Goal: Transaction & Acquisition: Purchase product/service

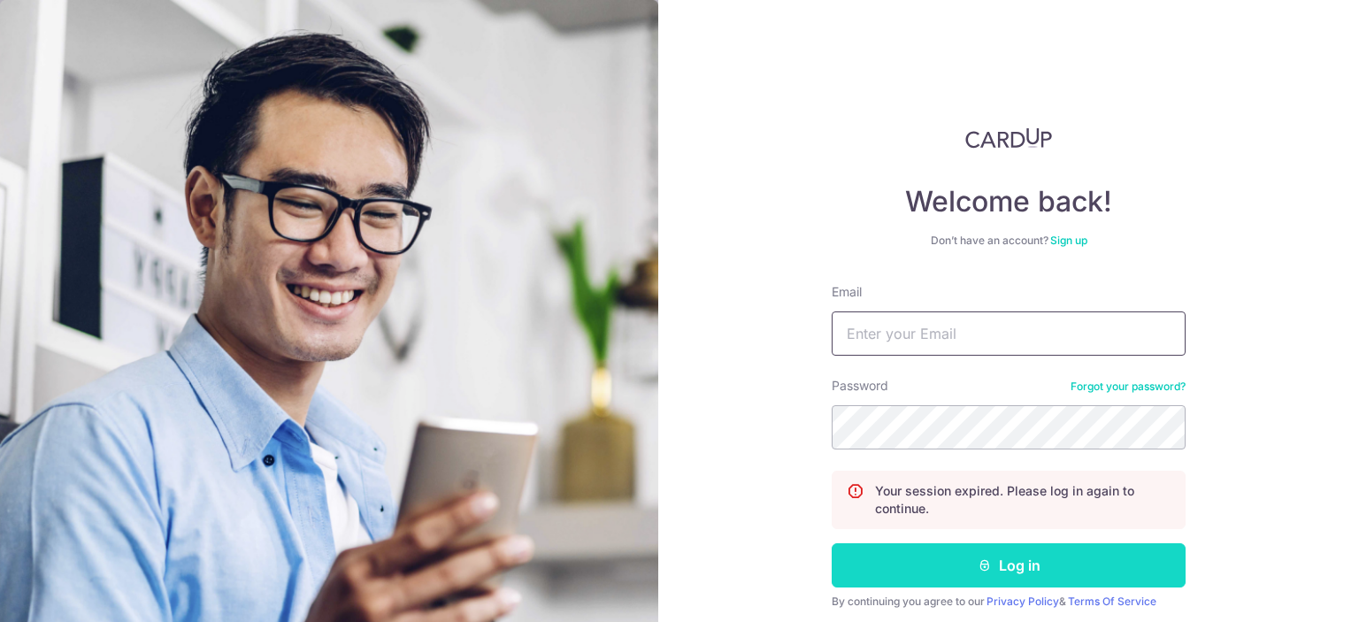
type input "kpeixuan@gmail.com"
click at [1016, 550] on button "Log in" at bounding box center [1009, 565] width 354 height 44
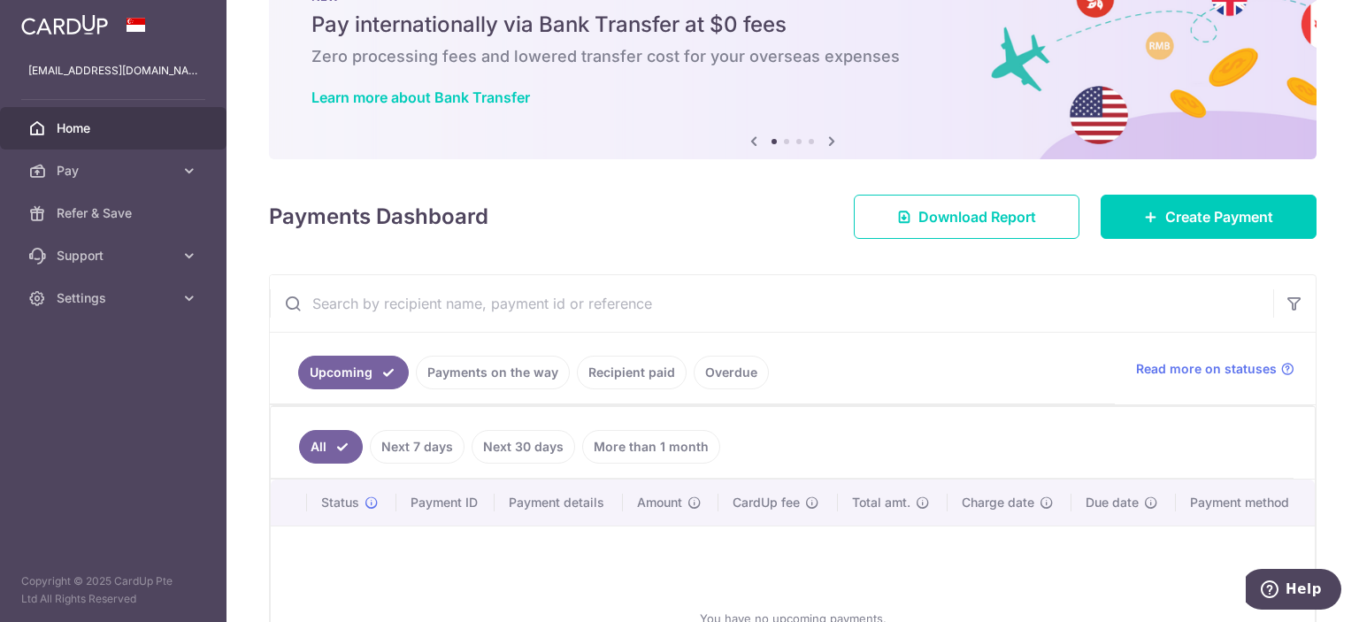
scroll to position [59, 0]
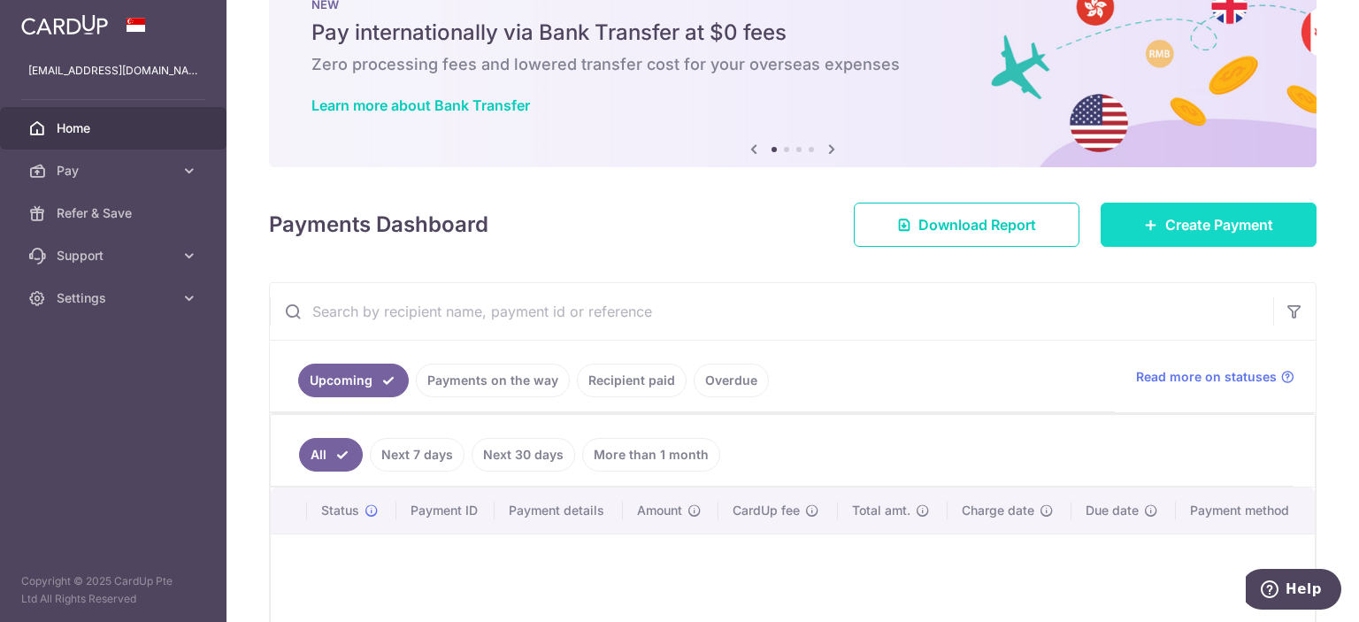
click at [1127, 218] on link "Create Payment" at bounding box center [1209, 225] width 216 height 44
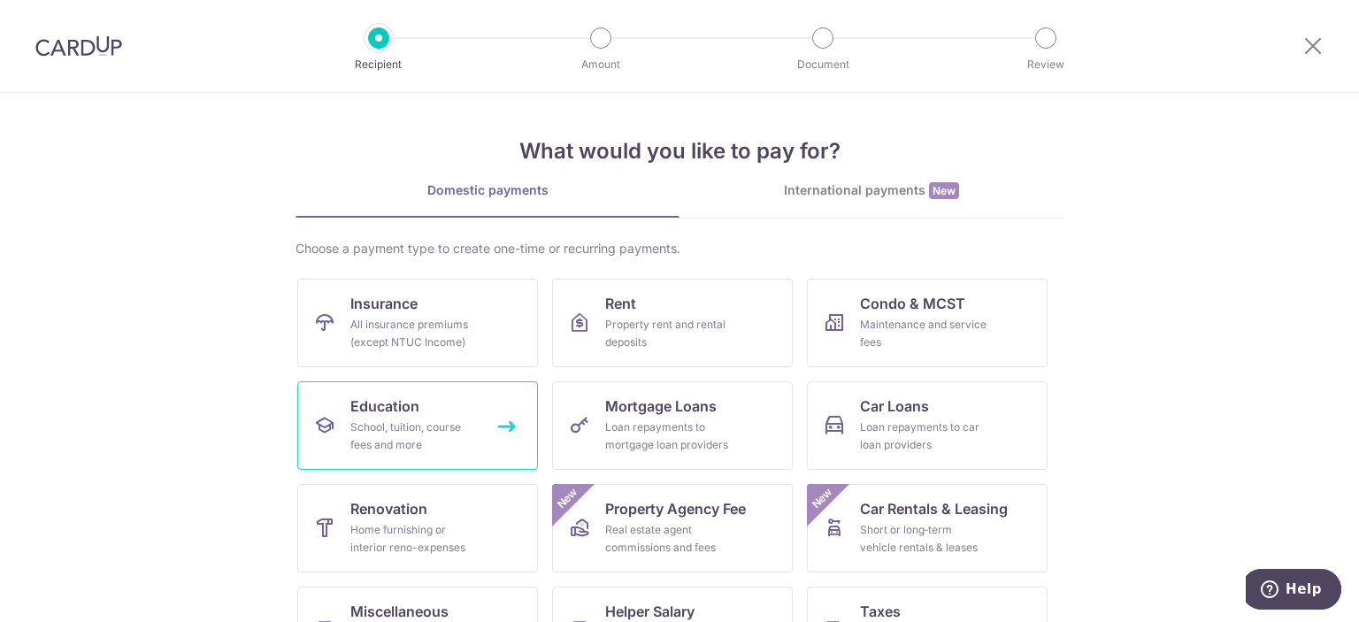
click at [398, 413] on span "Education" at bounding box center [384, 406] width 69 height 21
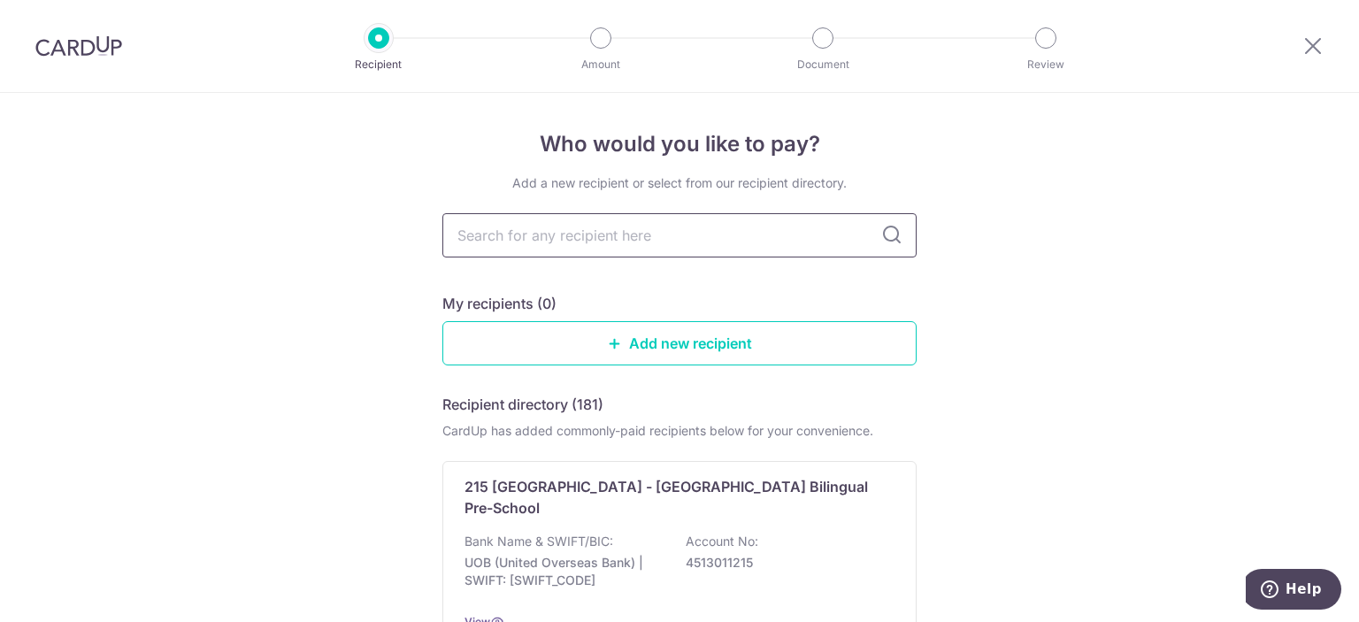
click at [580, 238] on input "text" at bounding box center [679, 235] width 474 height 44
type input "sin"
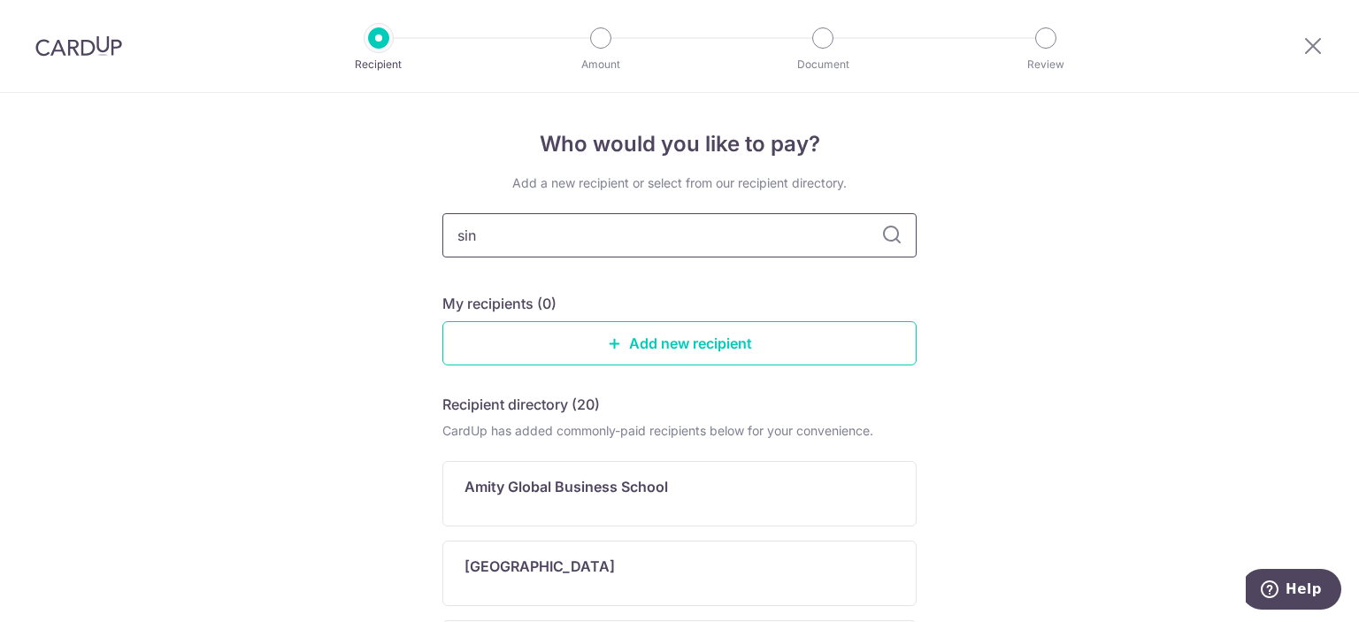
click at [796, 238] on input "sin" at bounding box center [679, 235] width 474 height 44
type input "singapore management"
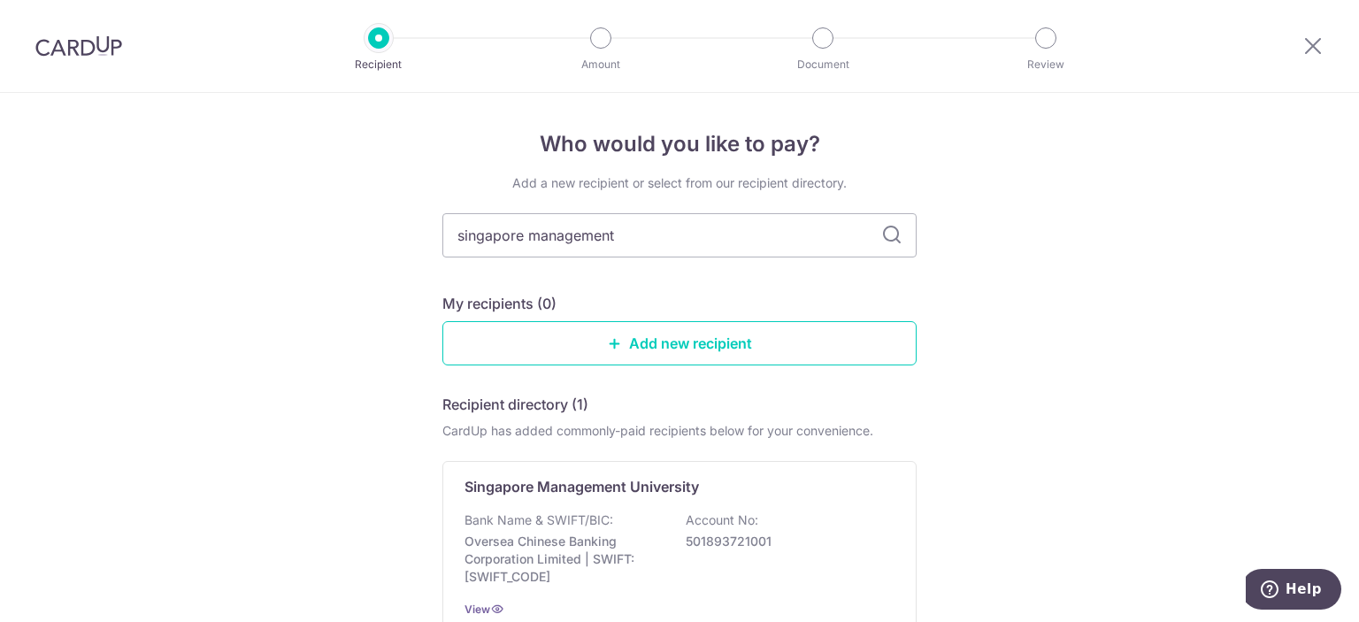
click at [899, 242] on input "singapore management" at bounding box center [679, 235] width 474 height 44
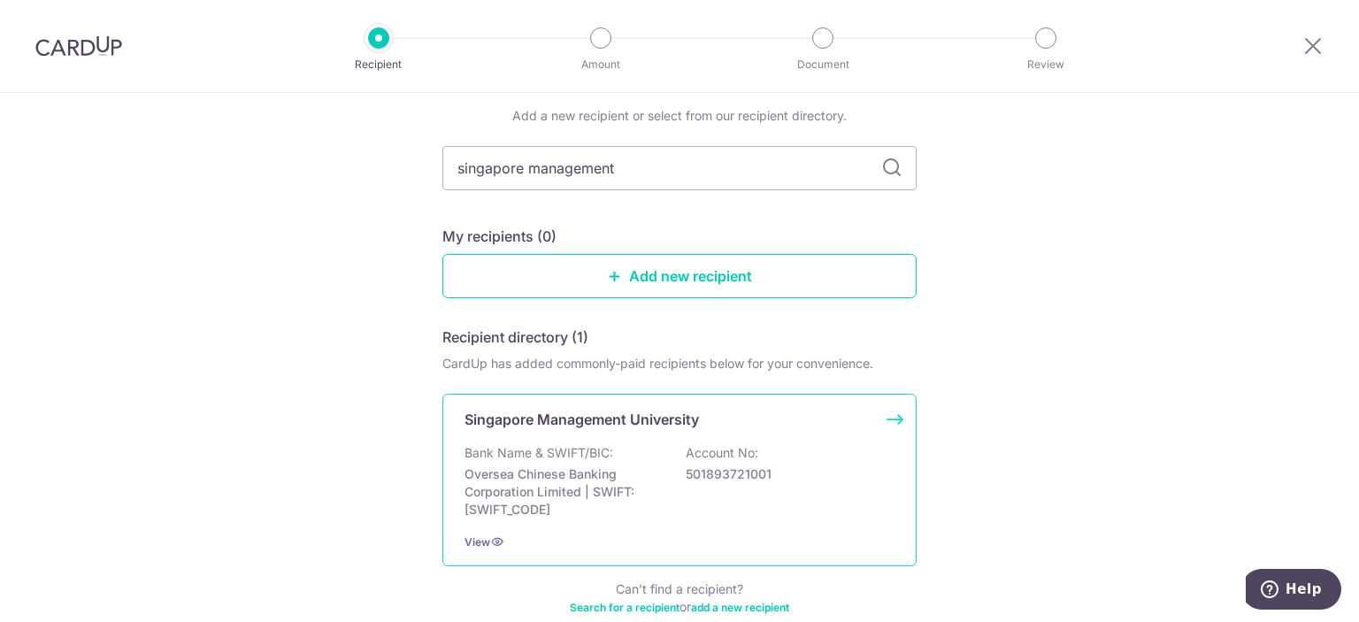
click at [632, 427] on p "Singapore Management University" at bounding box center [582, 419] width 234 height 21
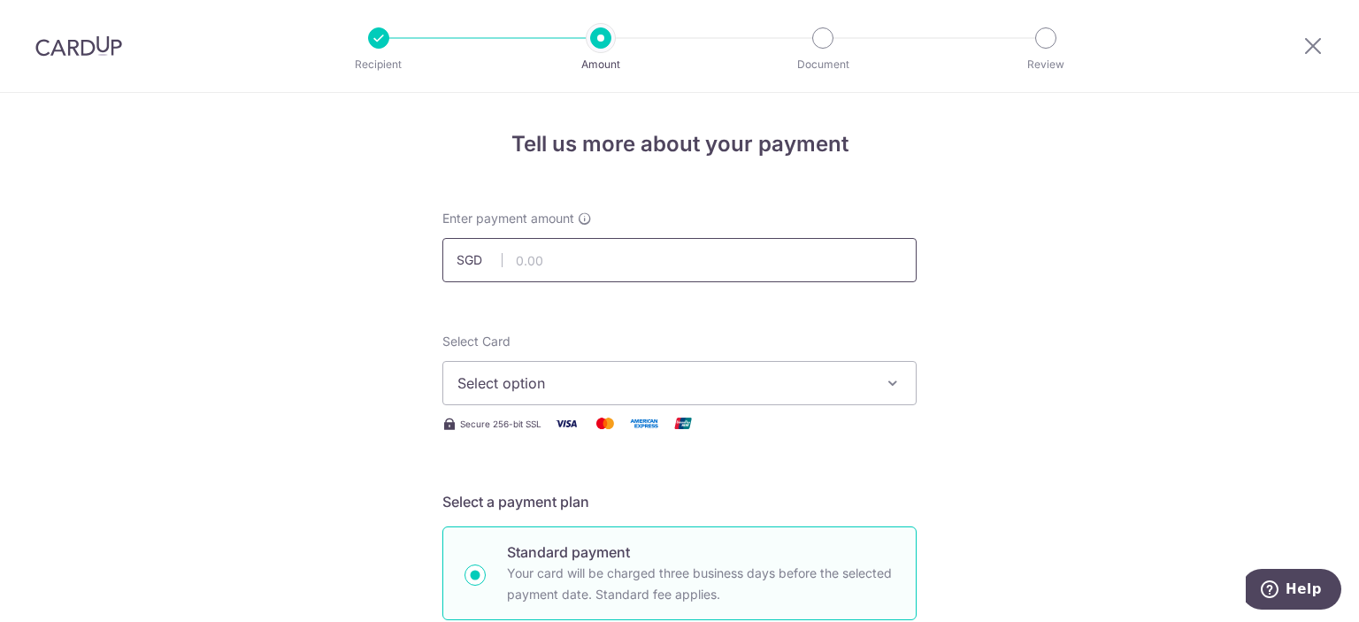
click at [665, 258] on input "text" at bounding box center [679, 260] width 474 height 44
type input "8,343.33"
click at [727, 399] on button "Select option" at bounding box center [679, 383] width 474 height 44
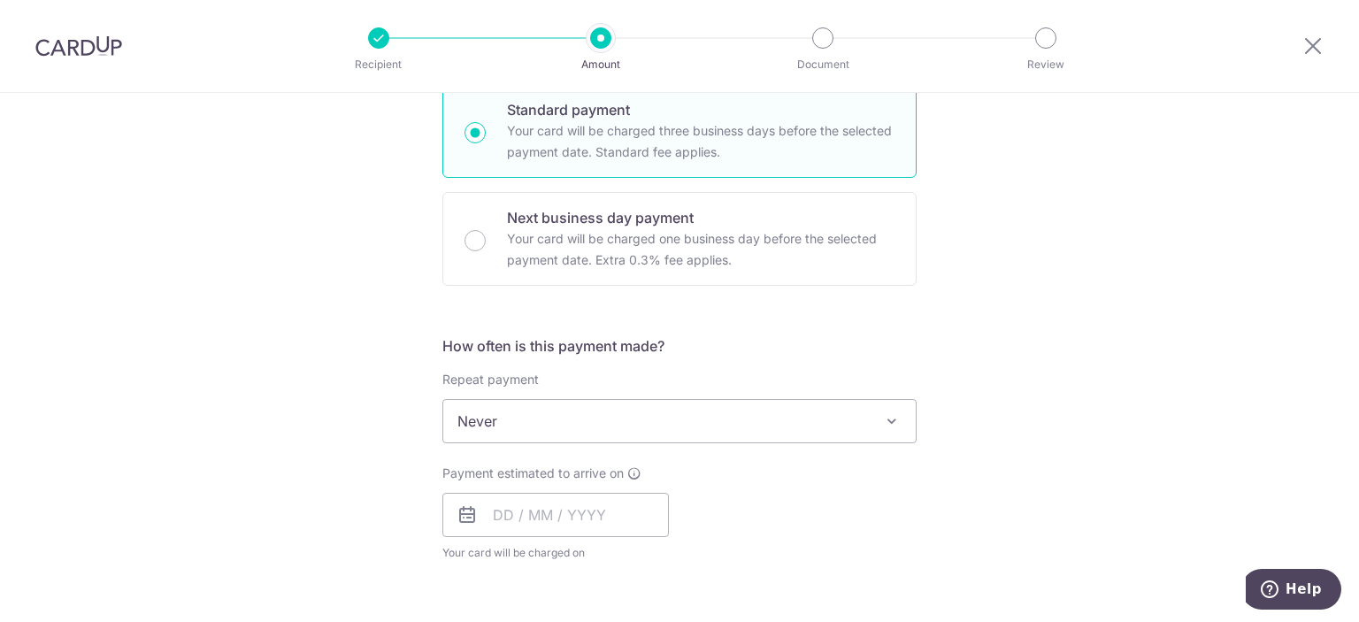
scroll to position [442, 0]
click at [834, 414] on span "Never" at bounding box center [679, 421] width 473 height 42
click at [1023, 335] on div "Tell us more about your payment Enter payment amount SGD 8,343.33 8343.33 Selec…" at bounding box center [679, 450] width 1359 height 1601
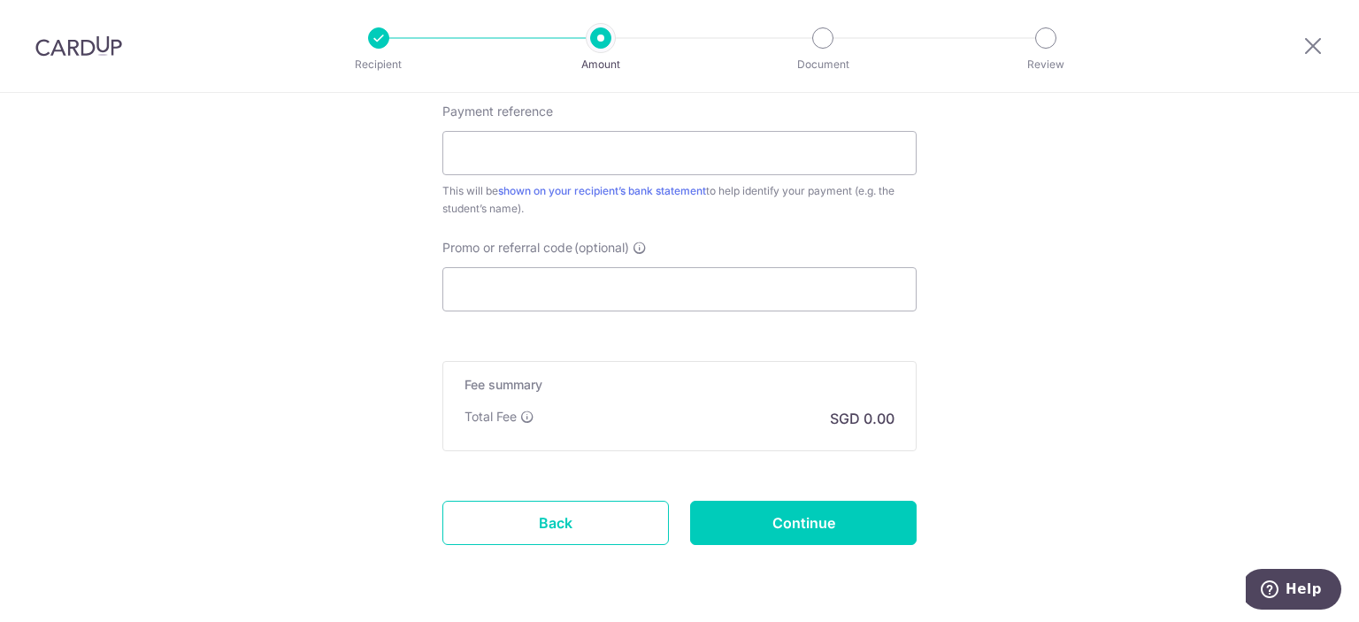
scroll to position [1018, 0]
click at [722, 173] on div "Payment reference This will be shown on your recipient’s bank statement to help…" at bounding box center [679, 158] width 474 height 115
click at [679, 158] on input "Payment reference" at bounding box center [679, 151] width 474 height 44
type input "Khew [PERSON_NAME] (01262091)"
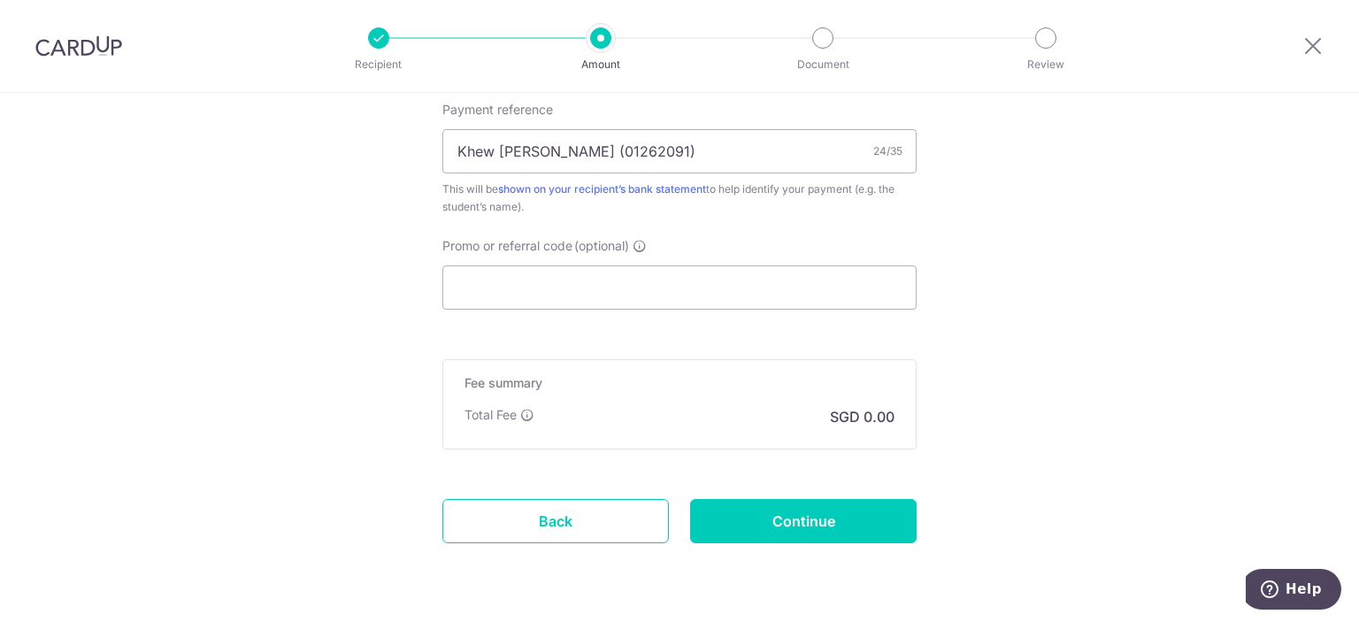
click at [570, 305] on input "Promo or referral code (optional)" at bounding box center [679, 287] width 474 height 44
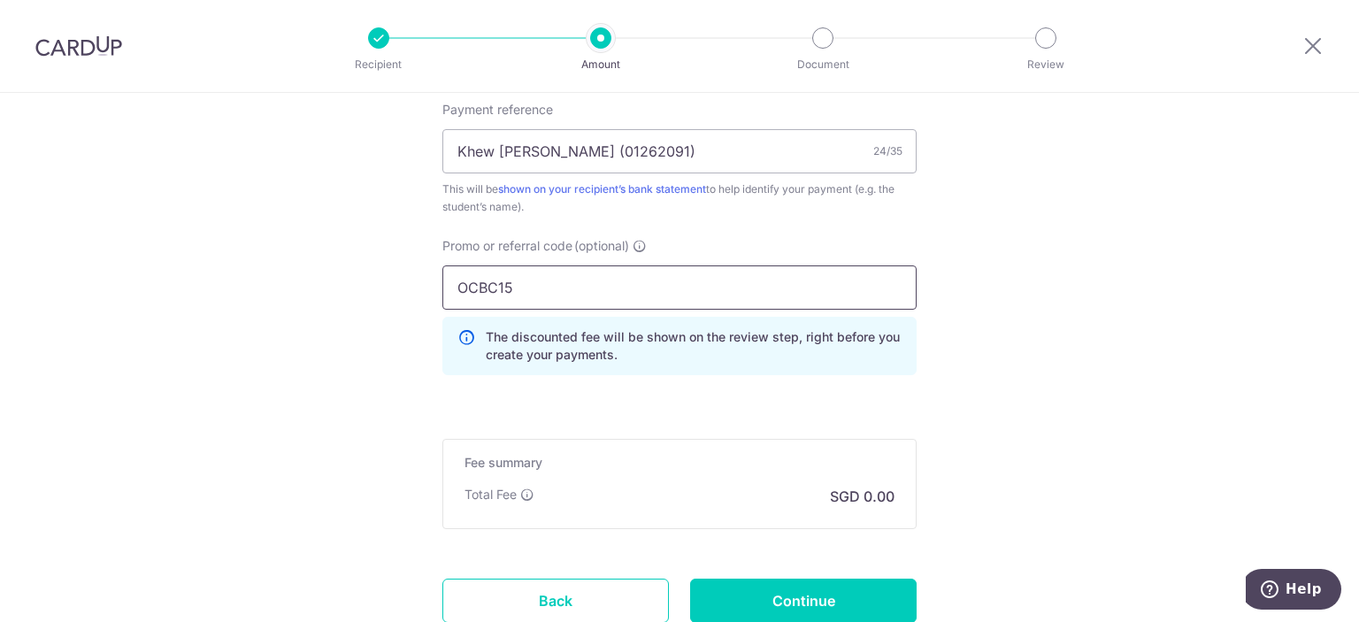
type input "OCBC15"
click at [880, 364] on div "The discounted fee will be shown on the review step, right before you create yo…" at bounding box center [679, 346] width 474 height 58
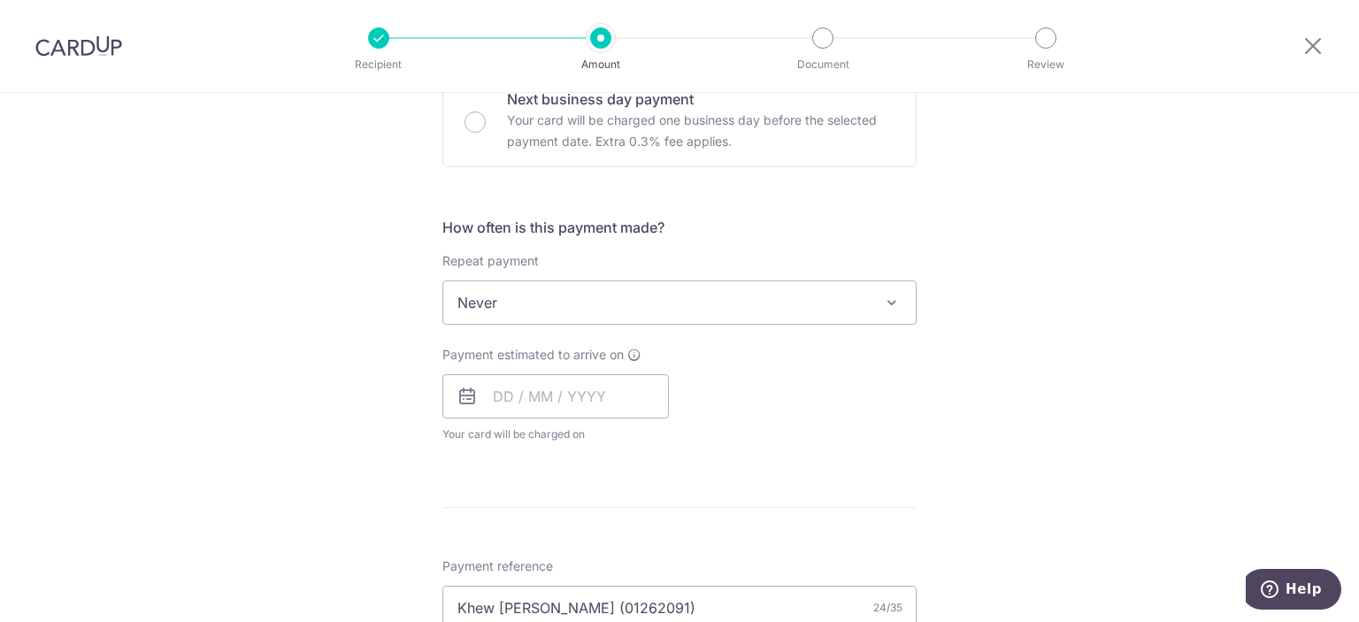
scroll to position [558, 0]
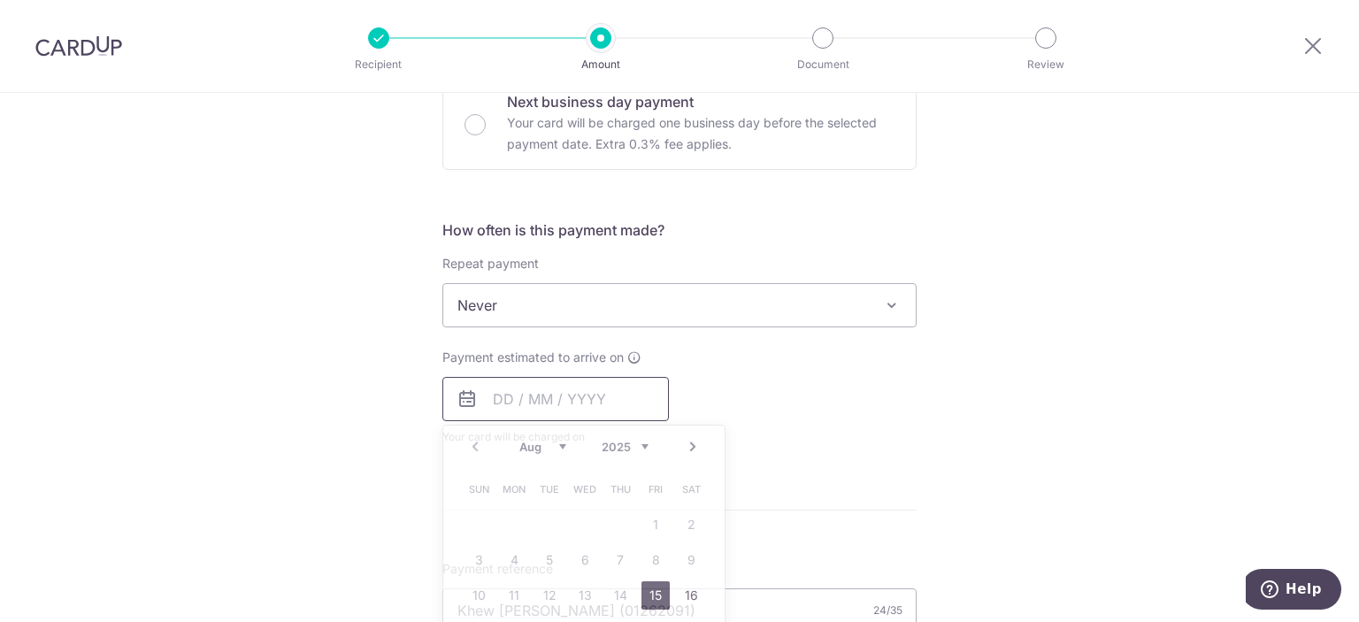
click at [599, 390] on input "text" at bounding box center [555, 399] width 227 height 44
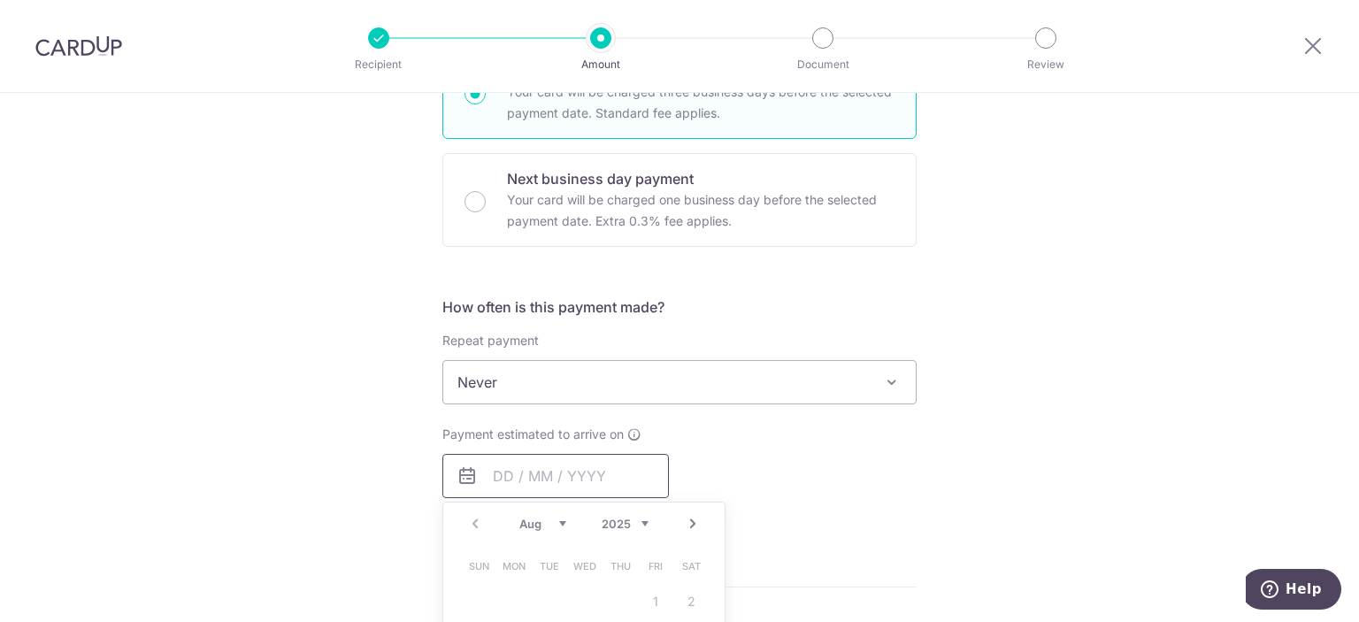
scroll to position [588, 0]
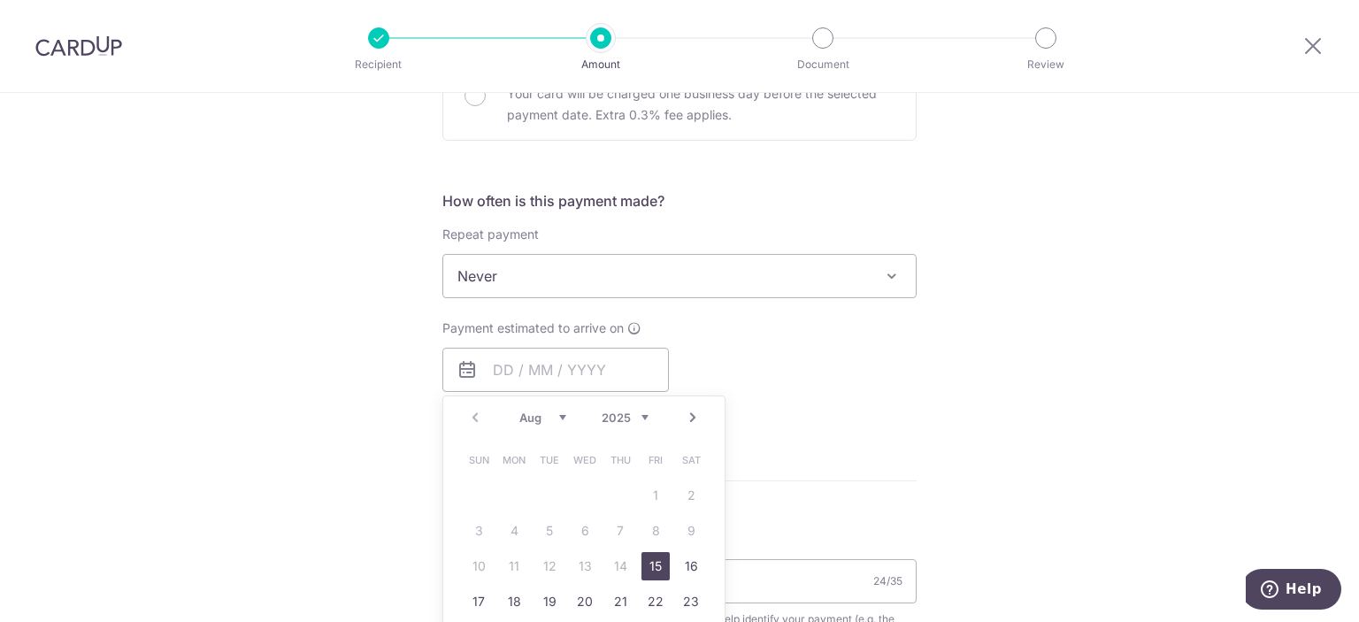
click at [646, 571] on link "15" at bounding box center [656, 566] width 28 height 28
type input "[DATE]"
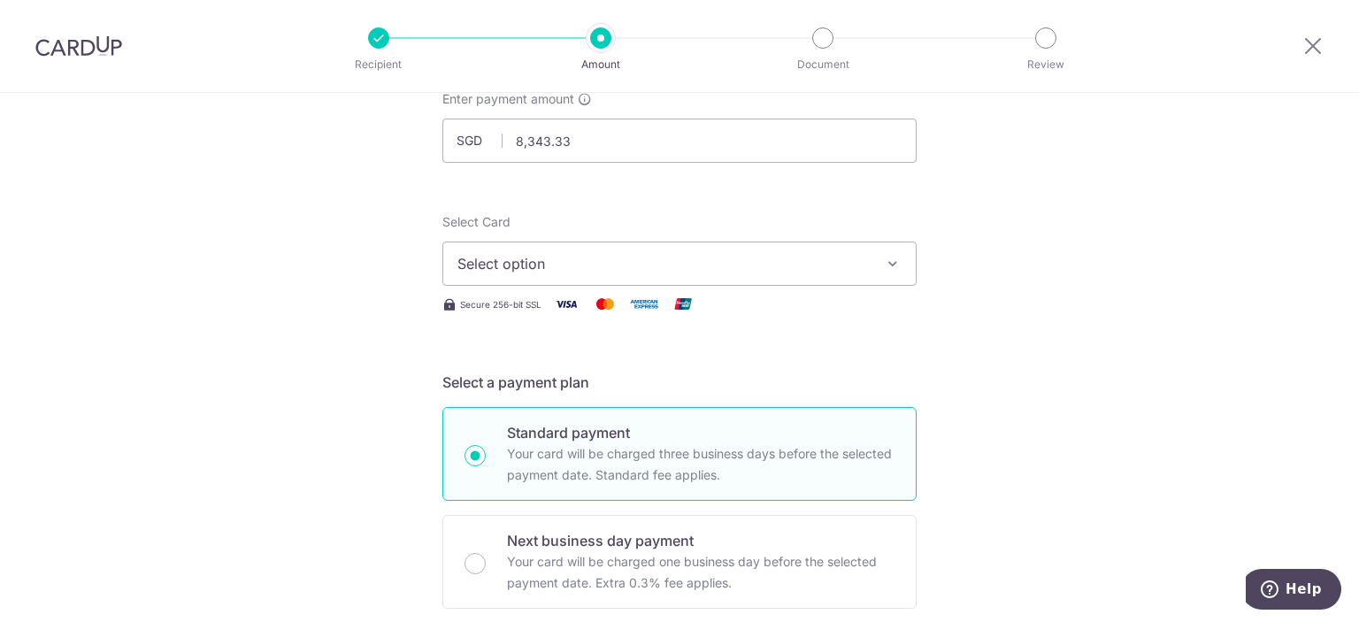
scroll to position [88, 0]
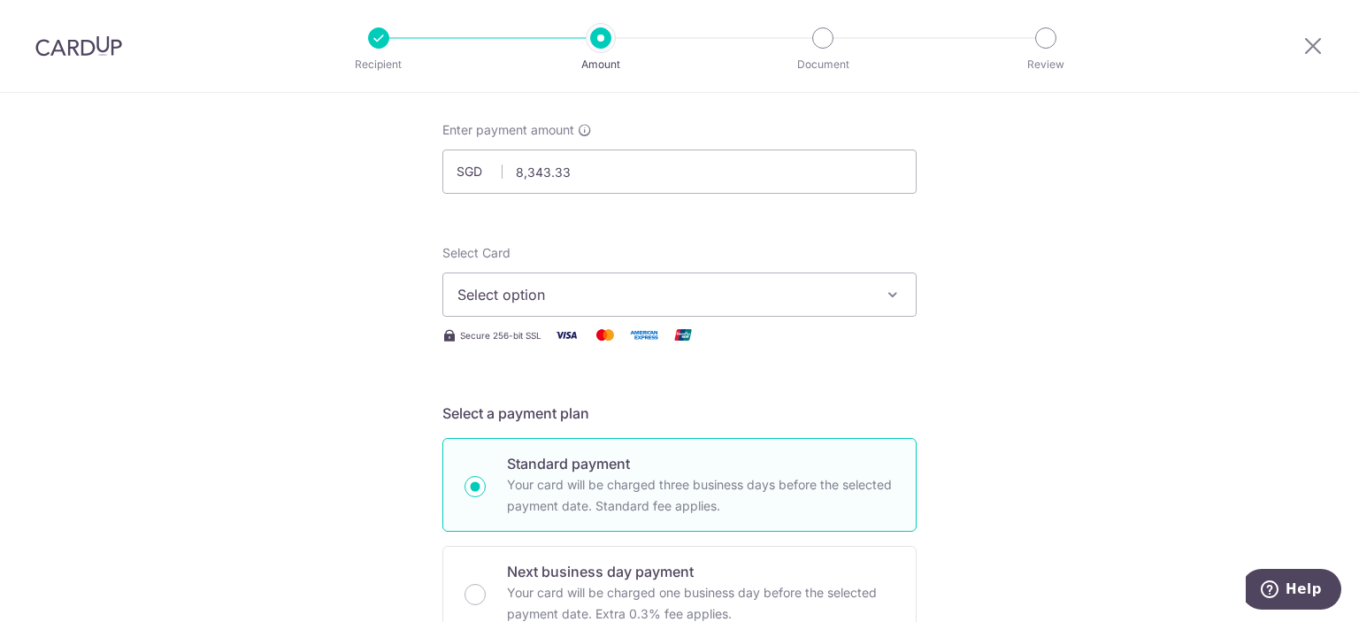
click at [654, 286] on span "Select option" at bounding box center [663, 294] width 412 height 21
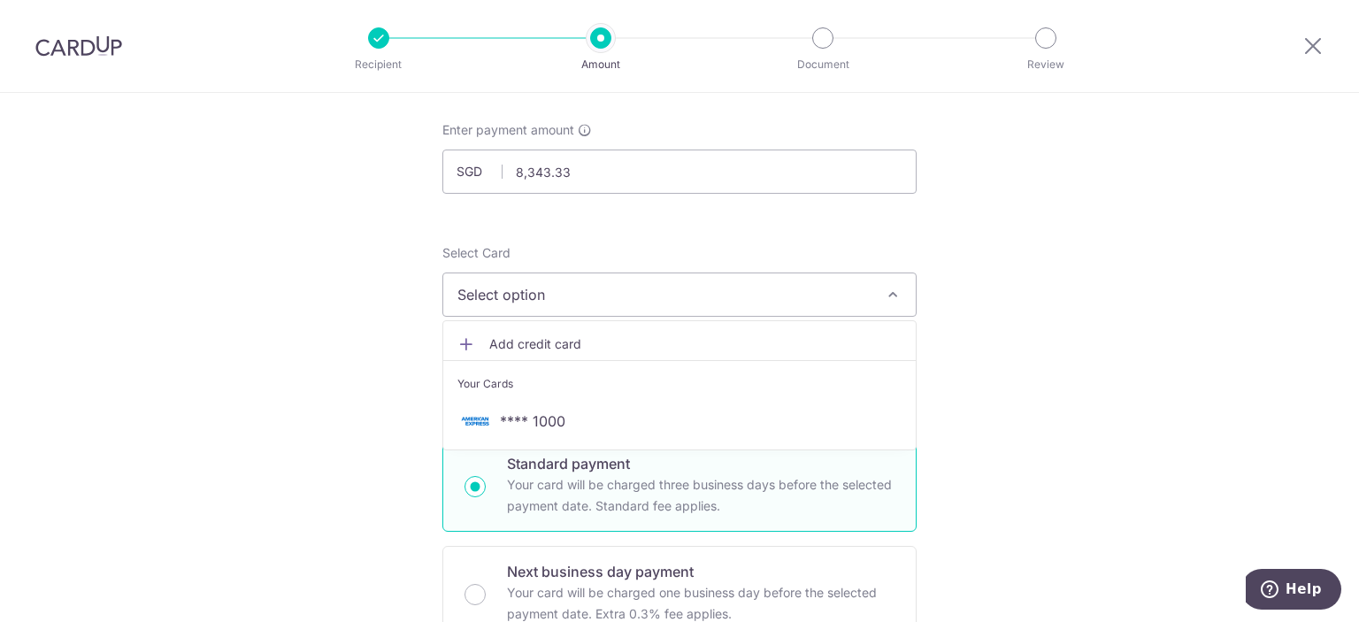
click at [576, 342] on span "Add credit card" at bounding box center [695, 344] width 412 height 18
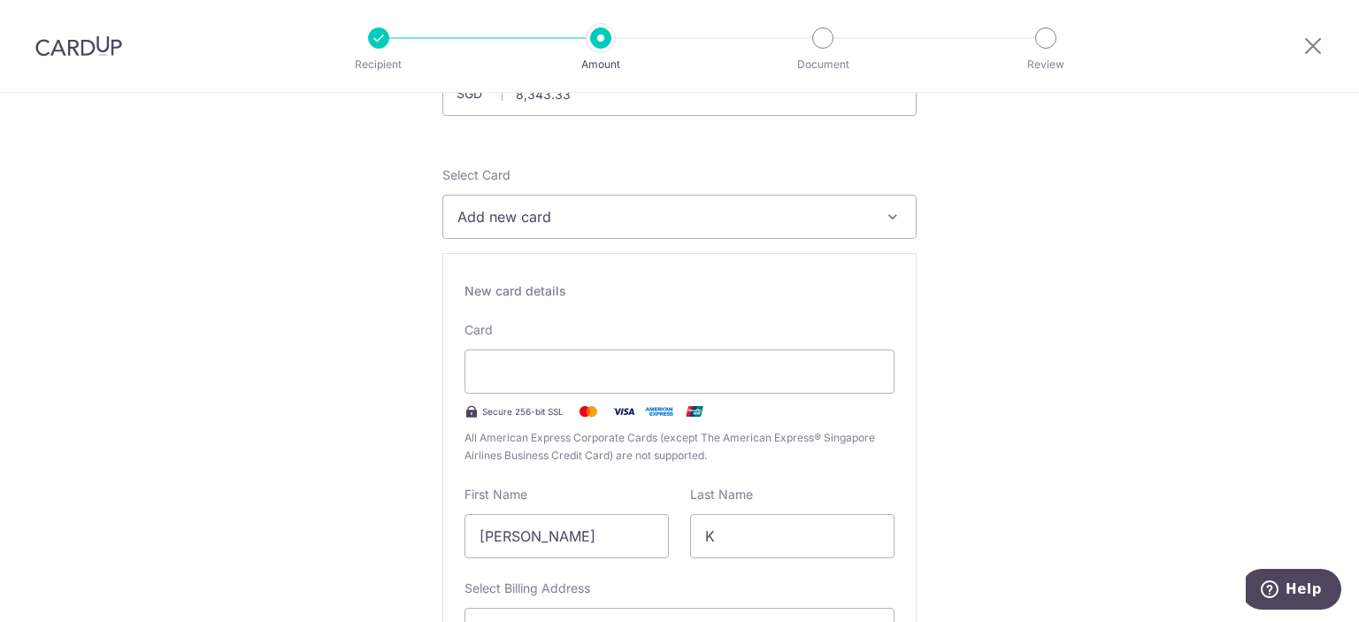
scroll to position [170, 0]
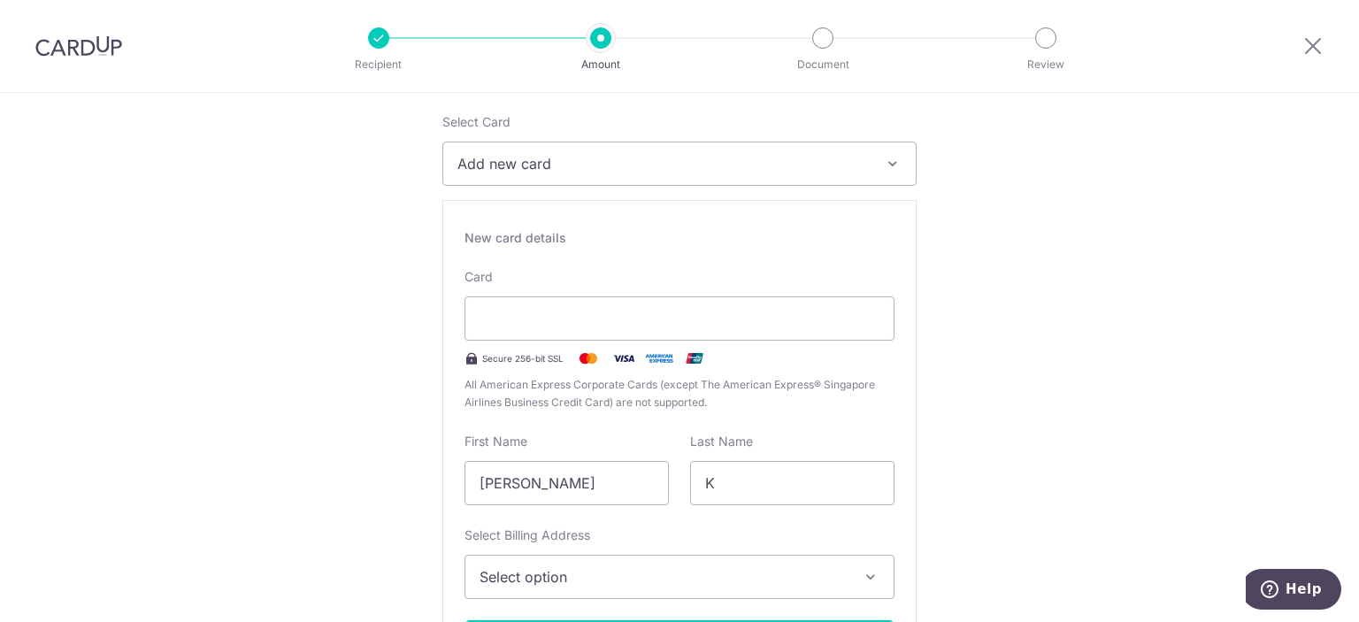
scroll to position [219, 0]
click at [502, 476] on input "[PERSON_NAME]" at bounding box center [567, 483] width 204 height 44
click at [502, 476] on input "Pei Xuan" at bounding box center [567, 483] width 204 height 44
type input "W"
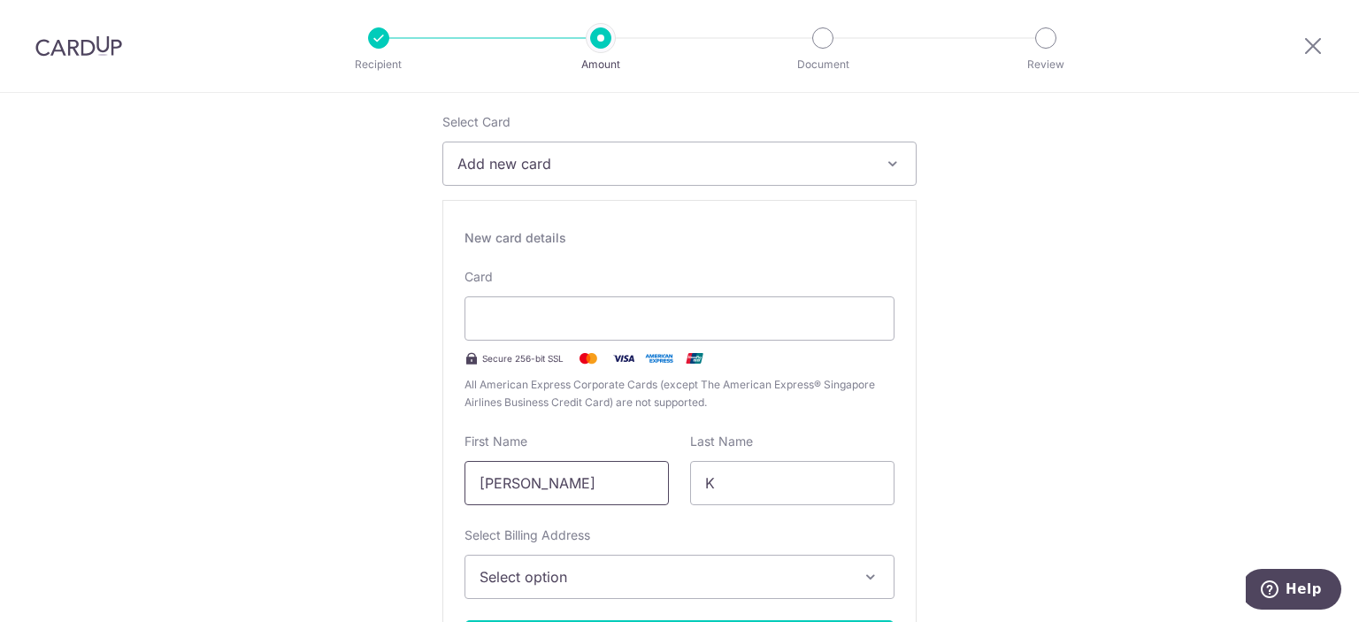
type input "Pui karn"
click at [752, 522] on div "New card details Card Secure 256-bit SSL All American Express Corporate Cards (…" at bounding box center [679, 454] width 474 height 508
click at [757, 480] on input "K" at bounding box center [792, 483] width 204 height 44
type input "Wong"
click at [550, 489] on input "Pui karn" at bounding box center [567, 483] width 204 height 44
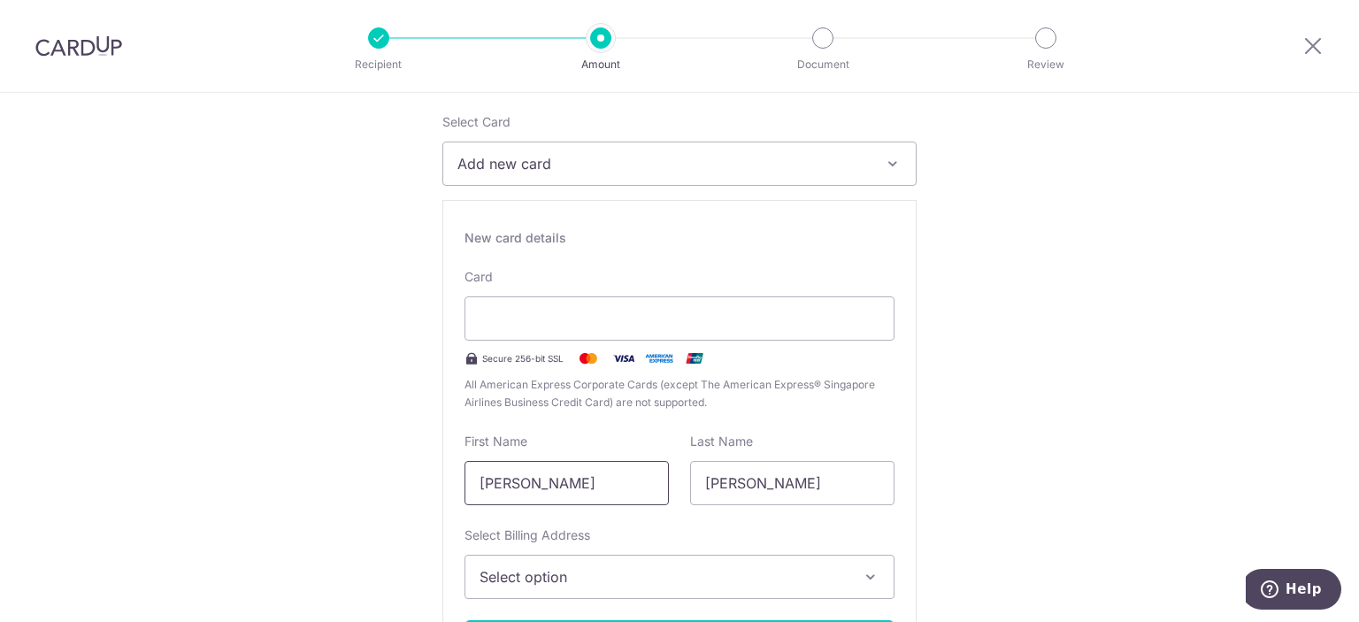
type input "Pui Karn"
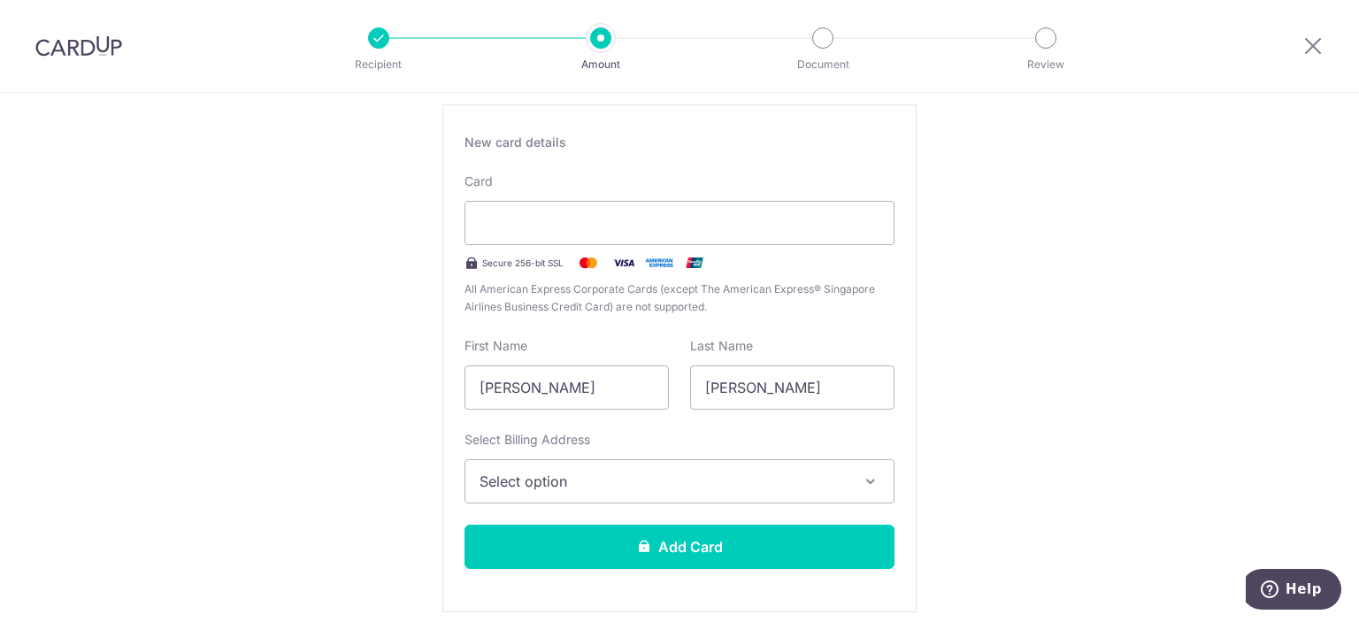
scroll to position [315, 0]
click at [773, 481] on span "Select option" at bounding box center [664, 481] width 368 height 21
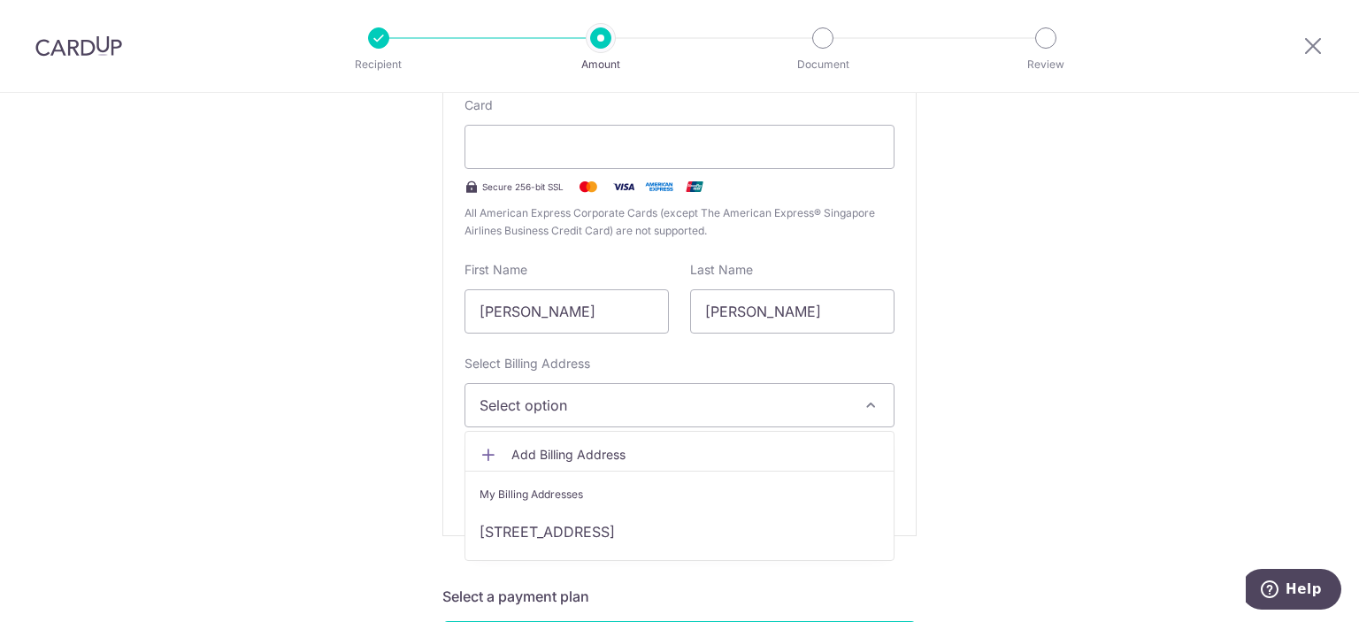
scroll to position [413, 0]
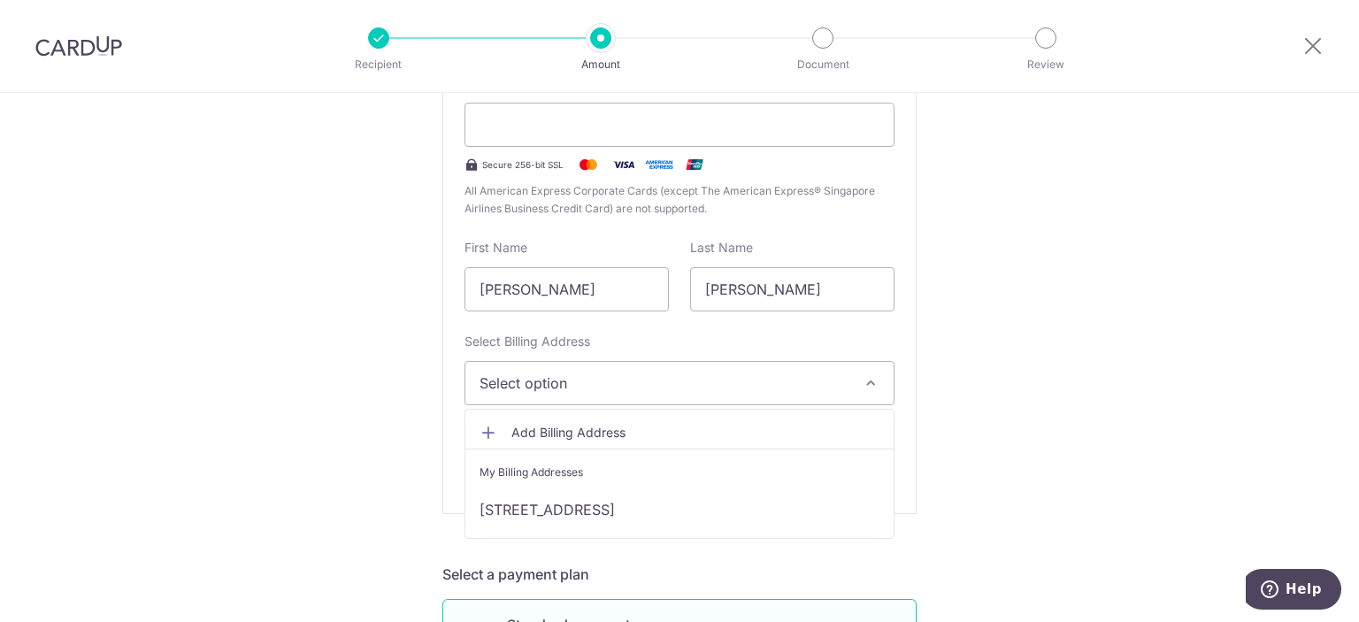
click at [676, 432] on span "Add Billing Address" at bounding box center [695, 433] width 368 height 18
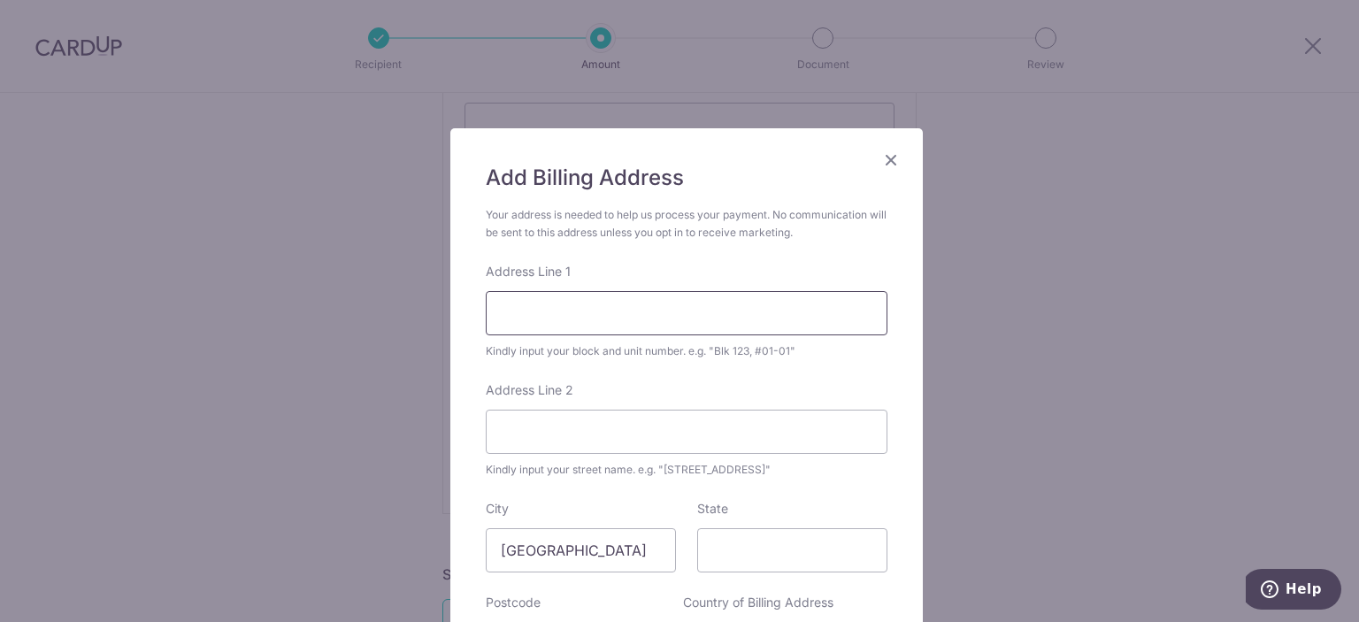
click at [814, 324] on input "Address Line 1" at bounding box center [687, 313] width 402 height 44
type input "20 seletar green walk"
click at [743, 447] on input "Address Line 2" at bounding box center [687, 432] width 402 height 44
type input "s805252"
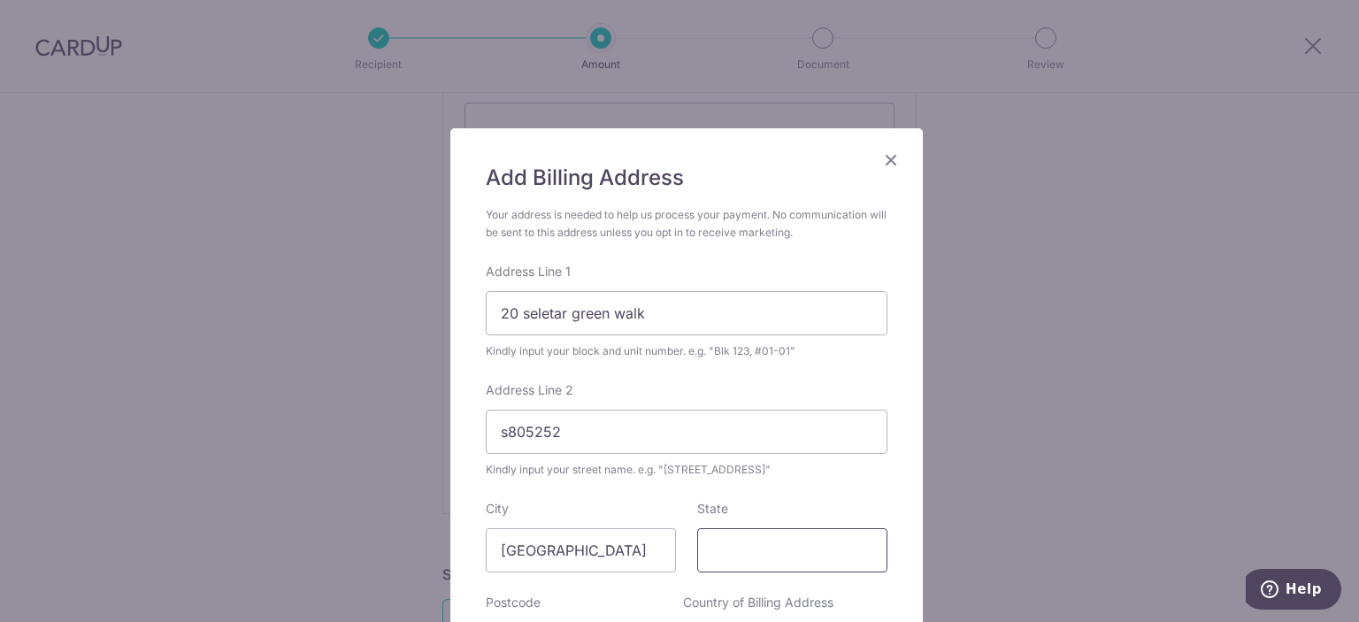
click at [732, 559] on input "State" at bounding box center [792, 550] width 190 height 44
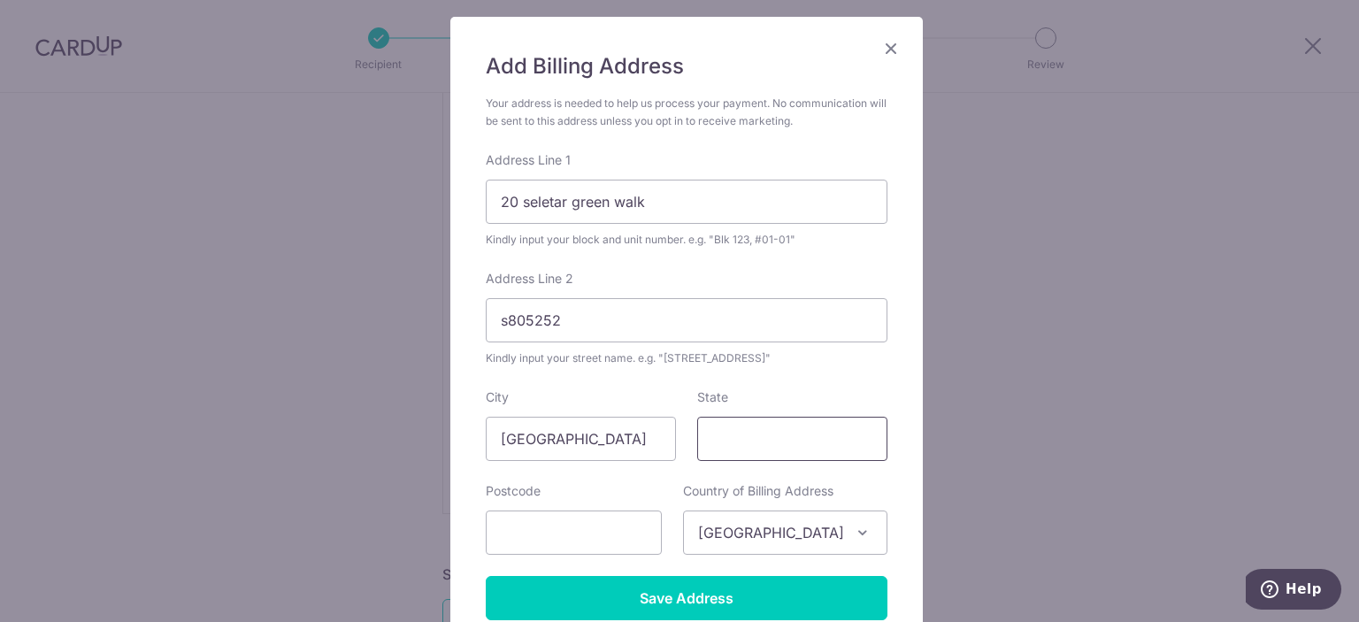
scroll to position [113, 0]
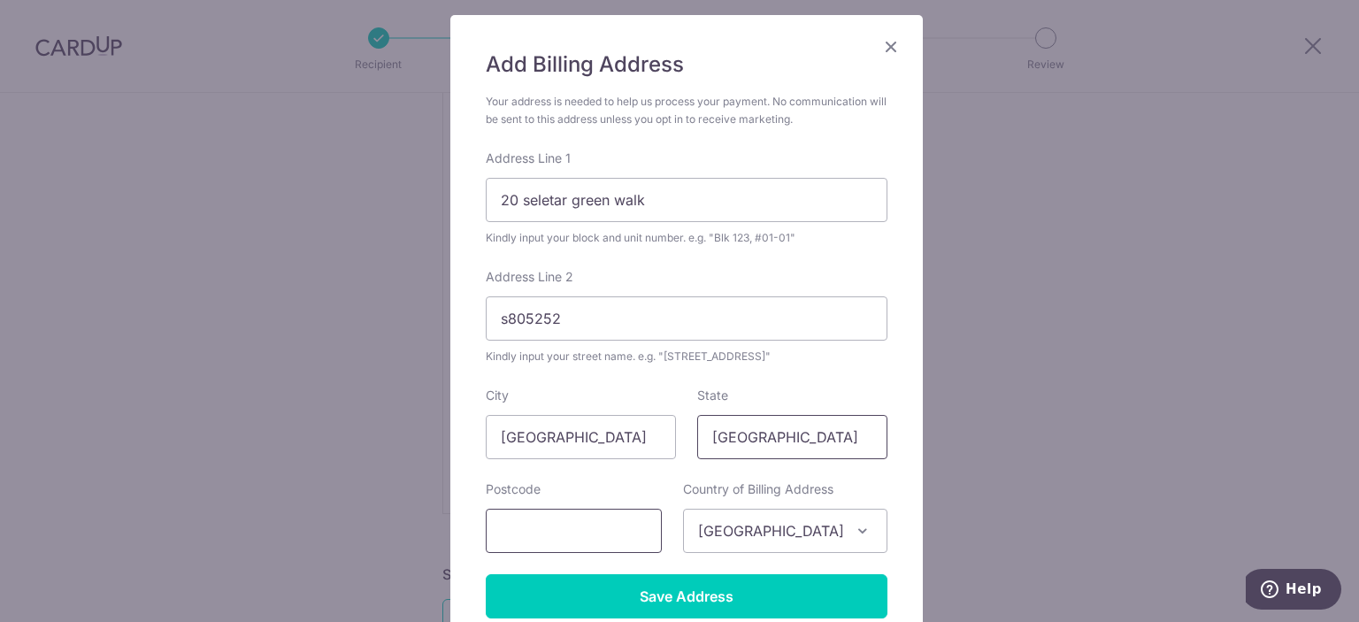
type input "singapore"
click at [621, 522] on input "text" at bounding box center [574, 531] width 176 height 44
type input "7"
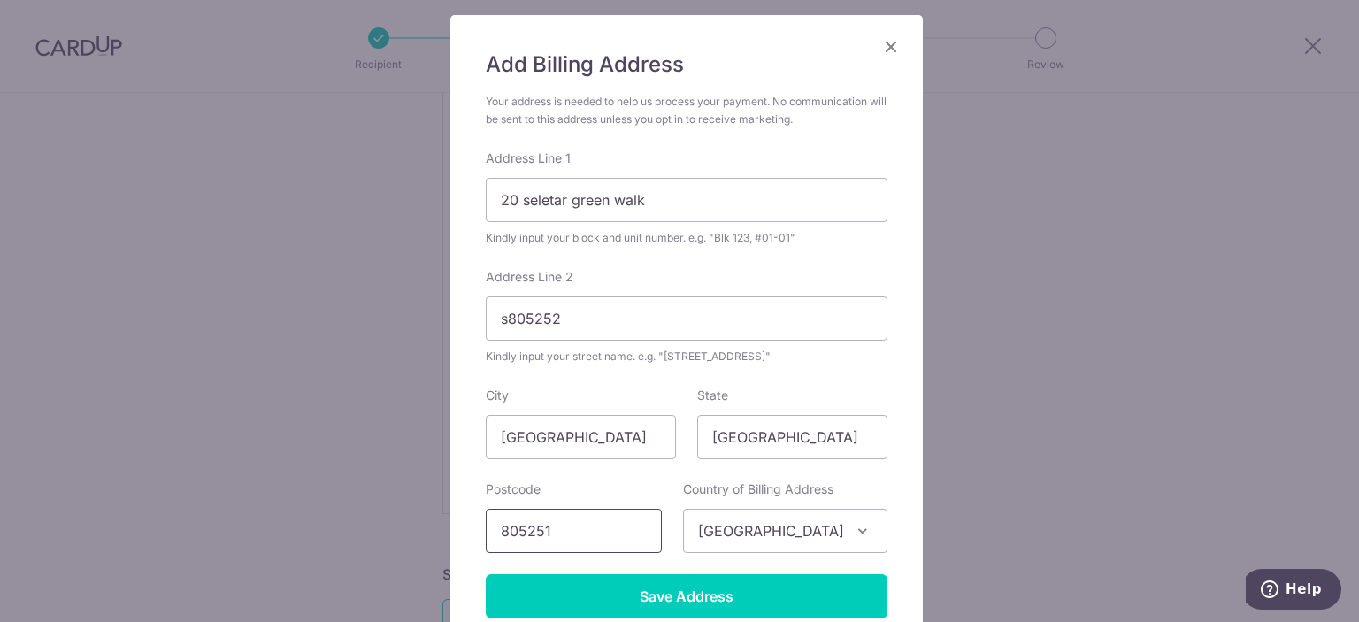
click at [621, 522] on input "805251" at bounding box center [574, 531] width 176 height 44
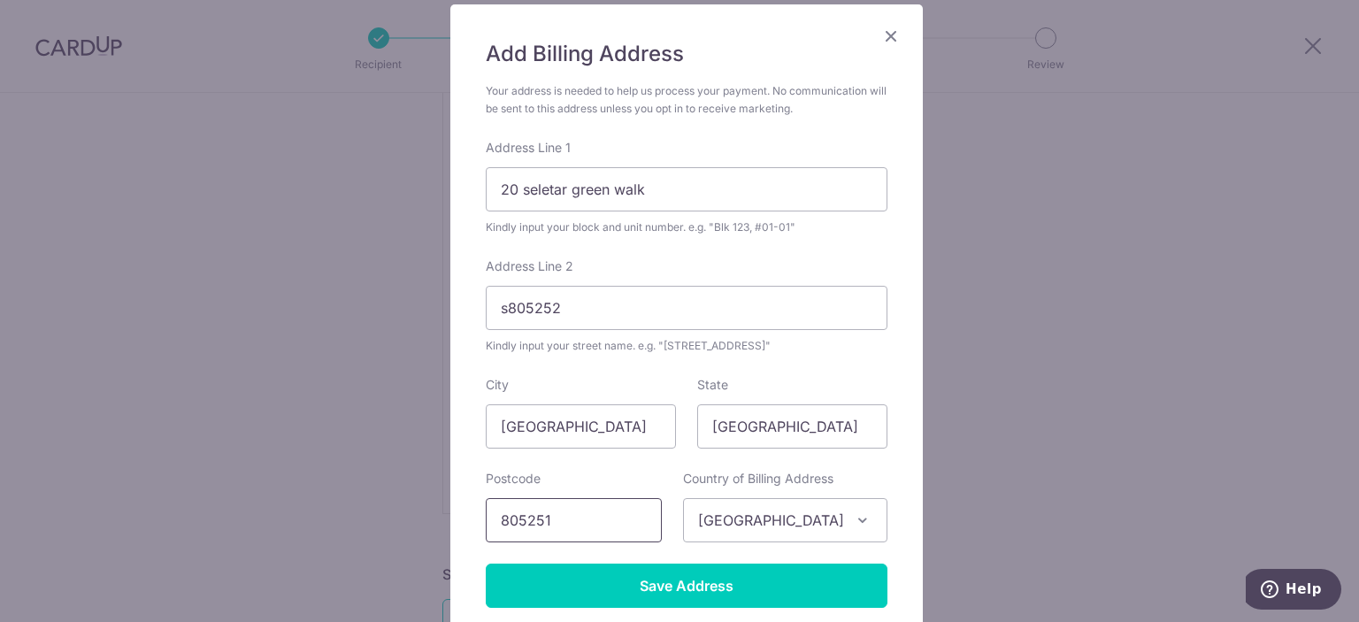
scroll to position [124, 0]
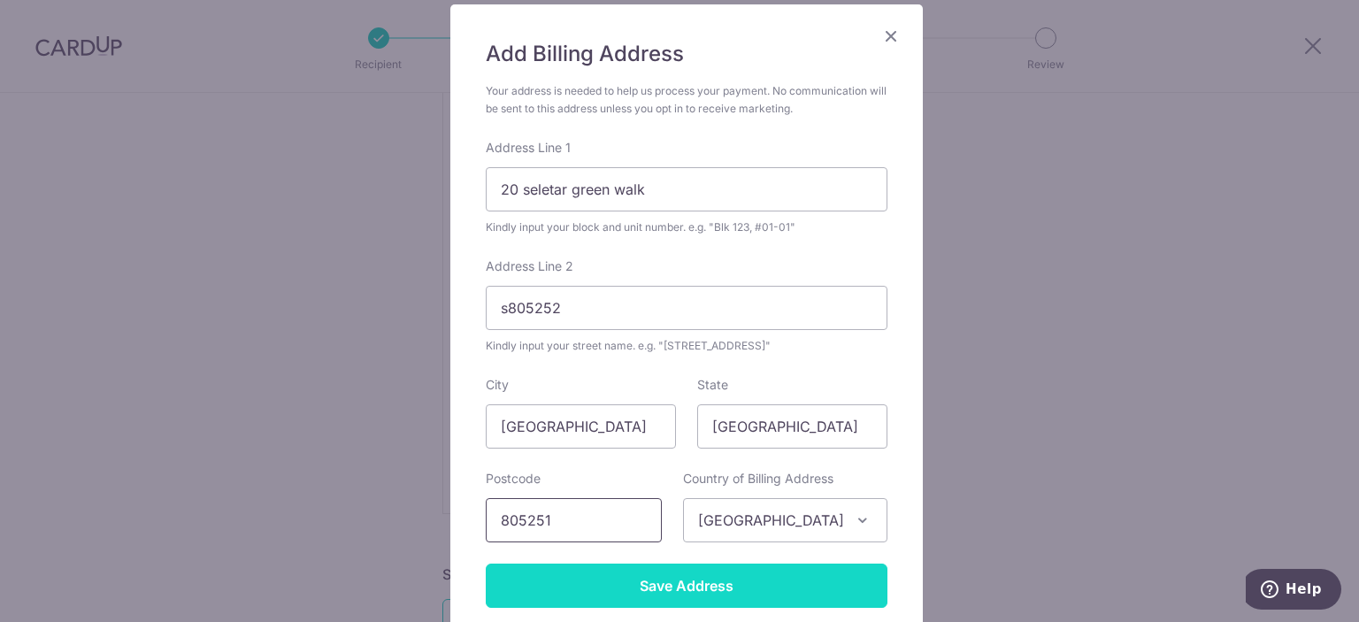
type input "805251"
click at [641, 592] on input "Save Address" at bounding box center [687, 586] width 402 height 44
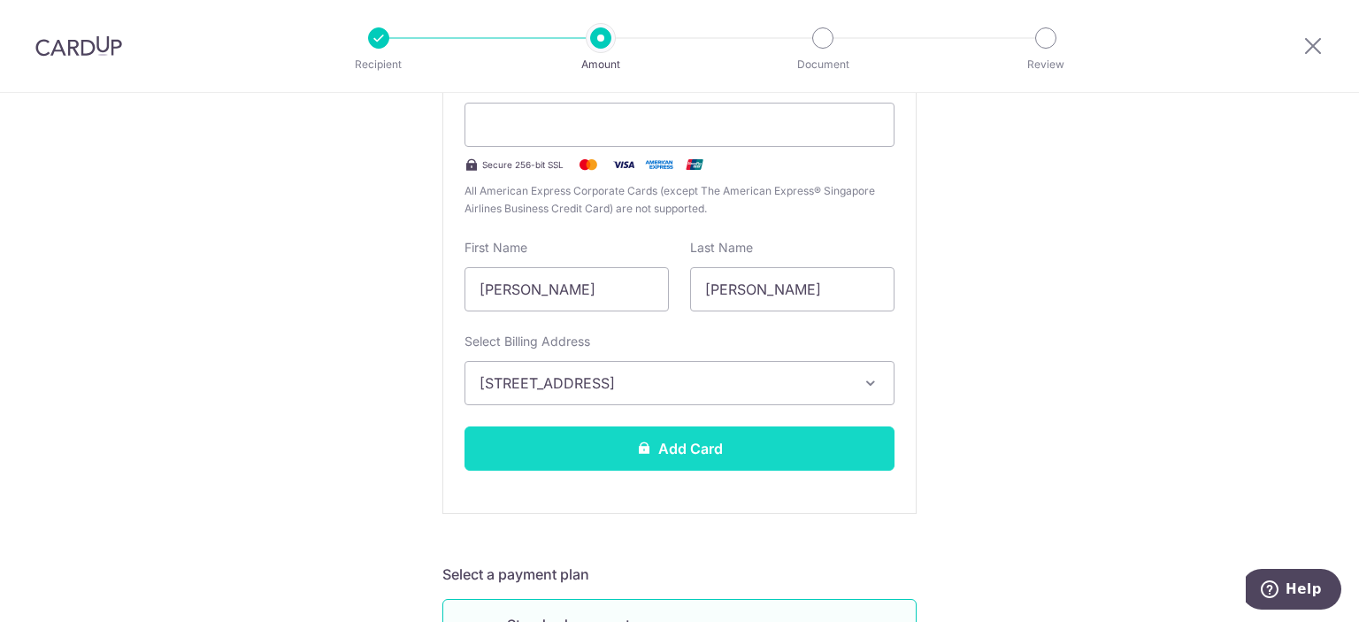
click at [782, 447] on button "Add Card" at bounding box center [680, 449] width 430 height 44
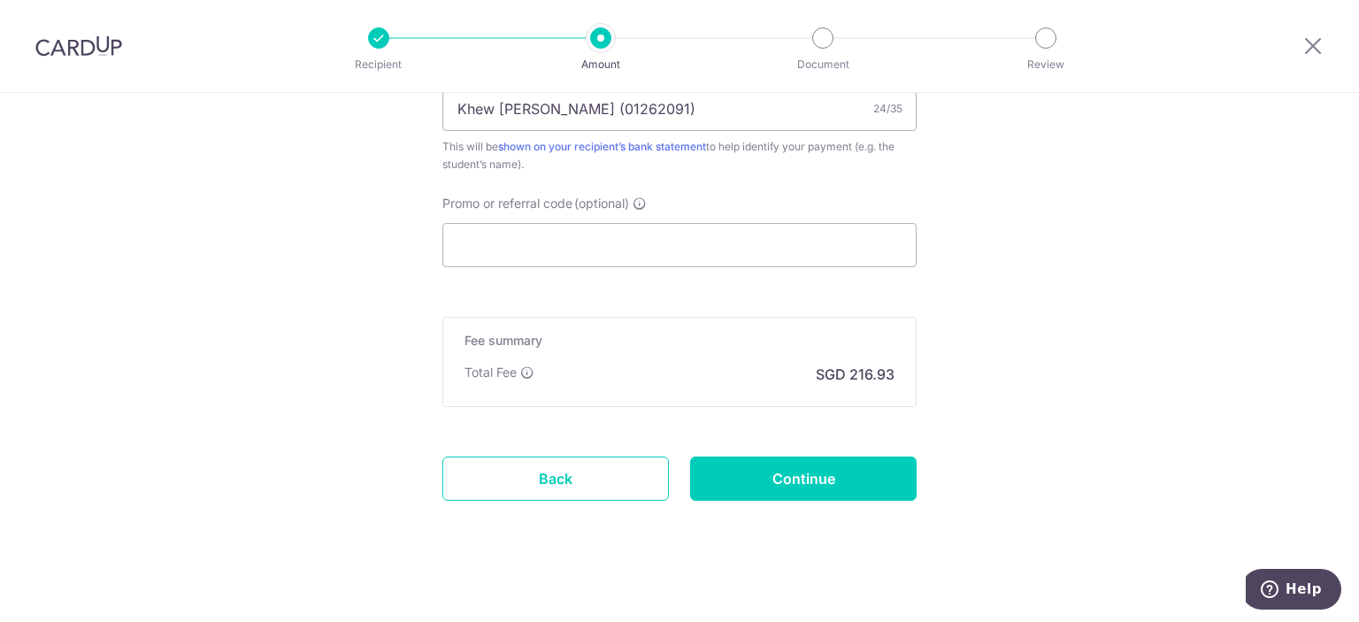
scroll to position [1142, 0]
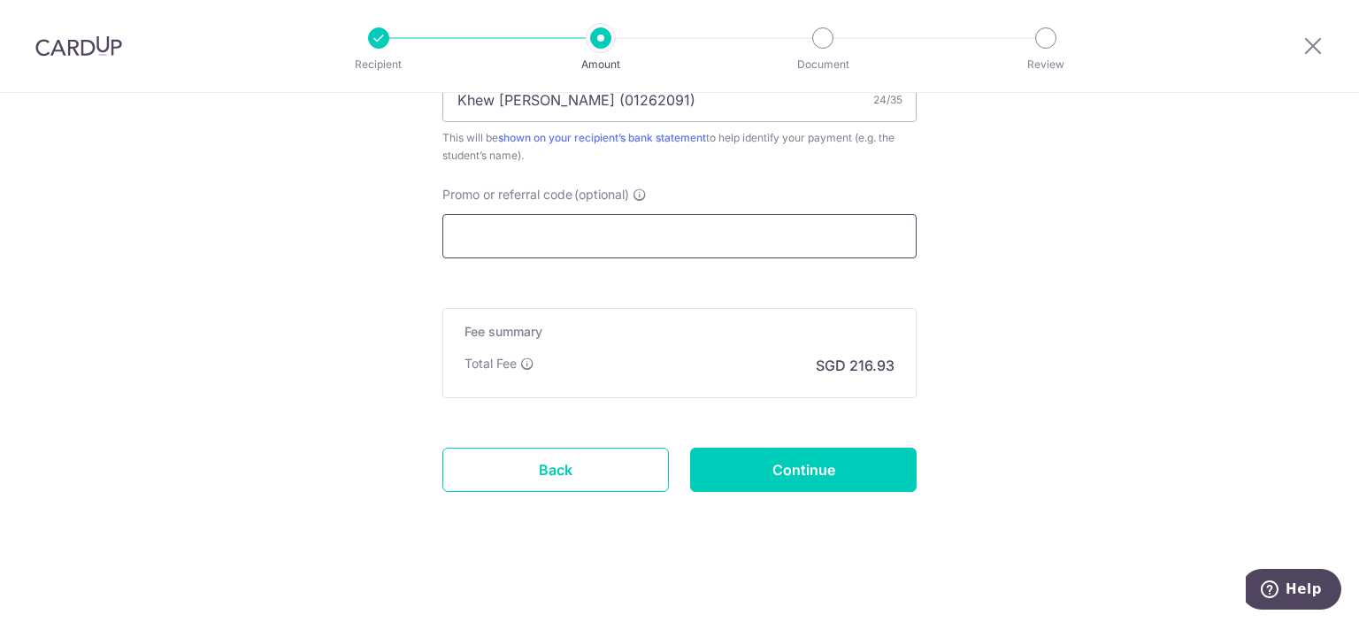
click at [743, 237] on input "Promo or referral code (optional)" at bounding box center [679, 236] width 474 height 44
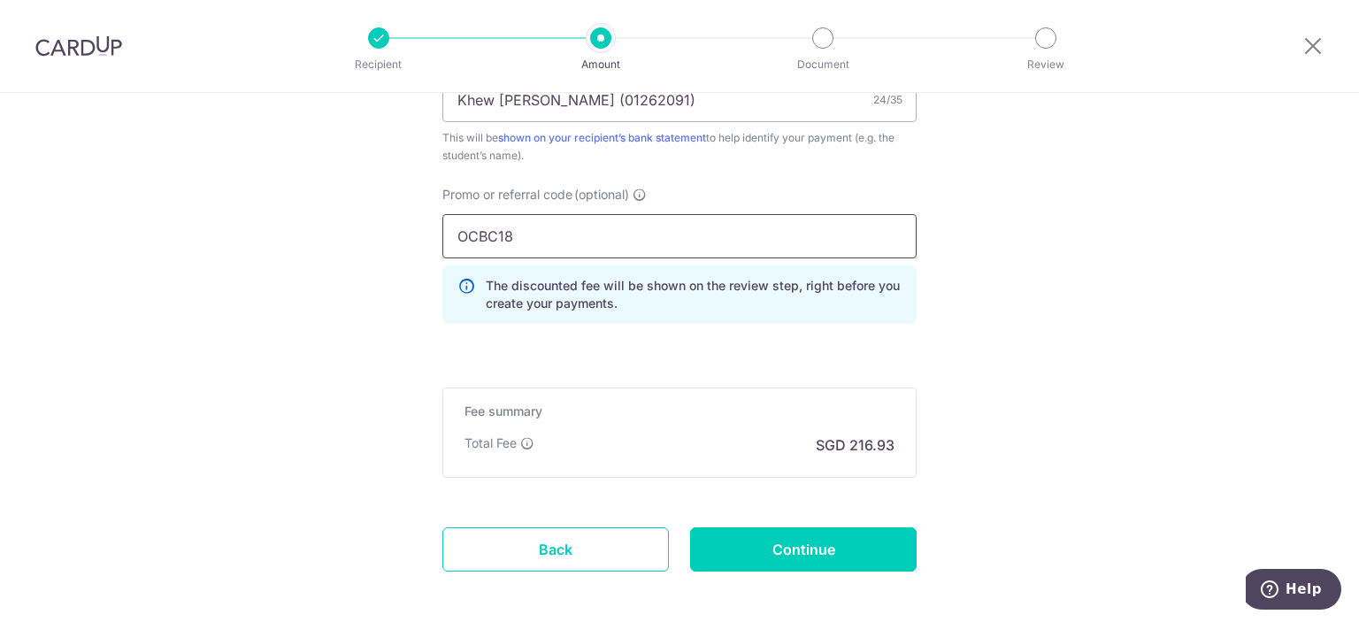
type input "OCBC18"
click at [871, 547] on input "Continue" at bounding box center [803, 549] width 227 height 44
type input "Create Schedule"
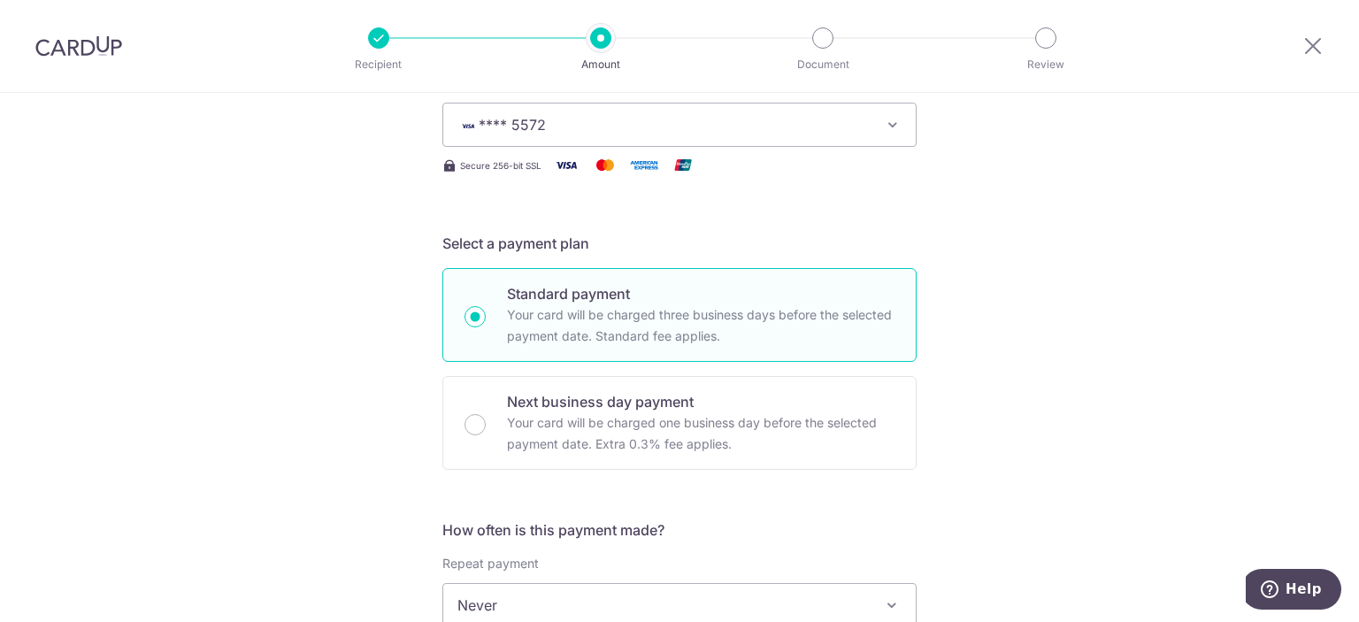
scroll to position [349, 0]
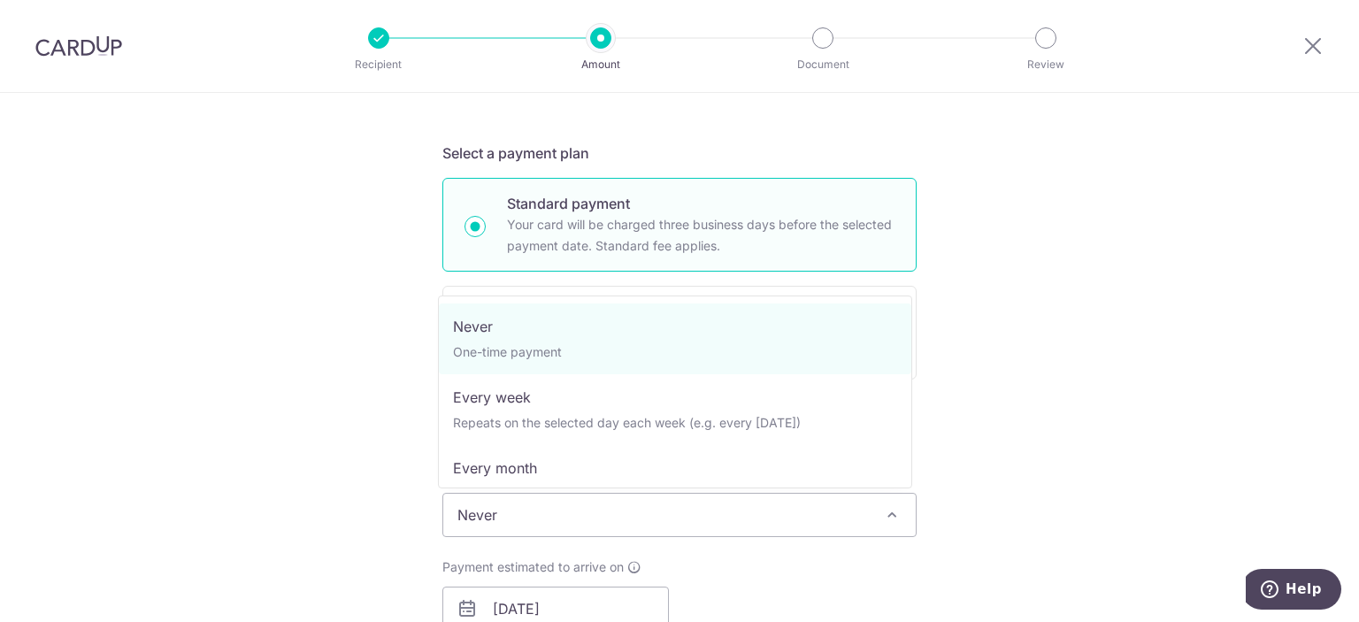
click at [781, 506] on span "Never" at bounding box center [679, 515] width 473 height 42
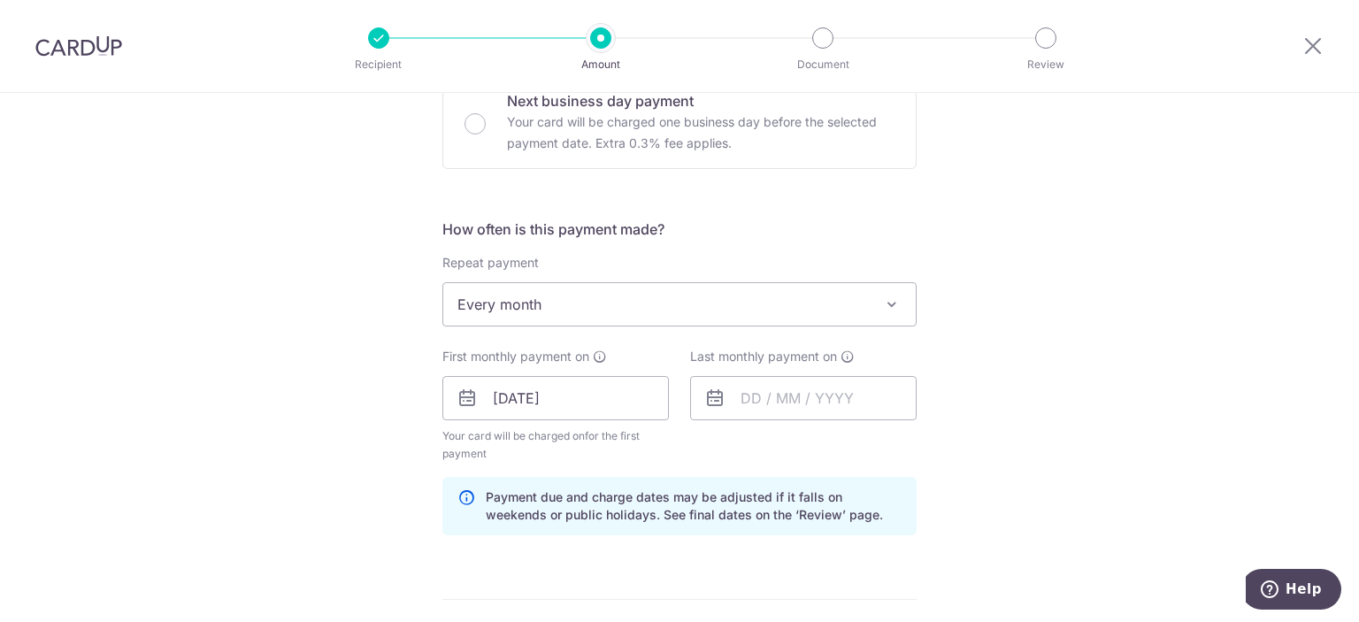
scroll to position [640, 0]
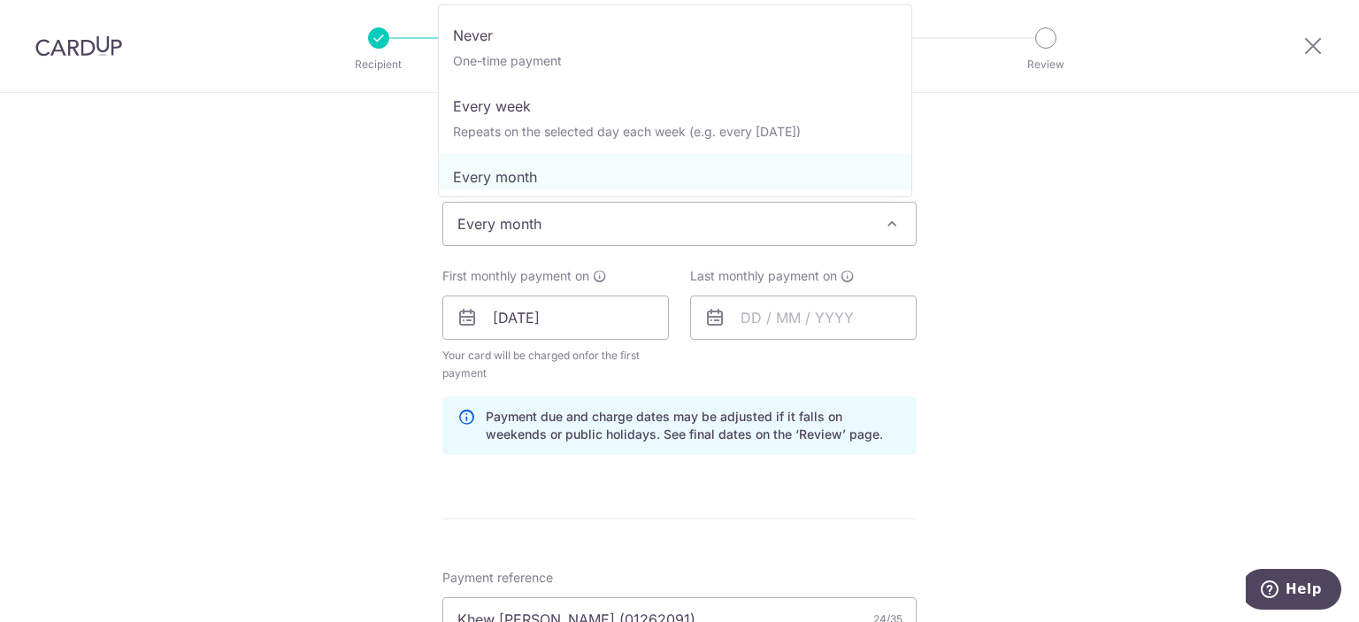
click at [745, 233] on span "Every month" at bounding box center [679, 224] width 473 height 42
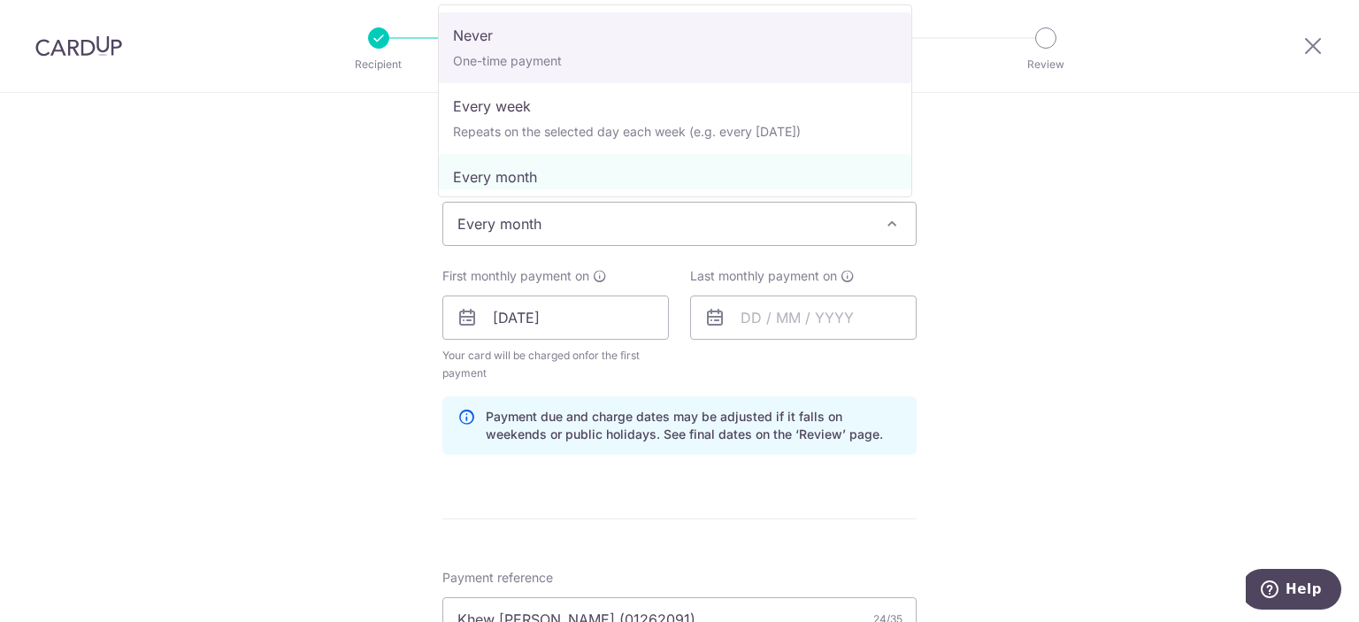
select select "1"
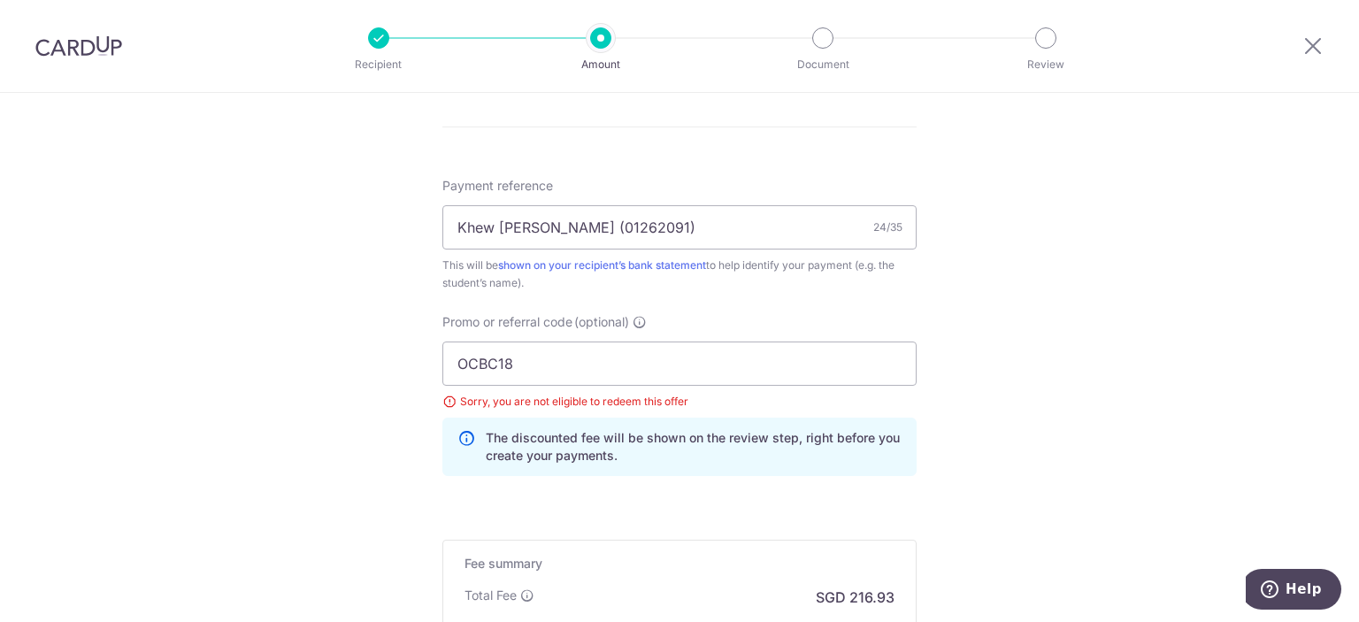
scroll to position [1015, 0]
click at [689, 366] on input "OCBC18" at bounding box center [679, 363] width 474 height 44
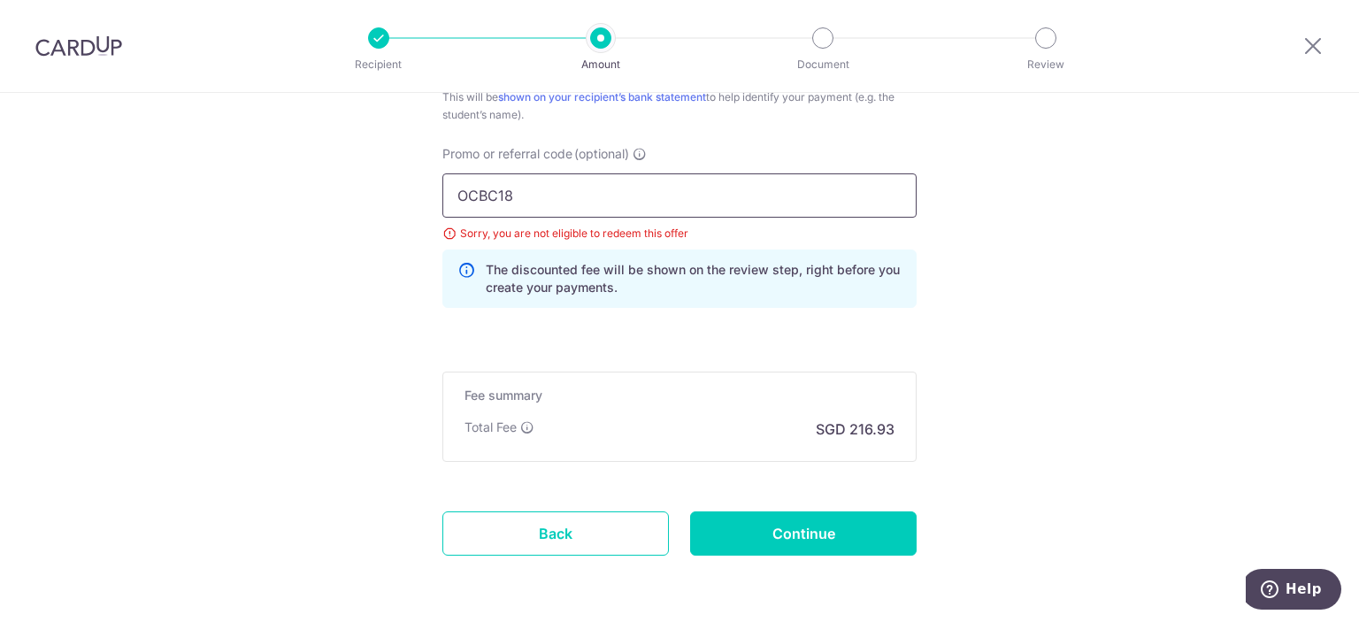
scroll to position [1182, 0]
click at [872, 520] on input "Continue" at bounding box center [803, 533] width 227 height 44
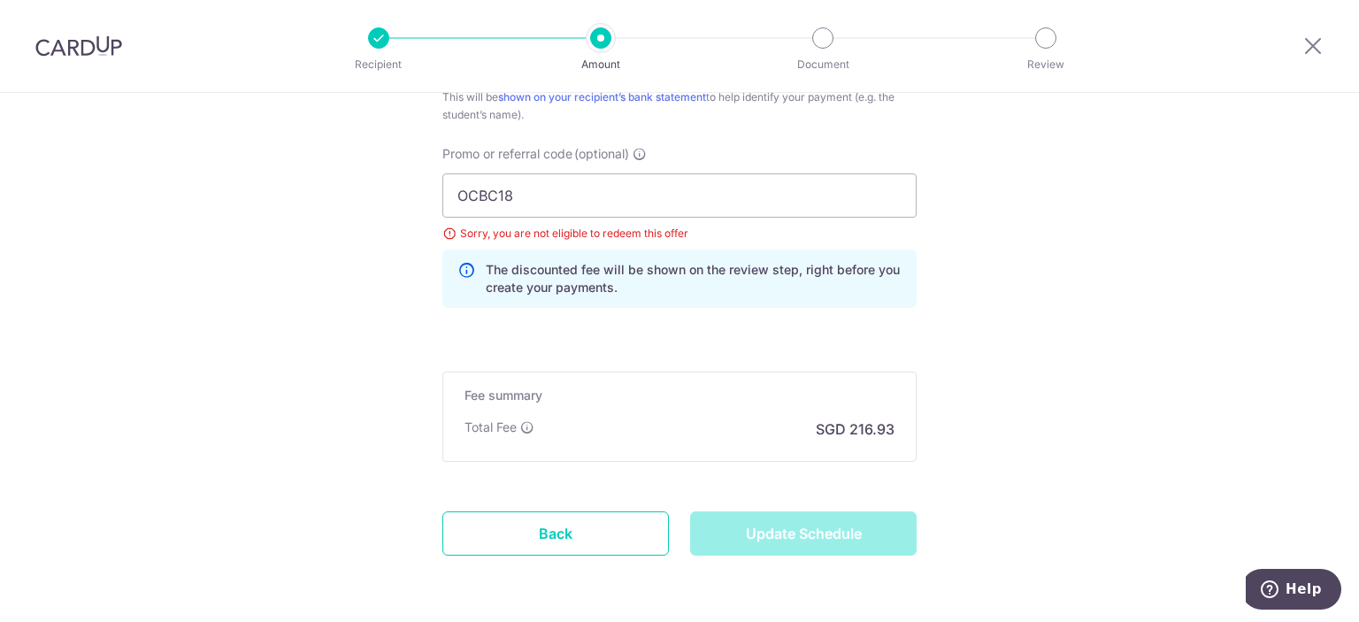
type input "Update Schedule"
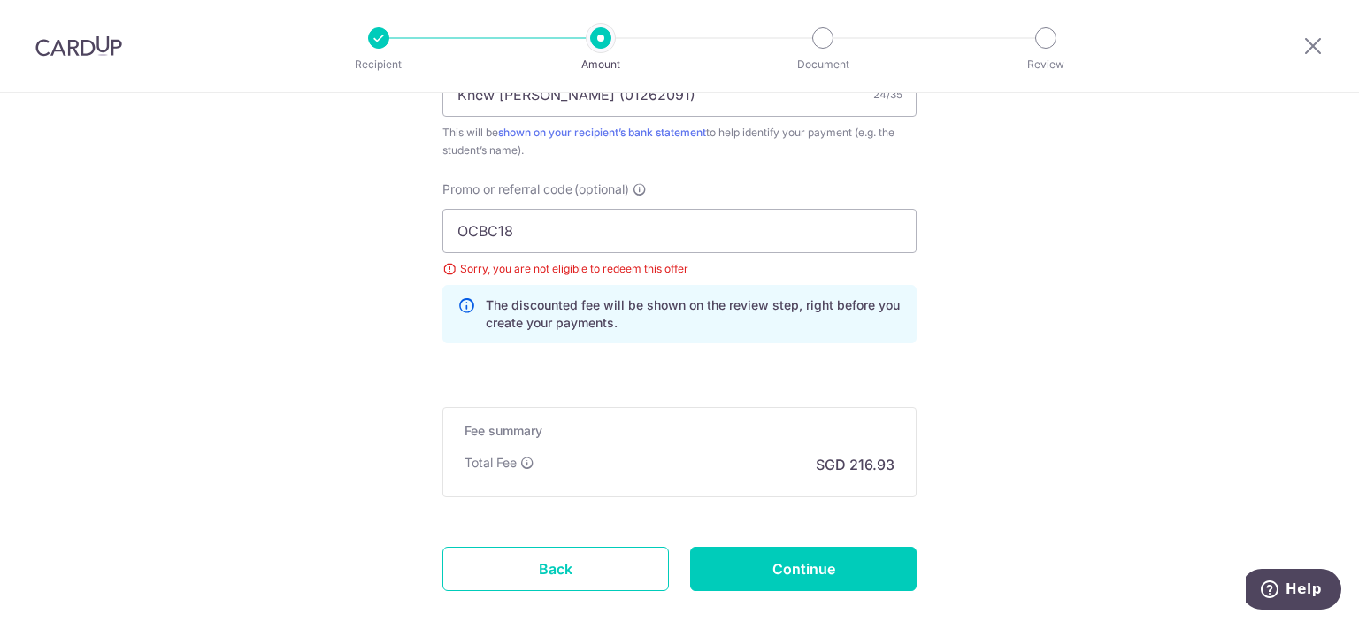
scroll to position [1146, 0]
click at [616, 237] on input "OCBC18" at bounding box center [679, 232] width 474 height 44
click at [586, 227] on input "OCBC18" at bounding box center [679, 232] width 474 height 44
paste input "5"
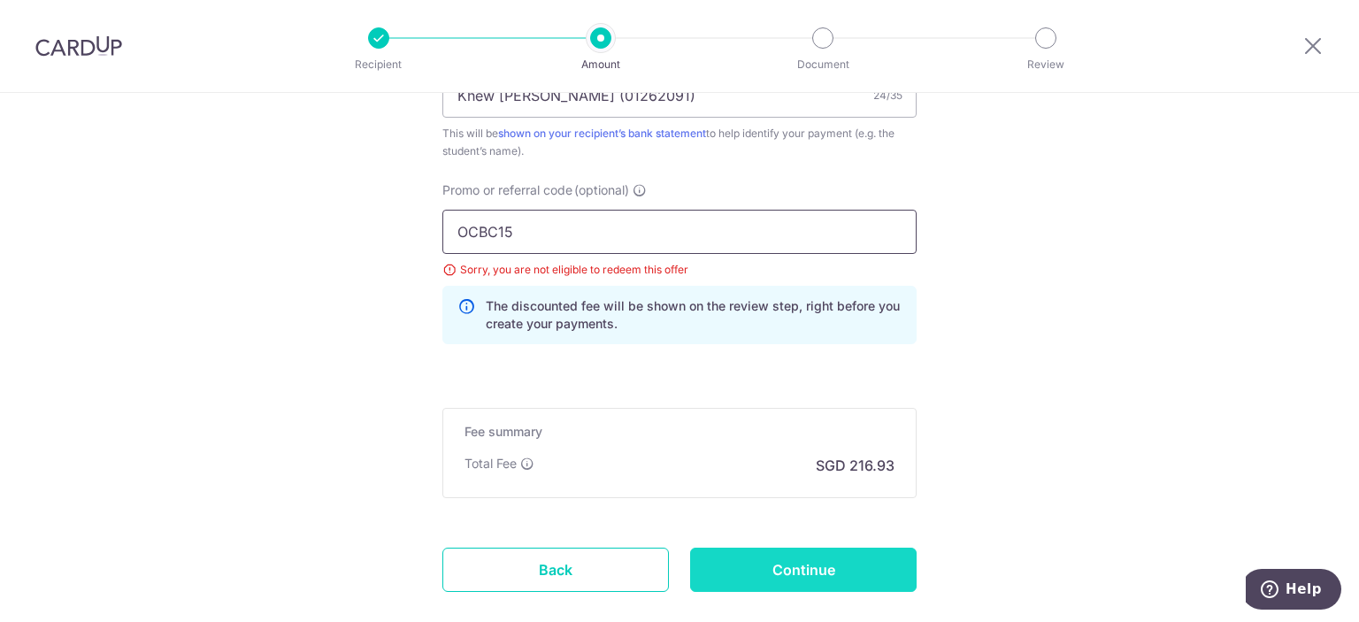
type input "OCBC15"
click at [796, 558] on input "Continue" at bounding box center [803, 570] width 227 height 44
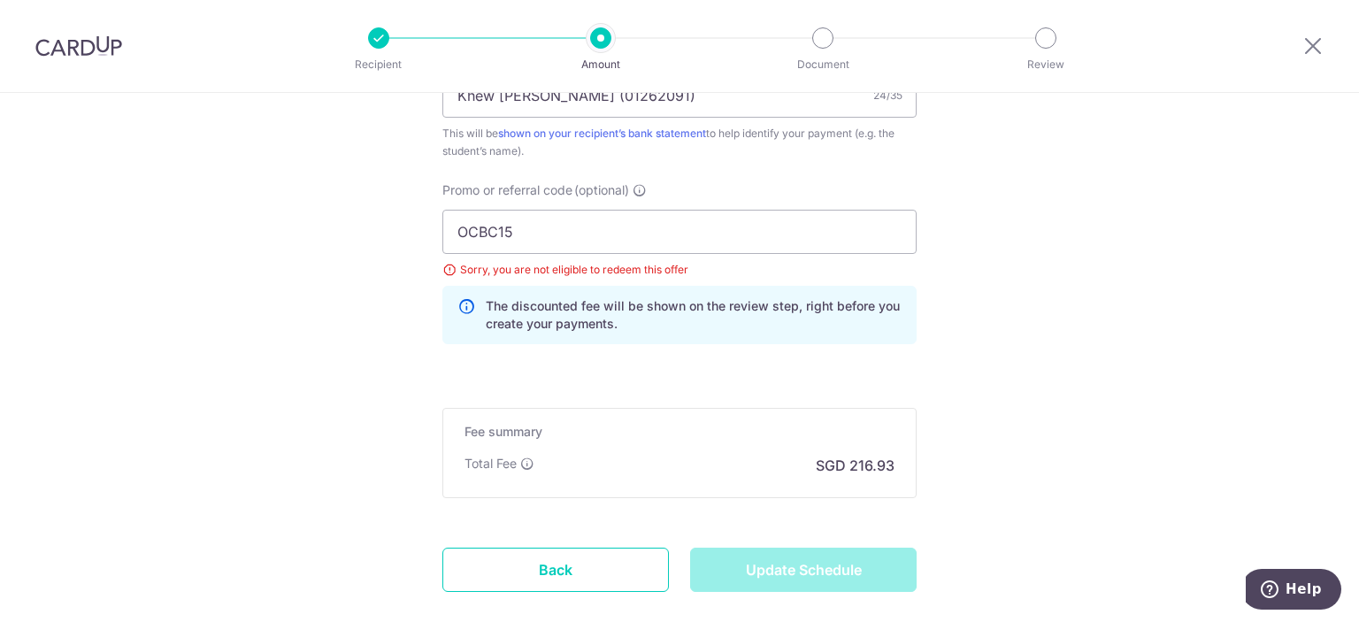
type input "Update Schedule"
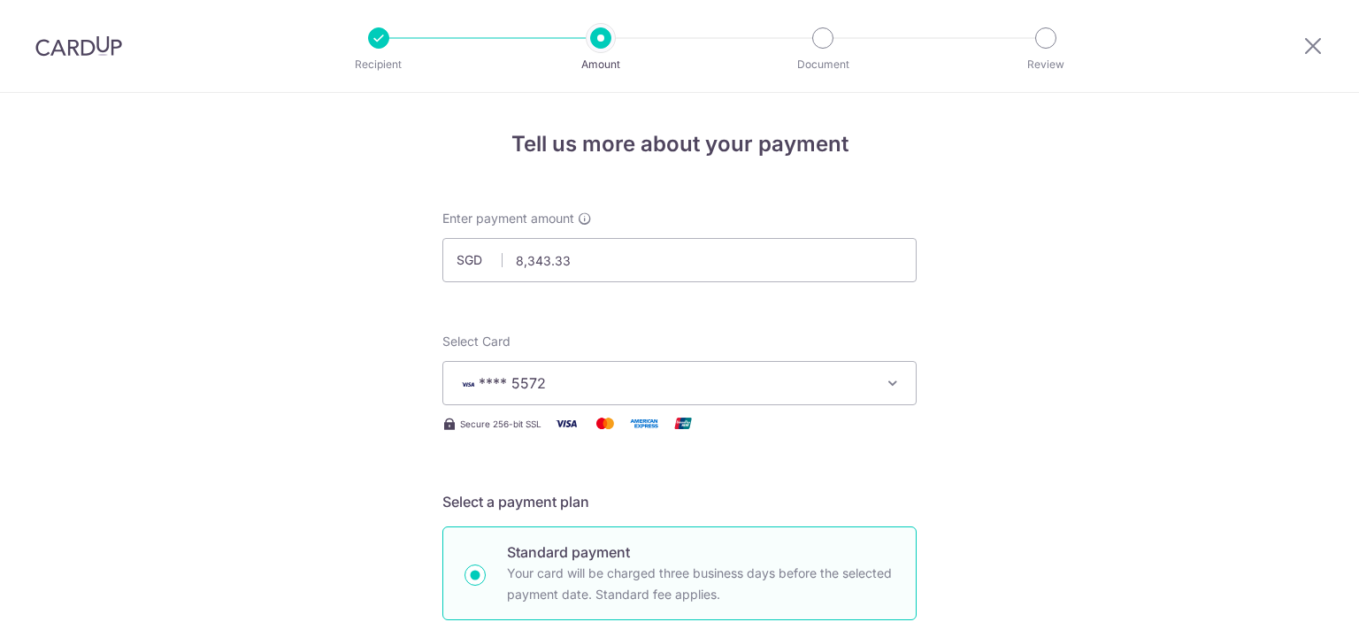
scroll to position [1246, 0]
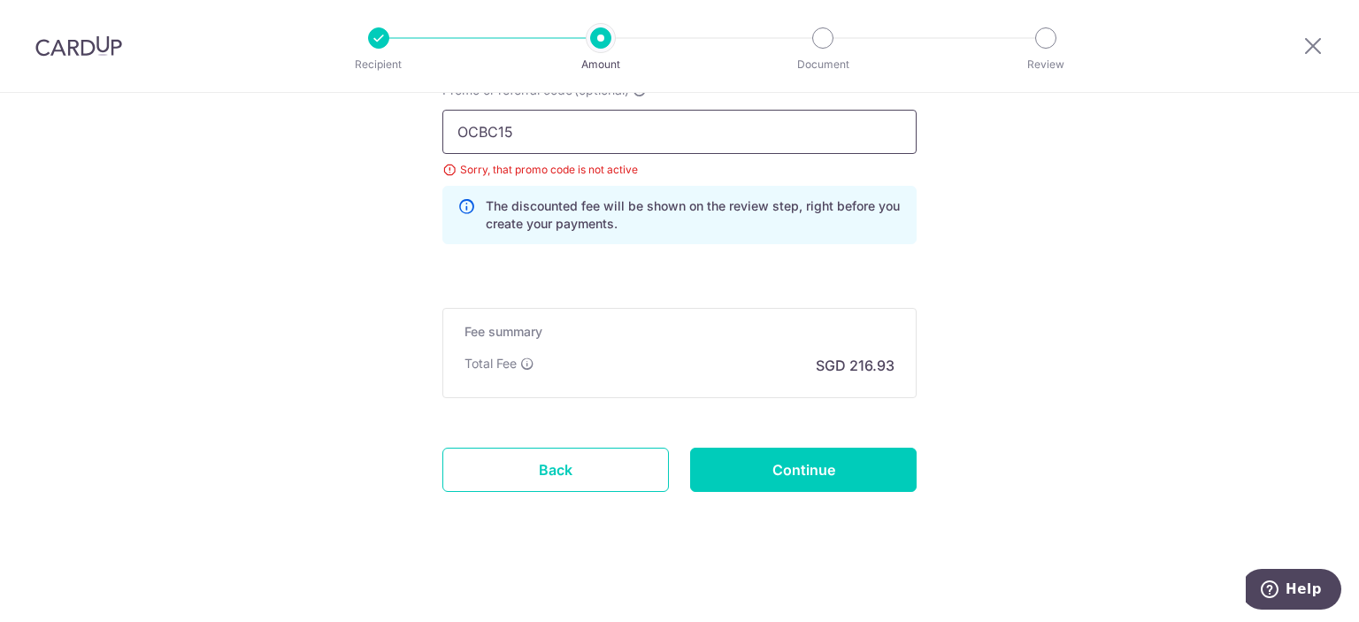
click at [673, 117] on input "OCBC15" at bounding box center [679, 132] width 474 height 44
type input "OCBC18"
click at [765, 487] on input "Continue" at bounding box center [803, 470] width 227 height 44
type input "Update Schedule"
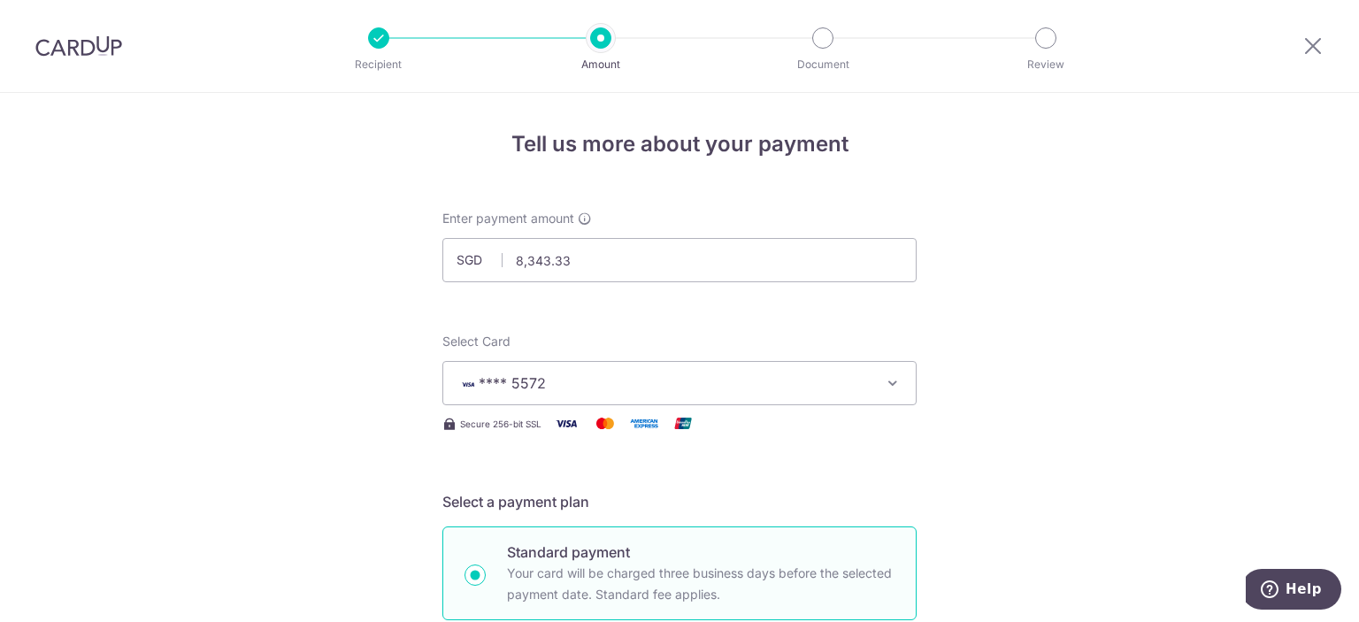
click at [795, 392] on span "**** 5572" at bounding box center [663, 383] width 412 height 21
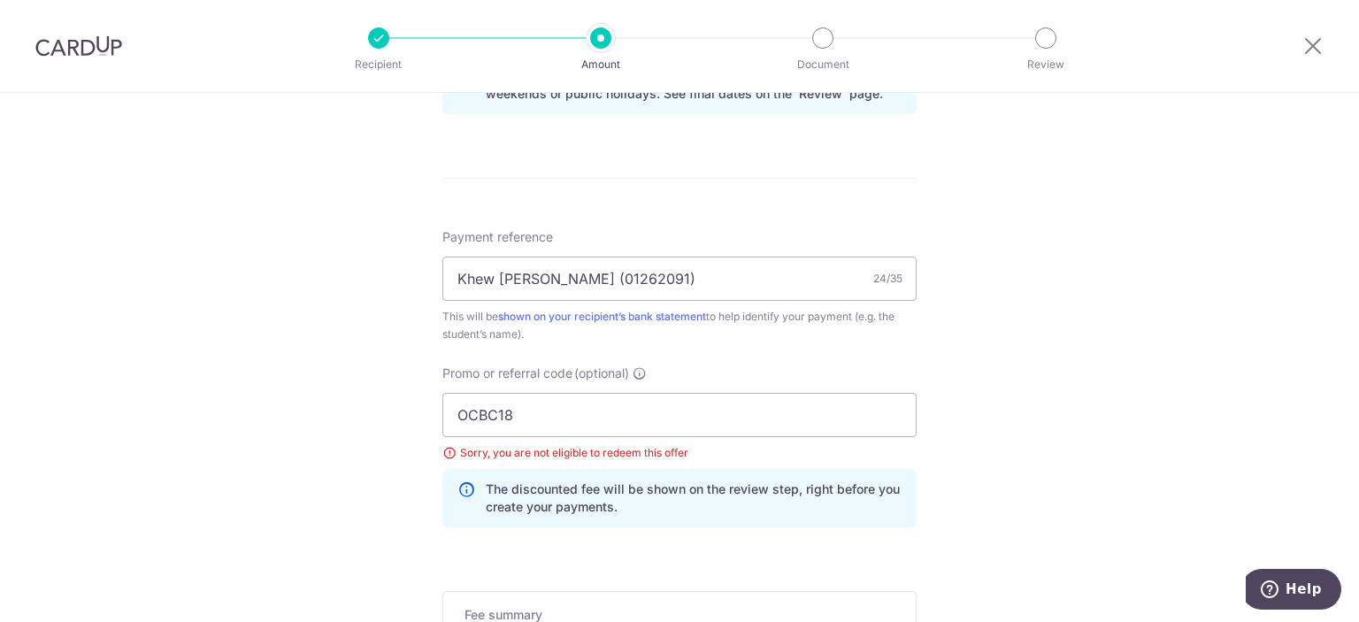
scroll to position [963, 0]
click at [615, 414] on input "OCBC18" at bounding box center [679, 415] width 474 height 44
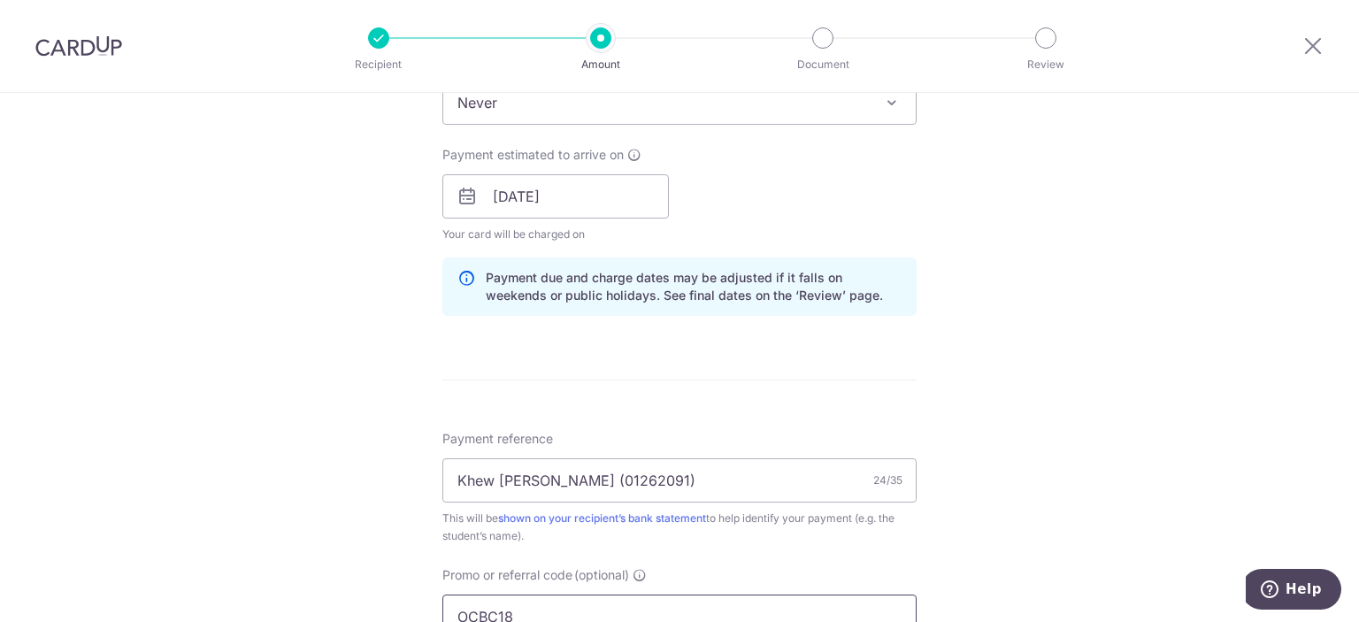
scroll to position [899, 0]
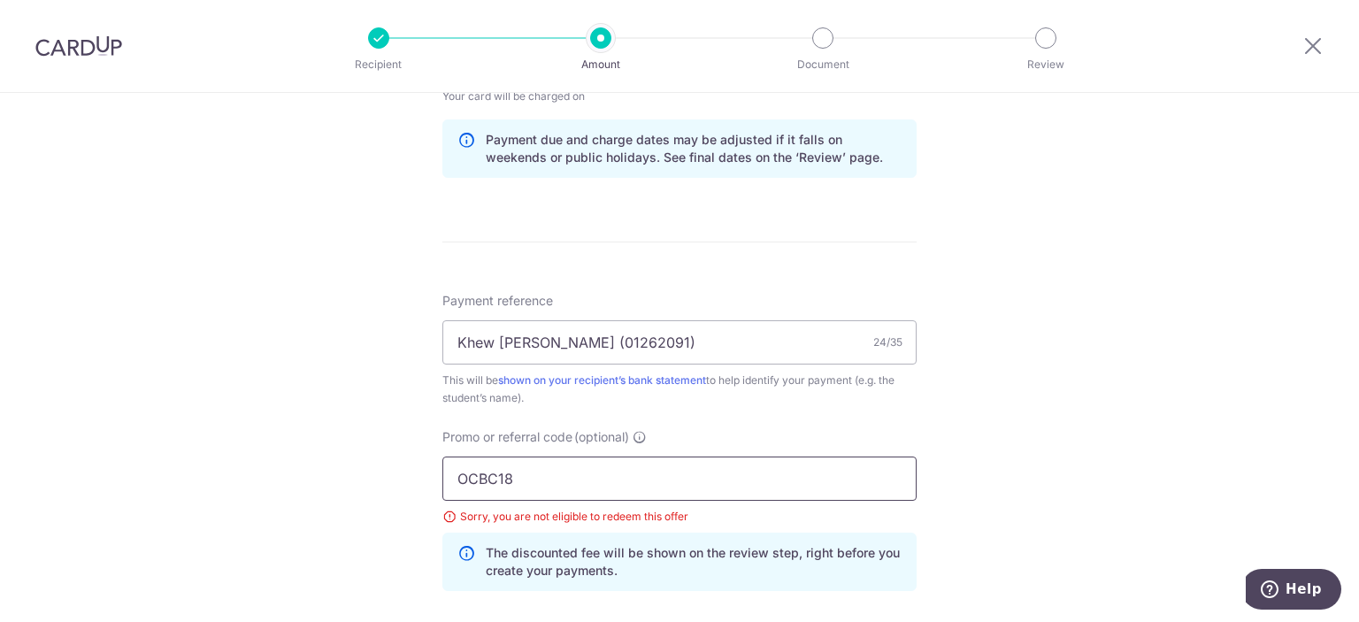
click at [615, 414] on div "Payment reference Khew Pei Xuan (01262091) 24/35 This will be shown on your rec…" at bounding box center [679, 448] width 474 height 313
click at [592, 481] on input "OCBC18" at bounding box center [679, 479] width 474 height 44
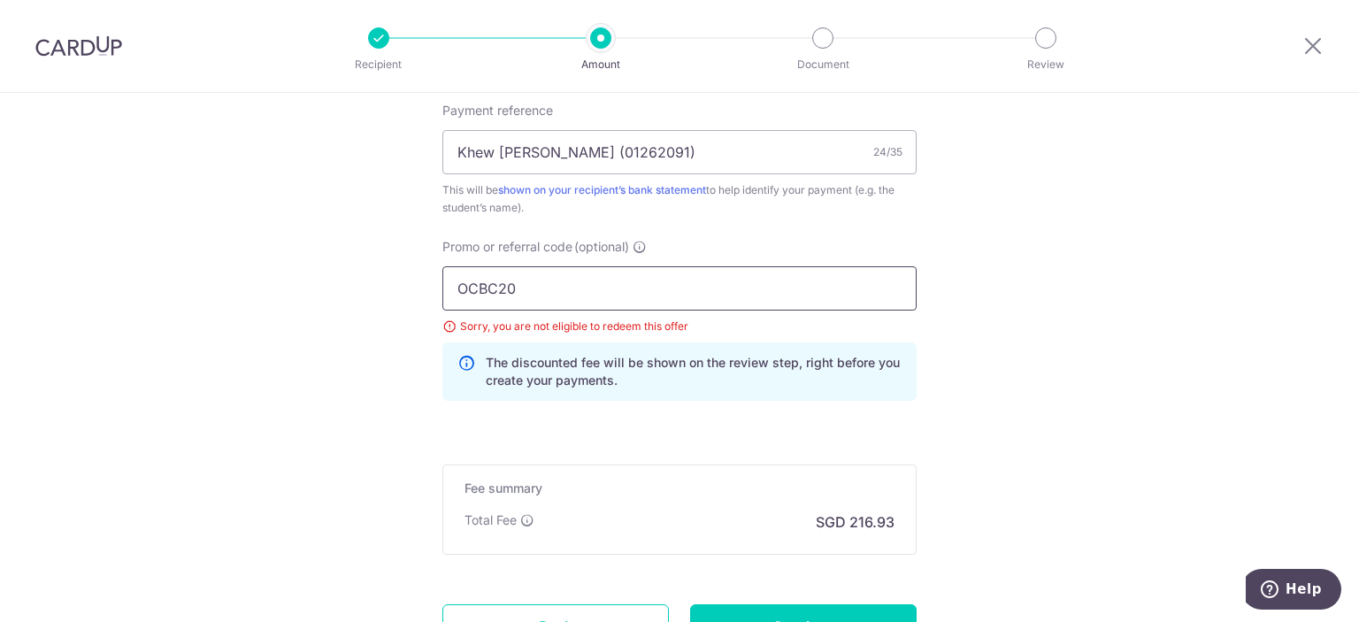
scroll to position [1224, 0]
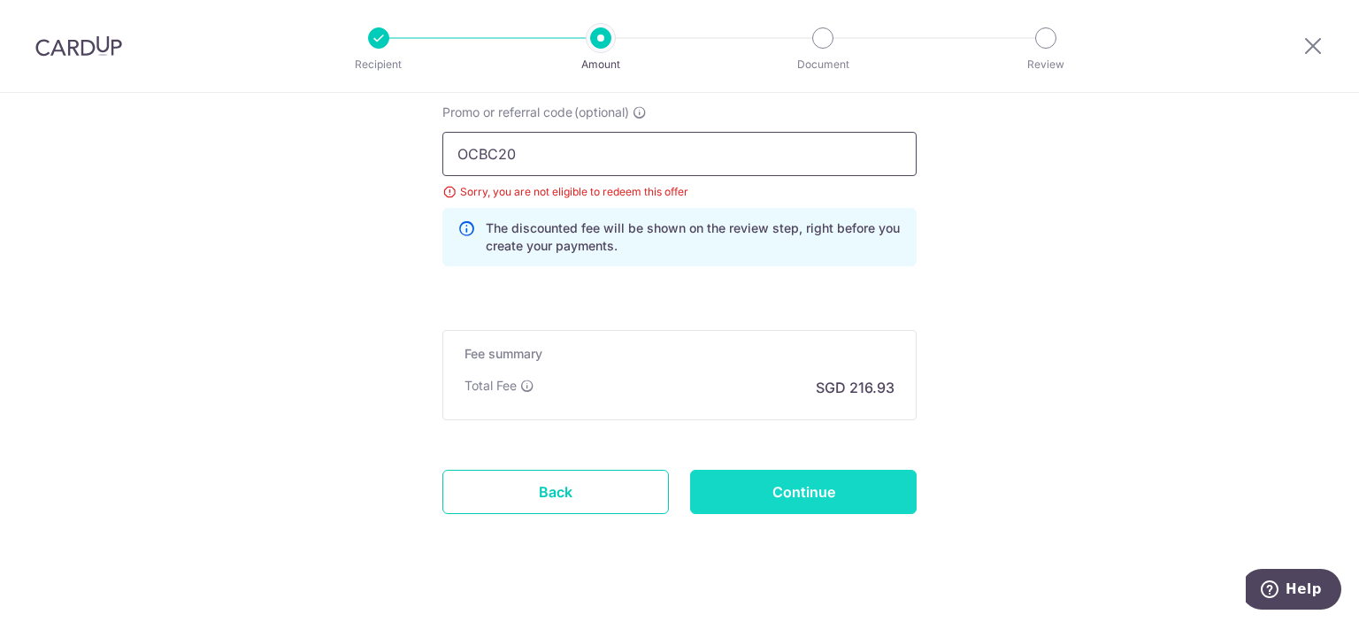
type input "OCBC20"
click at [731, 489] on input "Continue" at bounding box center [803, 492] width 227 height 44
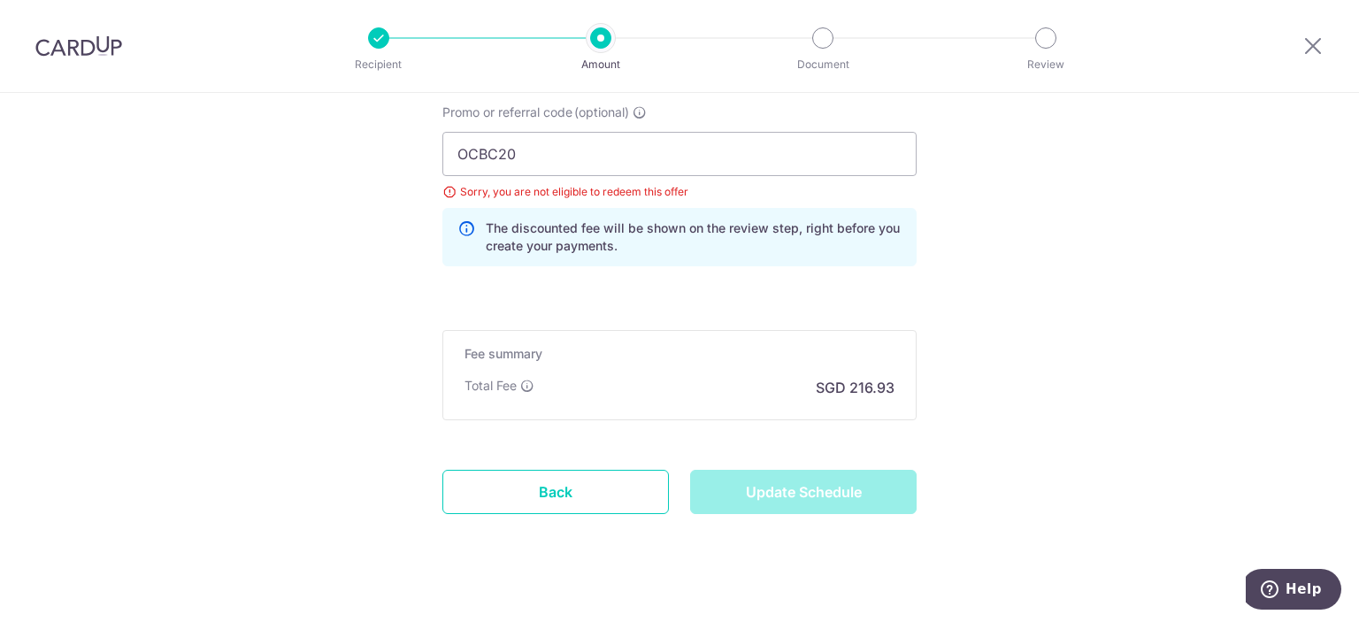
type input "Update Schedule"
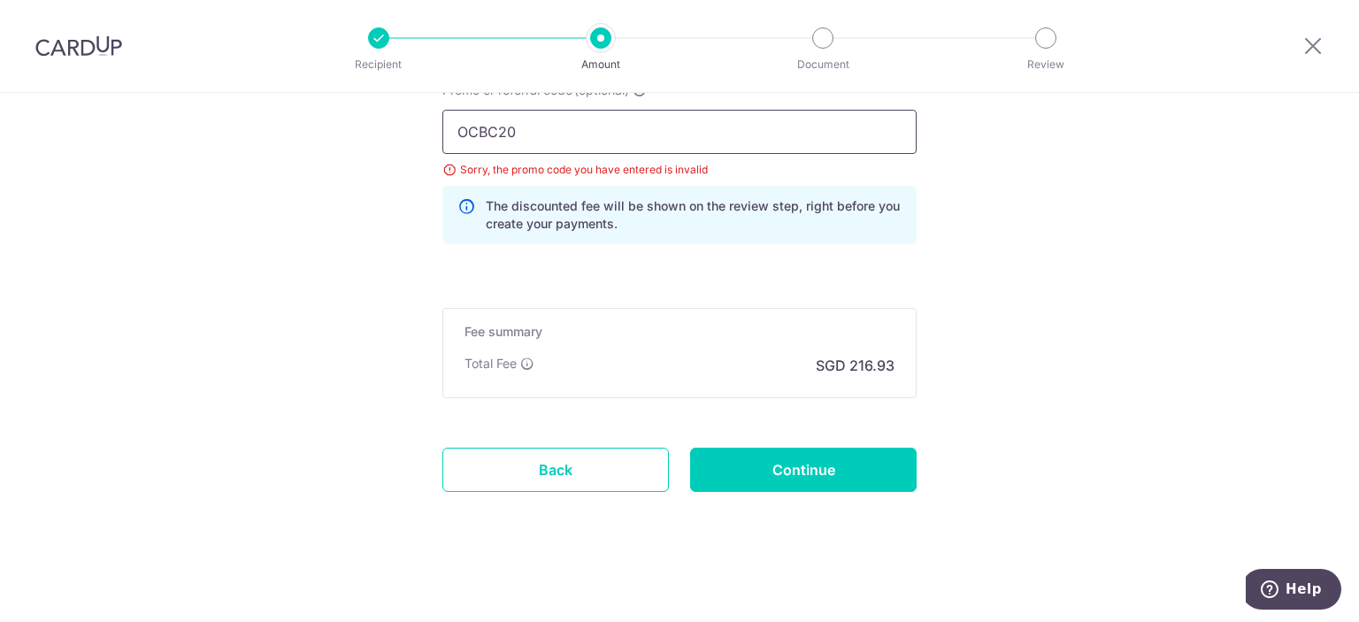
click at [645, 137] on input "OCBC20" at bounding box center [679, 132] width 474 height 44
type input "OCBC17"
click at [1322, 52] on icon at bounding box center [1313, 46] width 21 height 22
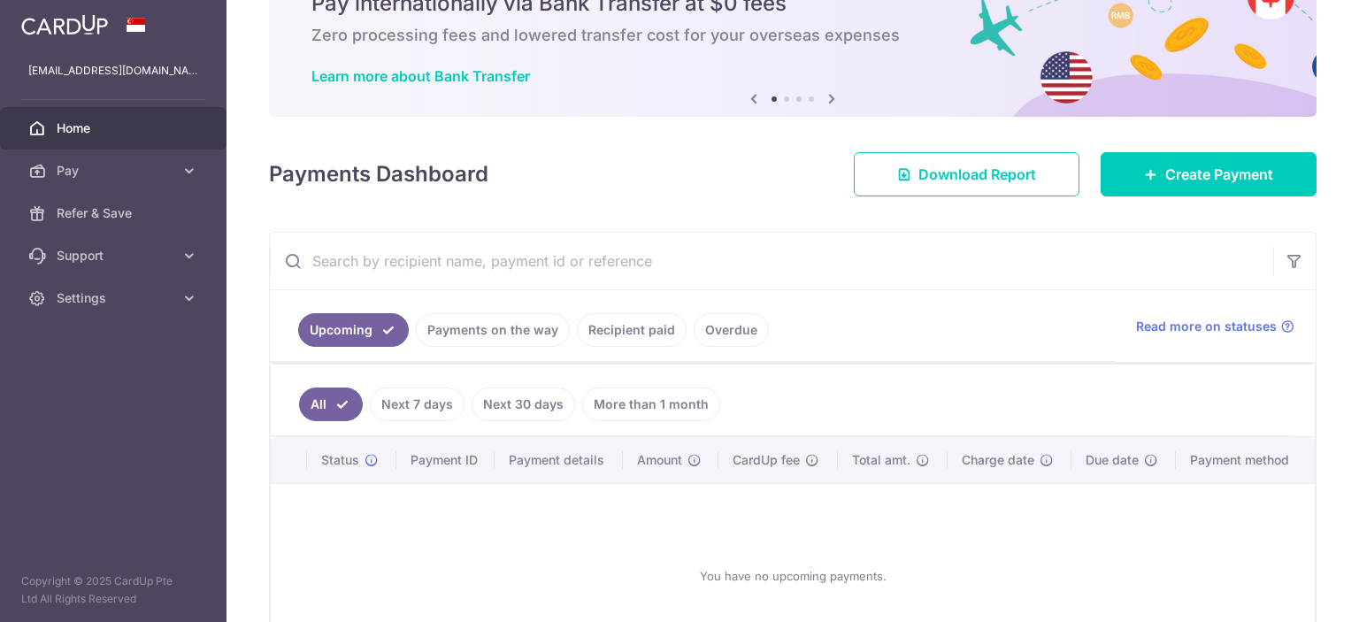
scroll to position [182, 0]
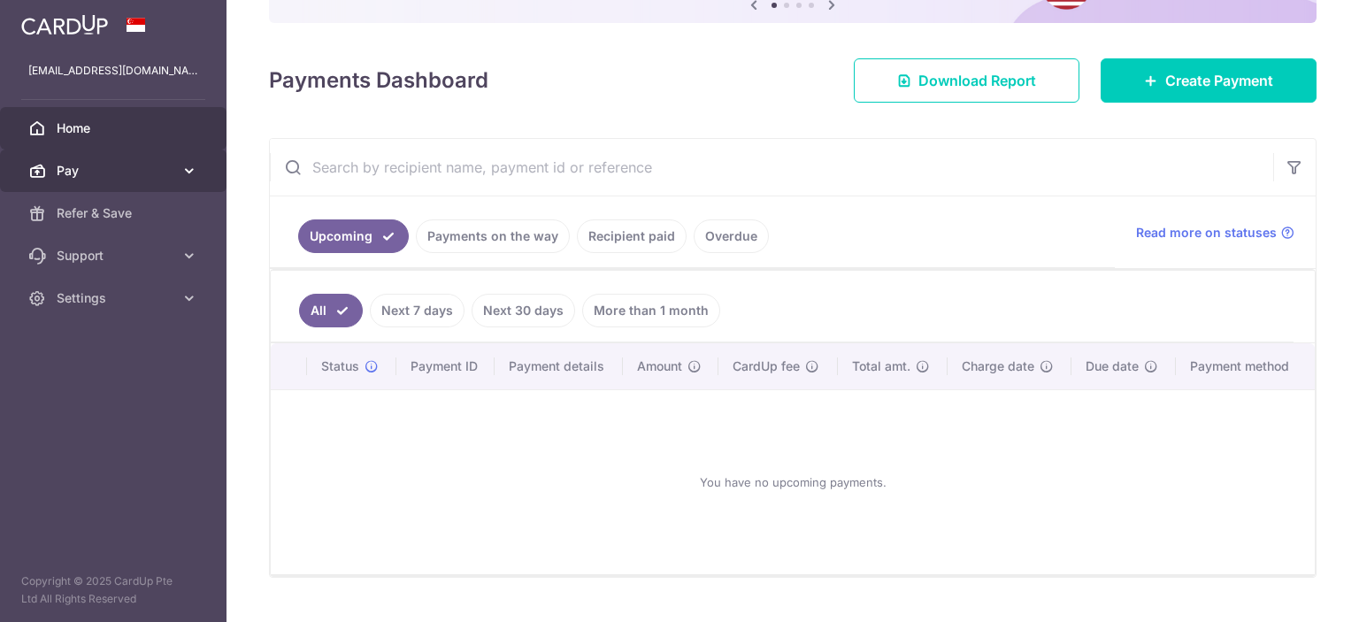
click at [74, 165] on span "Pay" at bounding box center [115, 171] width 117 height 18
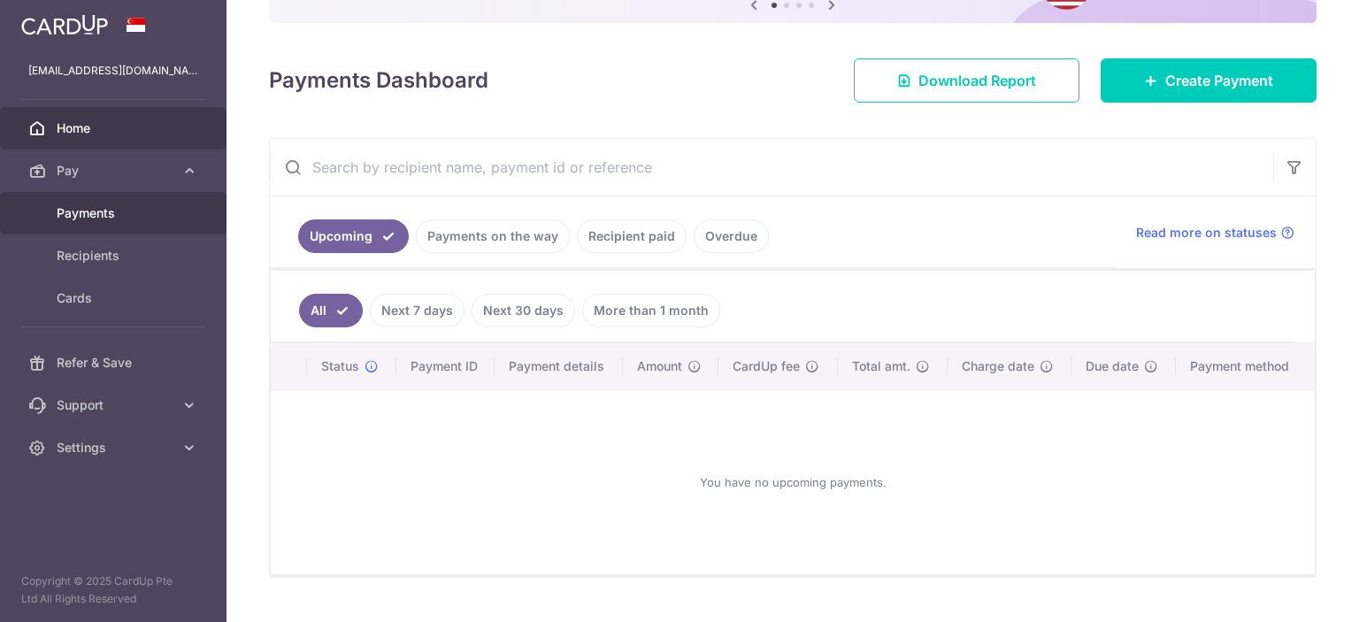
click at [74, 212] on span "Payments" at bounding box center [115, 213] width 117 height 18
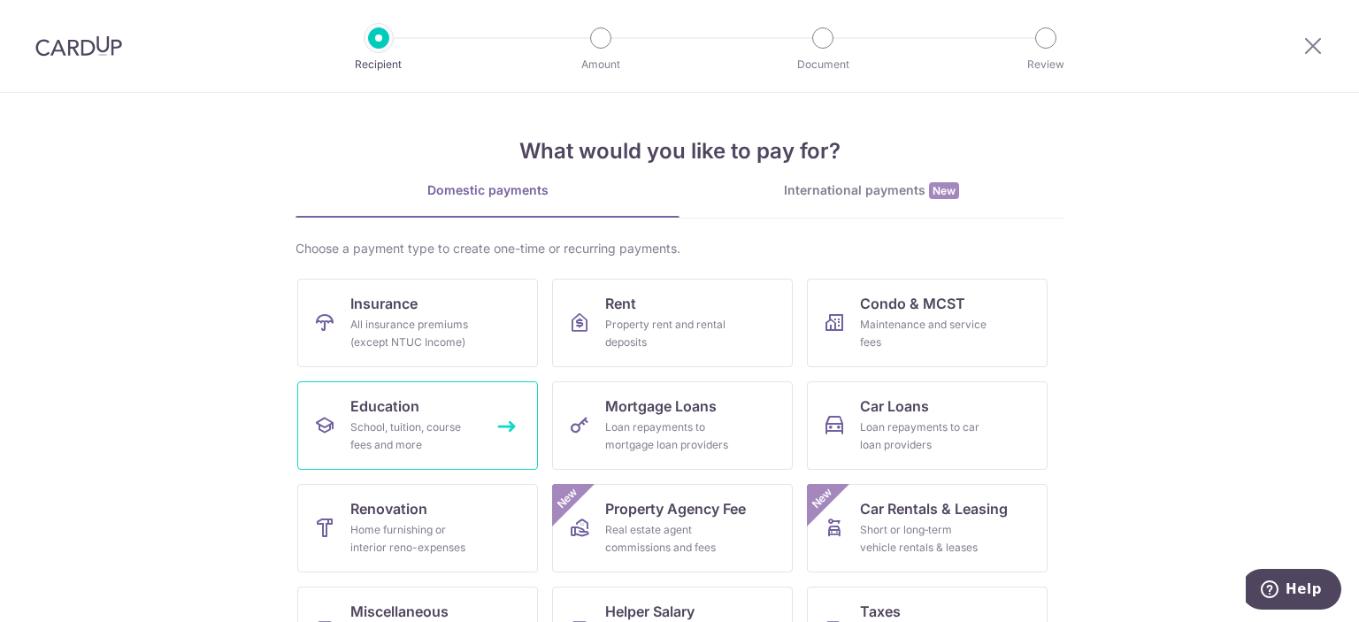
click at [443, 424] on div "School, tuition, course fees and more" at bounding box center [413, 436] width 127 height 35
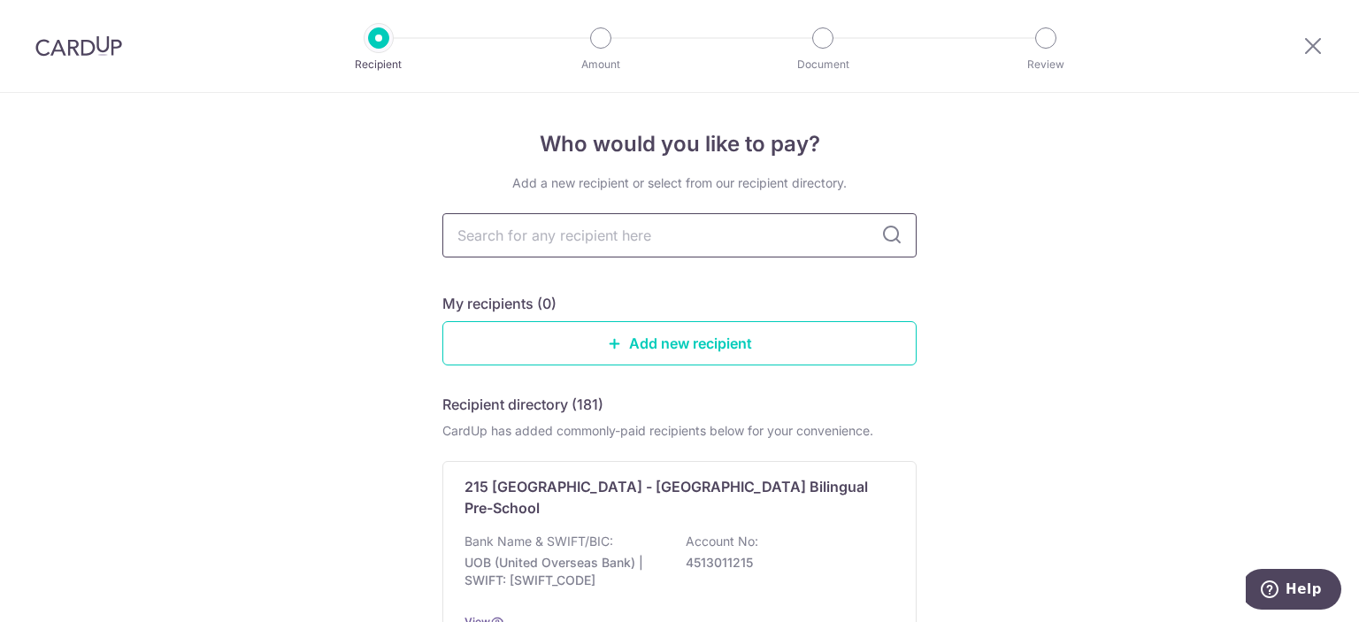
click at [591, 235] on input "text" at bounding box center [679, 235] width 474 height 44
type input "[GEOGRAPHIC_DATA]"
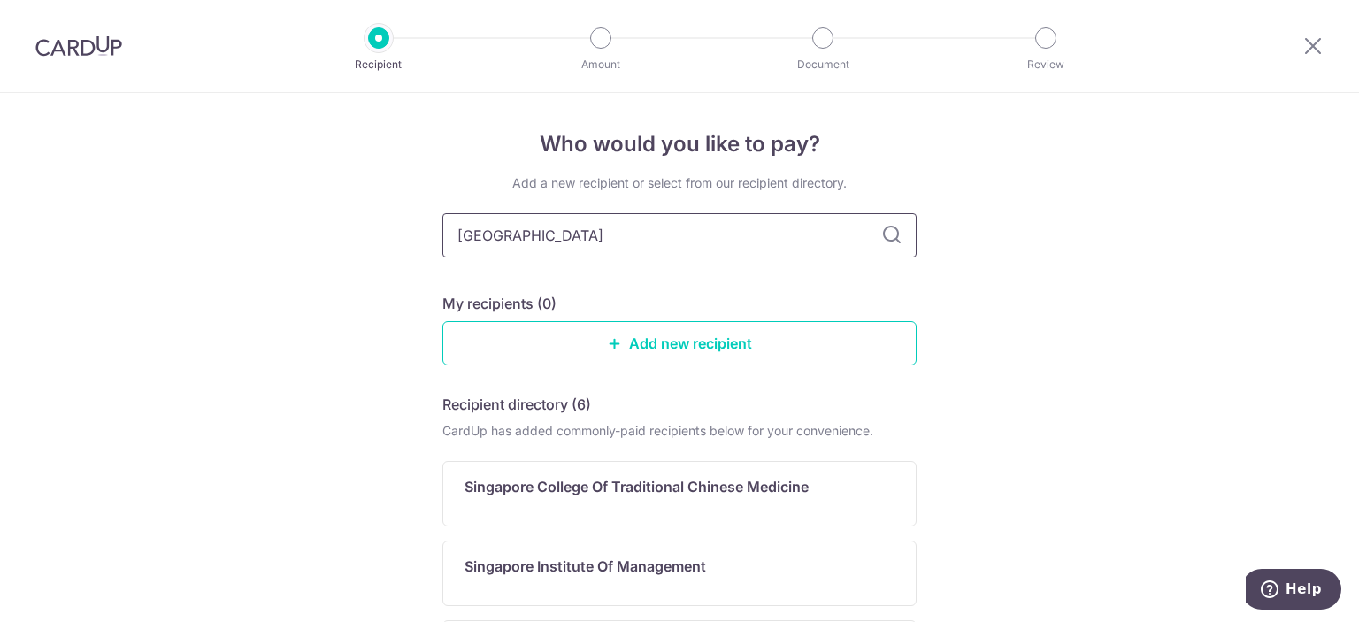
click at [899, 226] on input "[GEOGRAPHIC_DATA]" at bounding box center [679, 235] width 474 height 44
type input "singapore management"
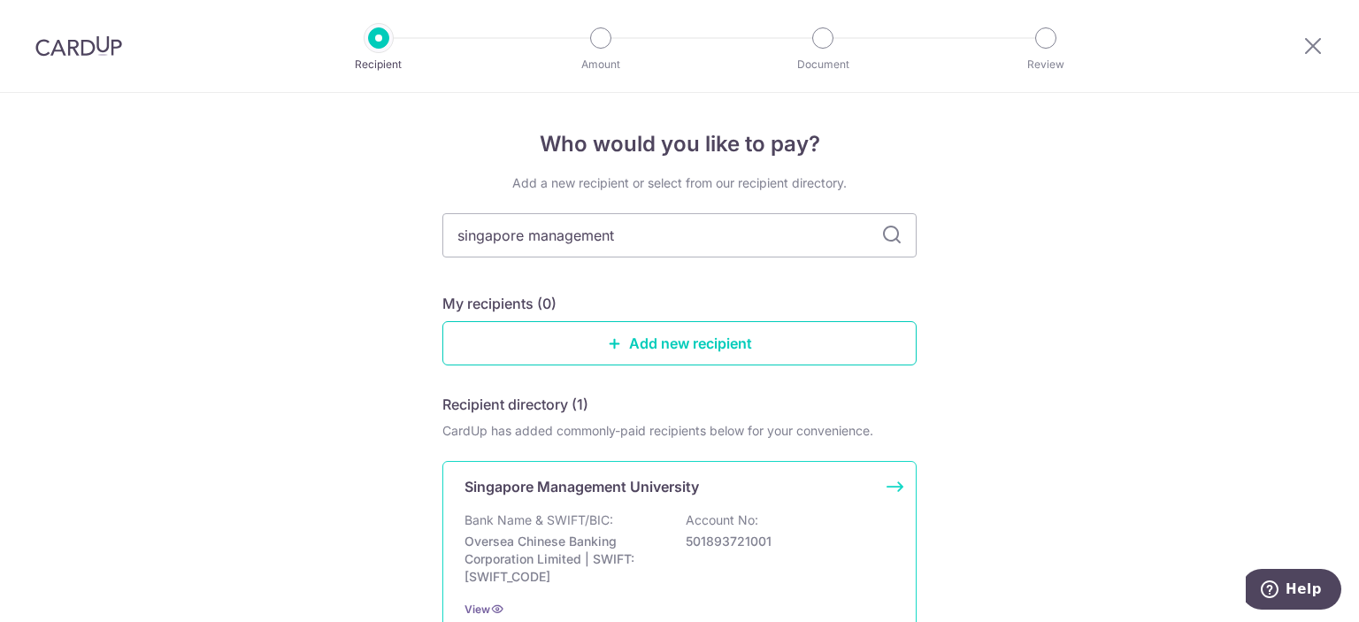
click at [665, 513] on div "Bank Name & SWIFT/BIC: Oversea Chinese Banking Corporation Limited | SWIFT: [SW…" at bounding box center [680, 548] width 430 height 74
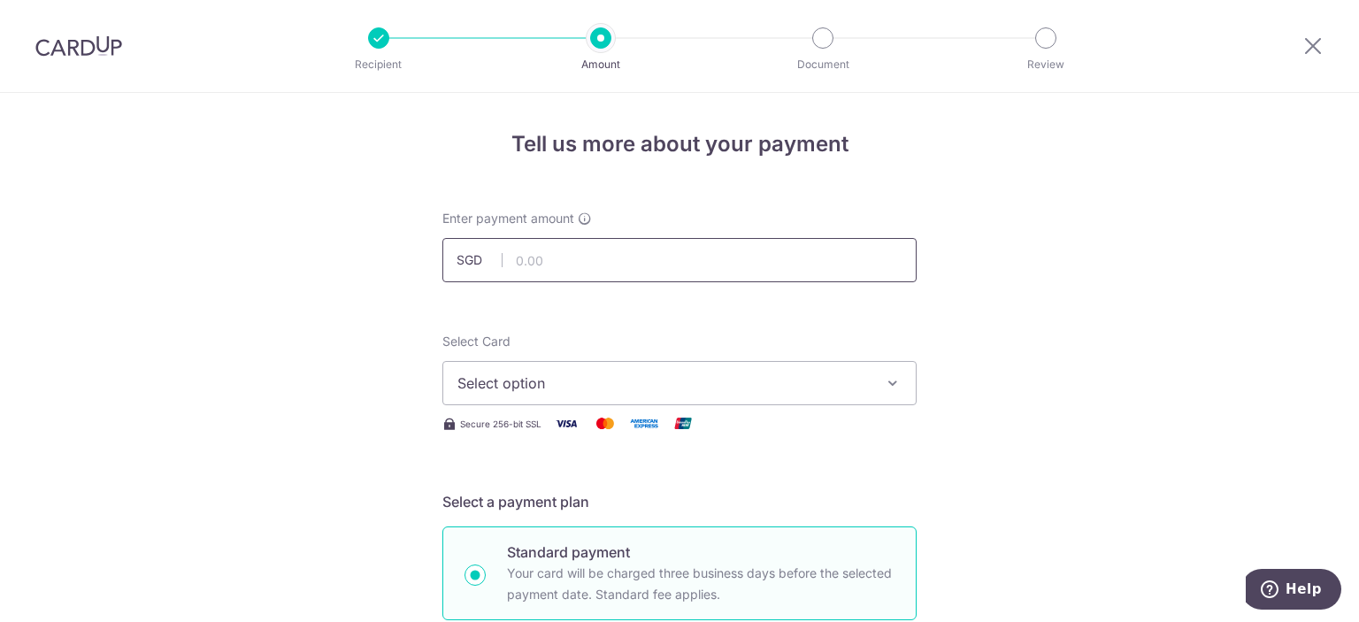
click at [811, 266] on input "text" at bounding box center [679, 260] width 474 height 44
type input "8,343.33"
click at [618, 401] on button "Select option" at bounding box center [679, 383] width 474 height 44
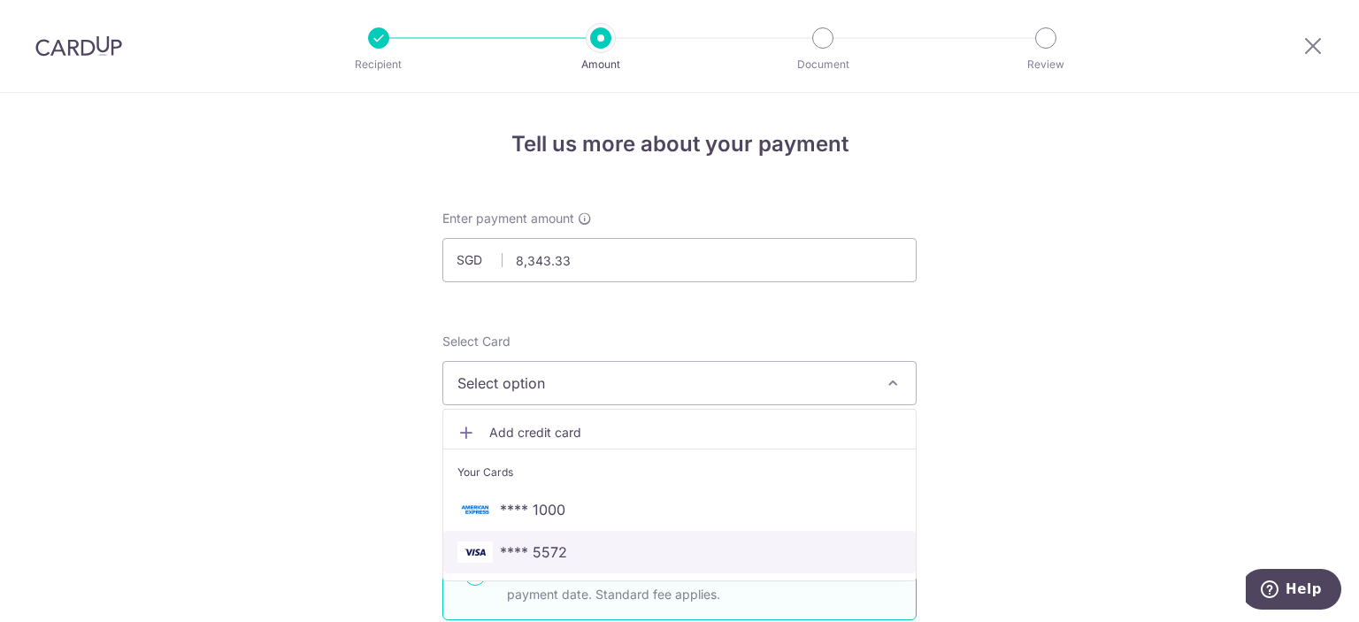
click at [577, 553] on span "**** 5572" at bounding box center [679, 552] width 444 height 21
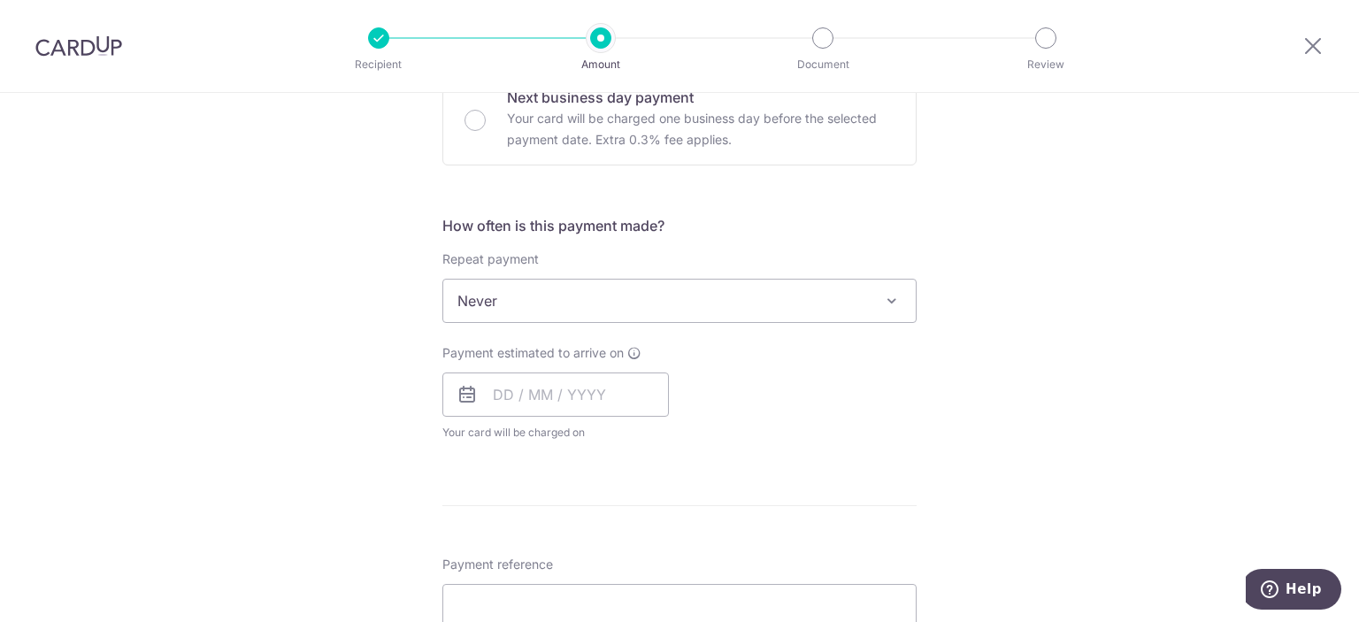
scroll to position [563, 0]
click at [636, 392] on input "text" at bounding box center [555, 395] width 227 height 44
click at [652, 594] on link "15" at bounding box center [656, 591] width 28 height 28
type input "15/08/2025"
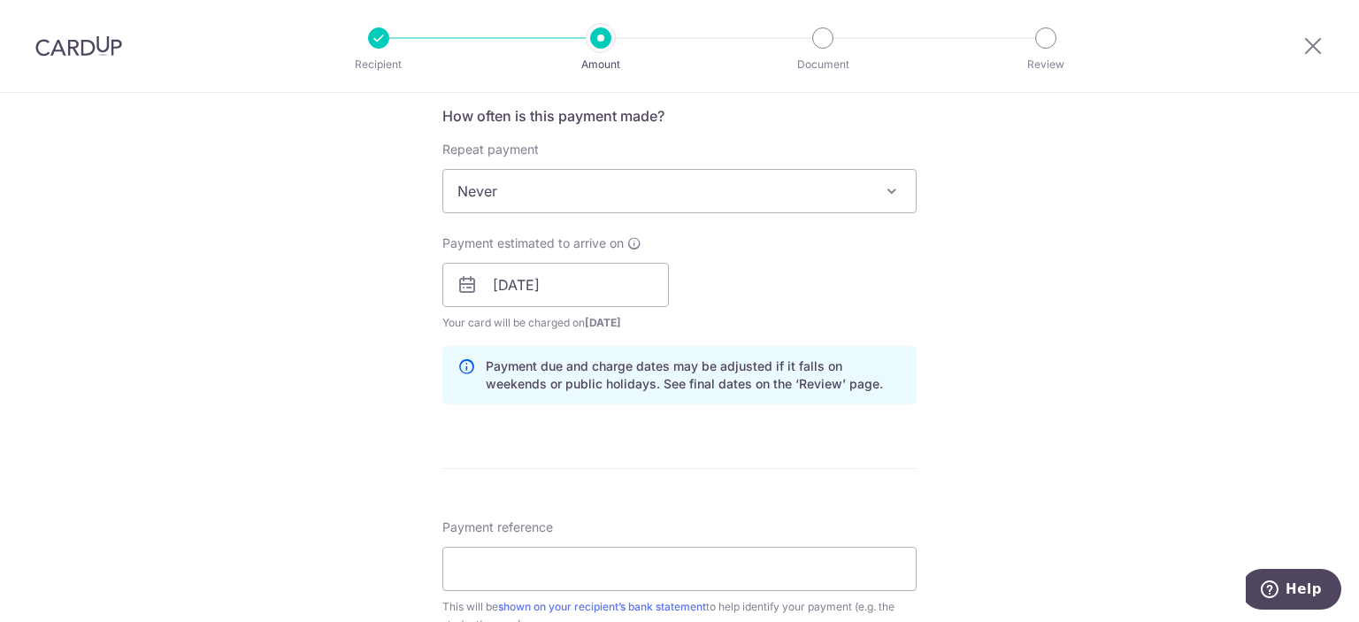
scroll to position [786, 0]
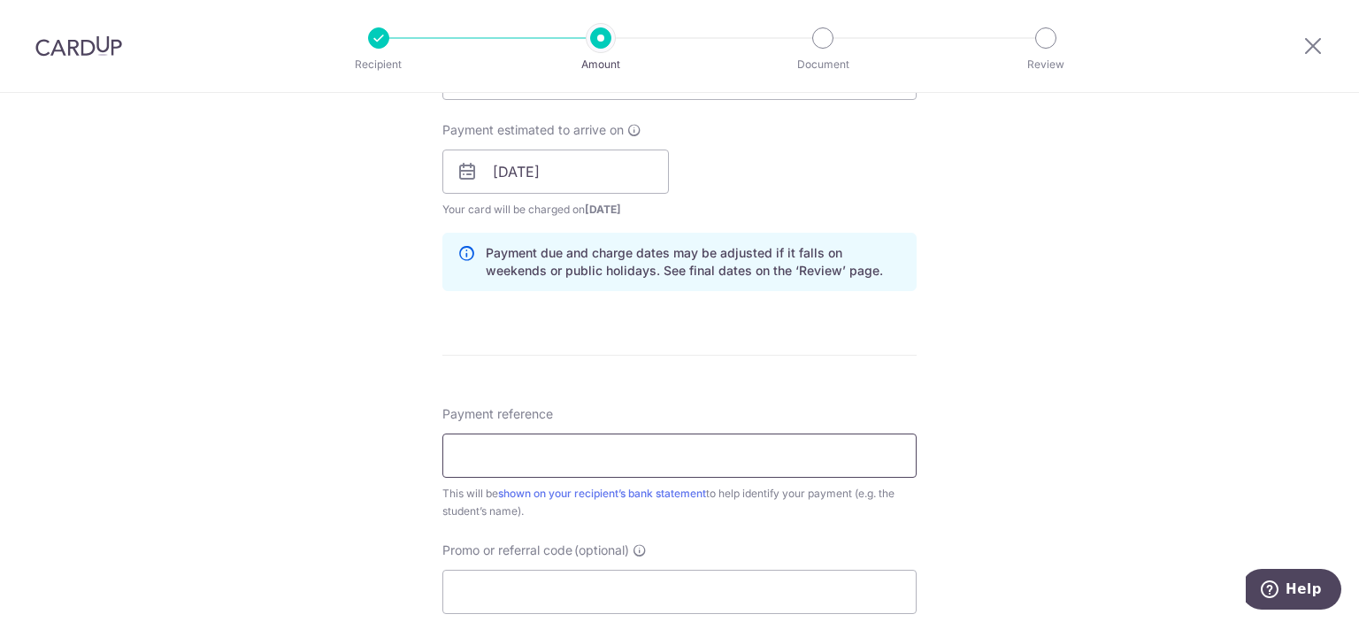
click at [745, 464] on input "Payment reference" at bounding box center [679, 456] width 474 height 44
type input "Khew Pei Xuan (01262091)"
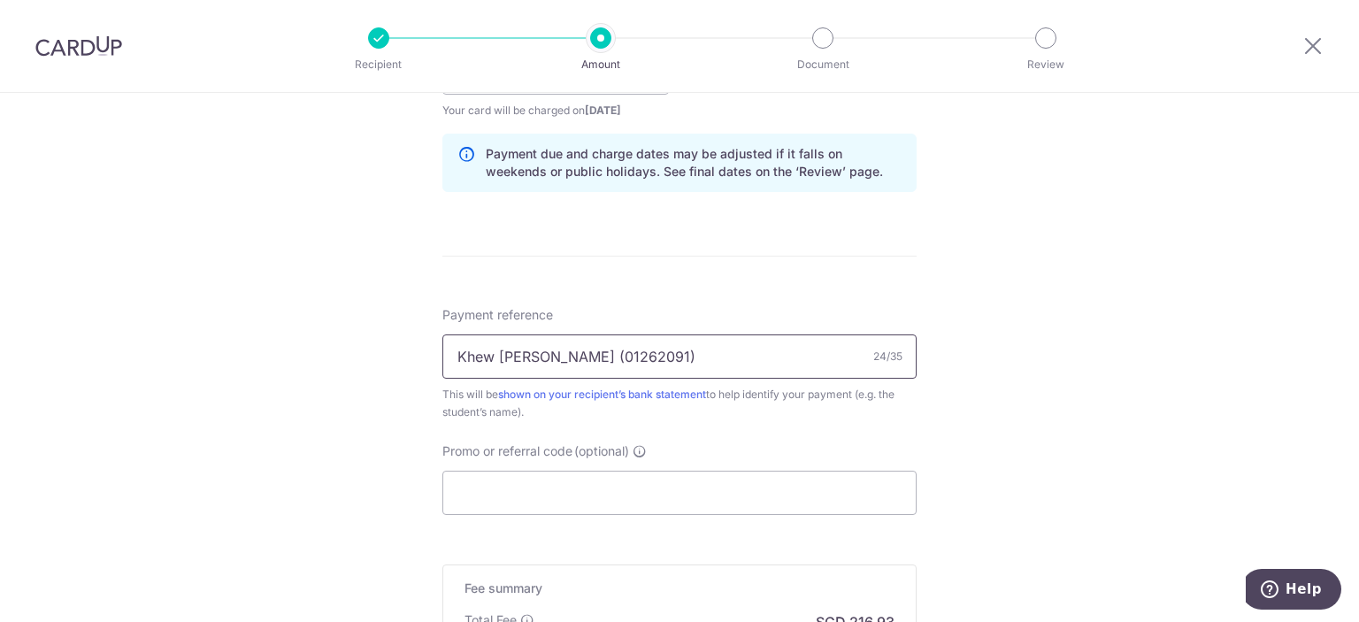
scroll to position [885, 0]
click at [671, 501] on input "Promo or referral code (optional)" at bounding box center [679, 493] width 474 height 44
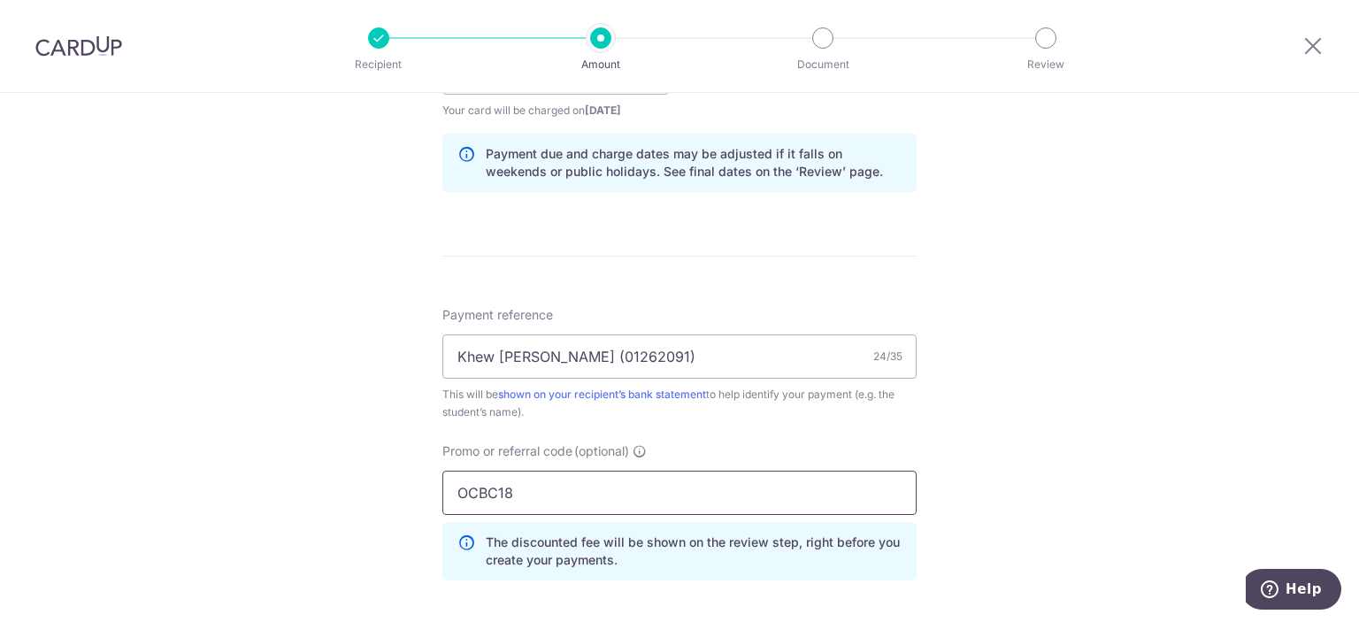
type input "OCBC18"
click button "Add Card" at bounding box center [0, 0] width 0 height 0
click at [1026, 473] on div "Tell us more about your payment Enter payment amount SGD 8,343.33 8343.33 Selec…" at bounding box center [679, 84] width 1359 height 1753
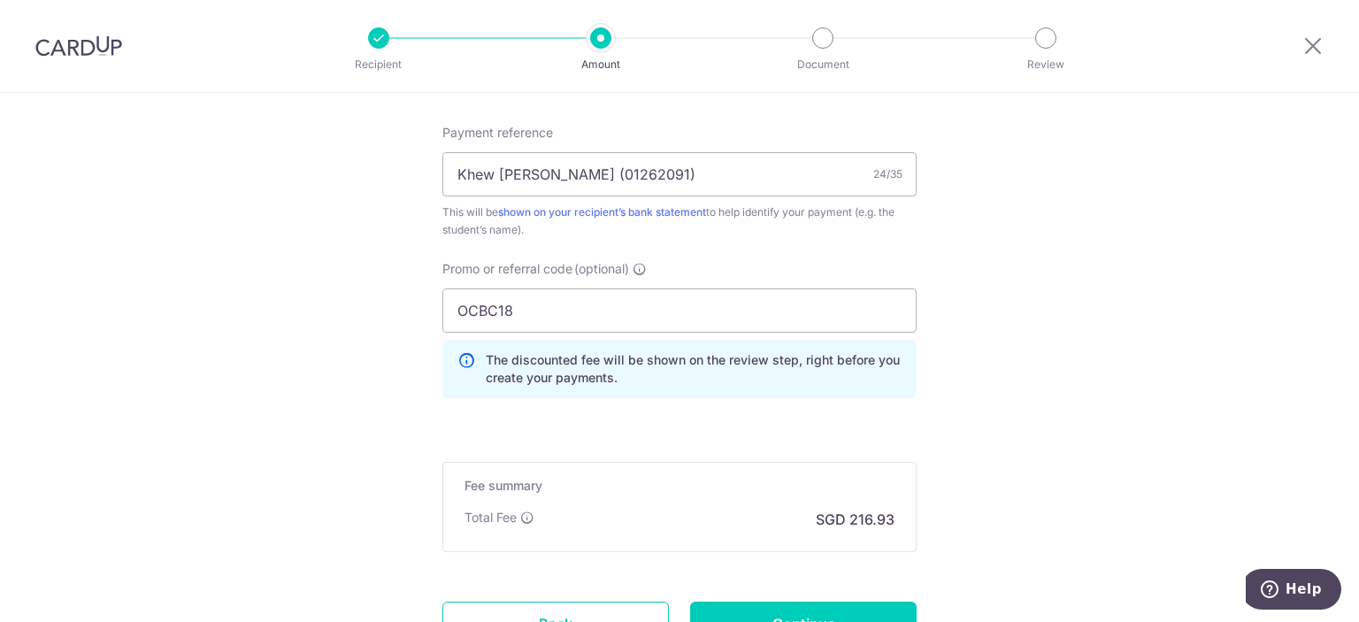
scroll to position [1163, 0]
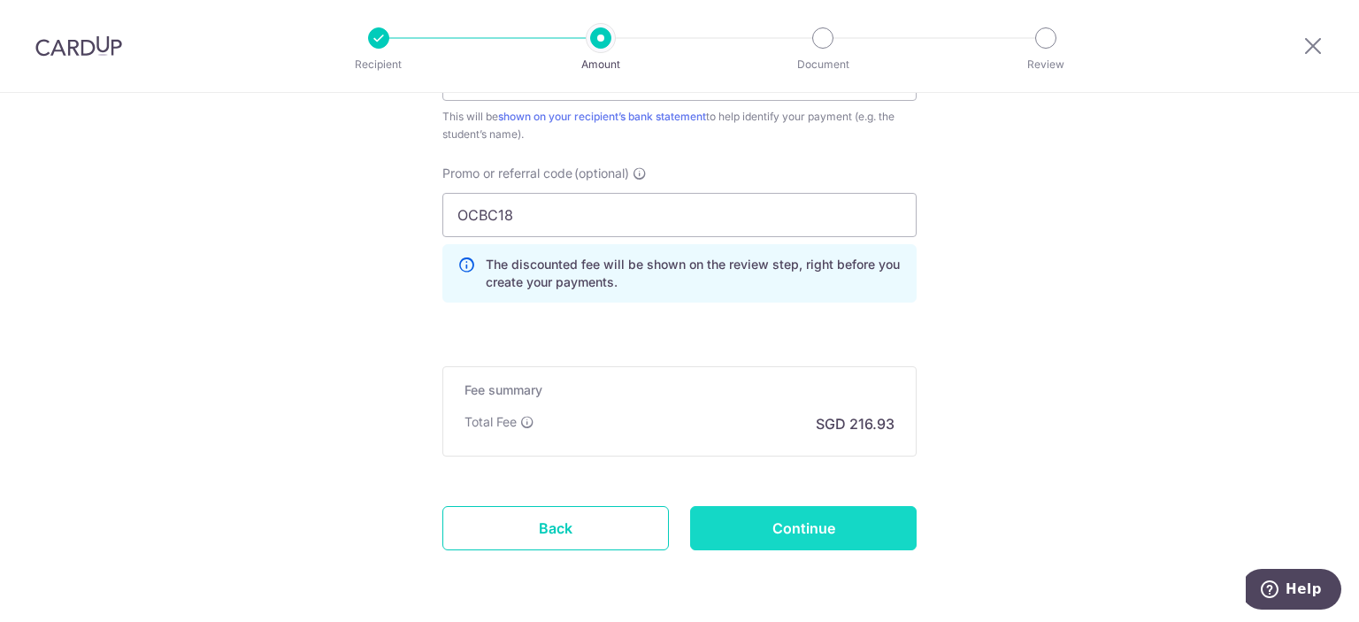
click at [880, 527] on input "Continue" at bounding box center [803, 528] width 227 height 44
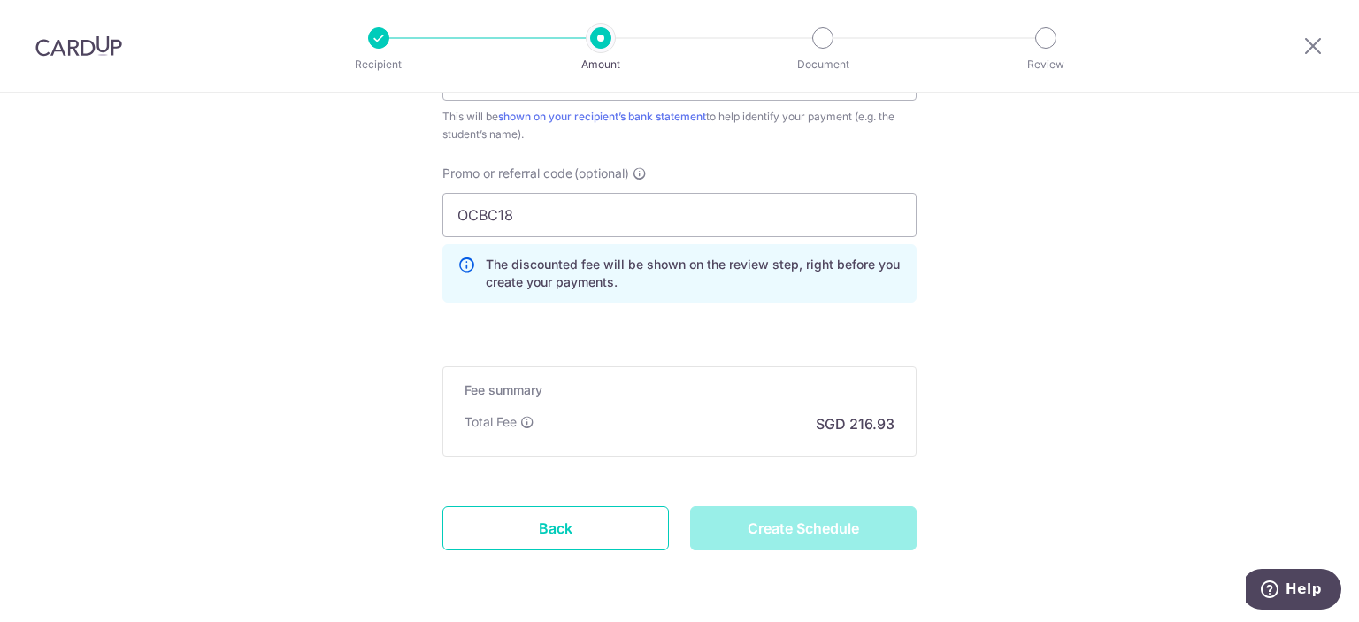
type input "Create Schedule"
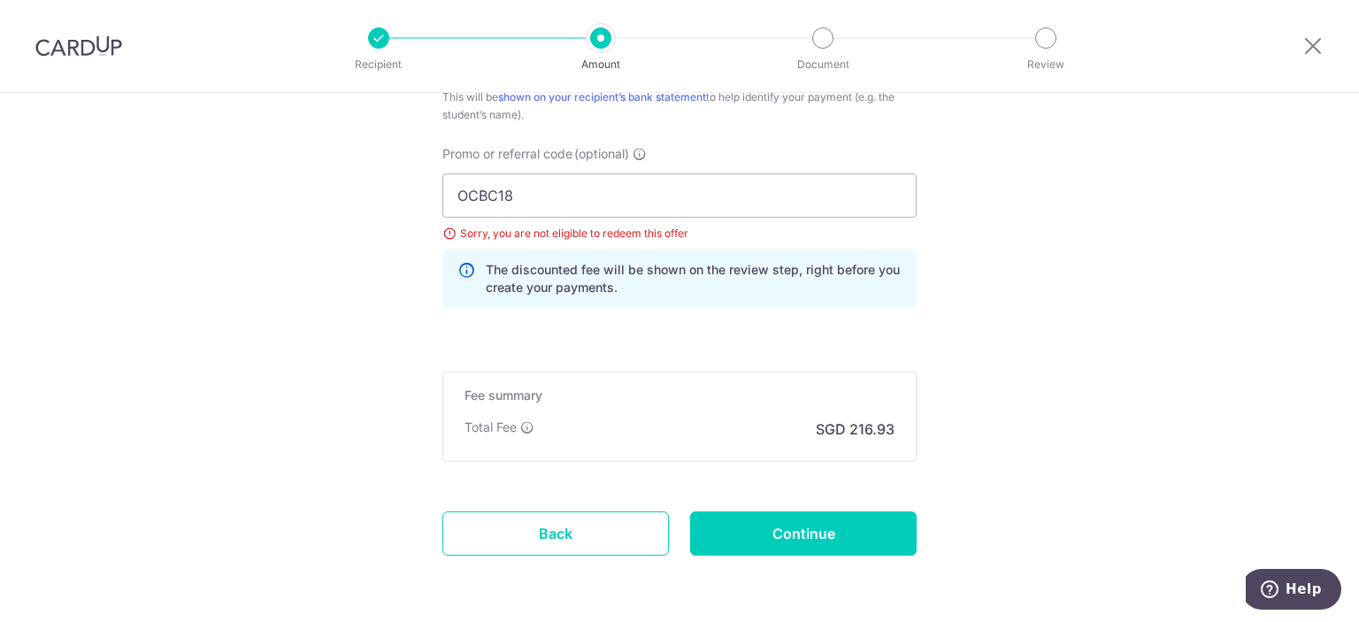
scroll to position [1180, 0]
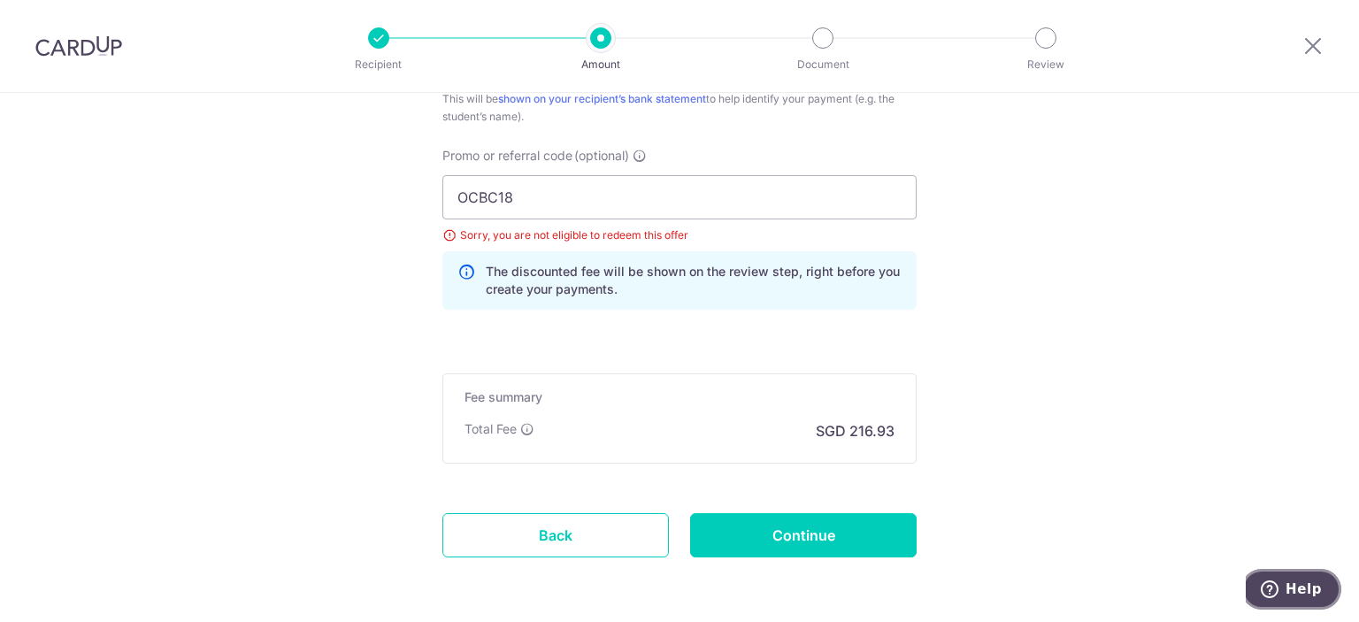
click at [1274, 580] on icon "Help" at bounding box center [1270, 589] width 18 height 18
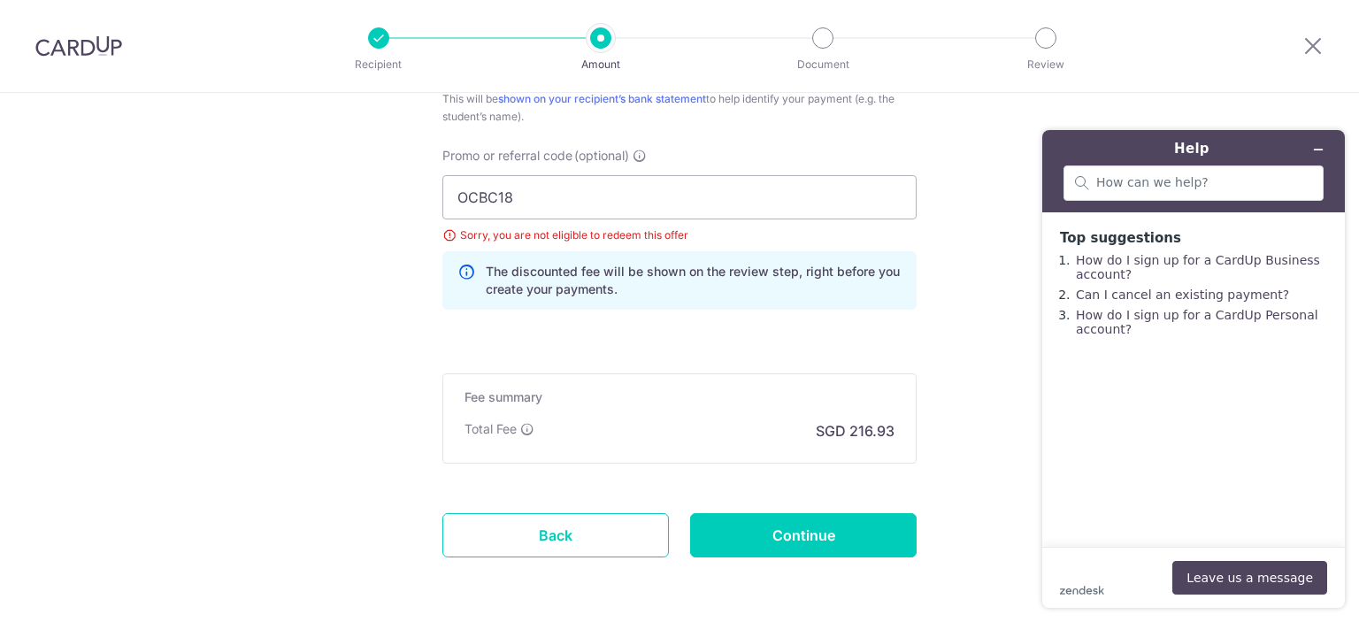
scroll to position [0, 0]
click at [1140, 186] on input "search" at bounding box center [1204, 183] width 216 height 16
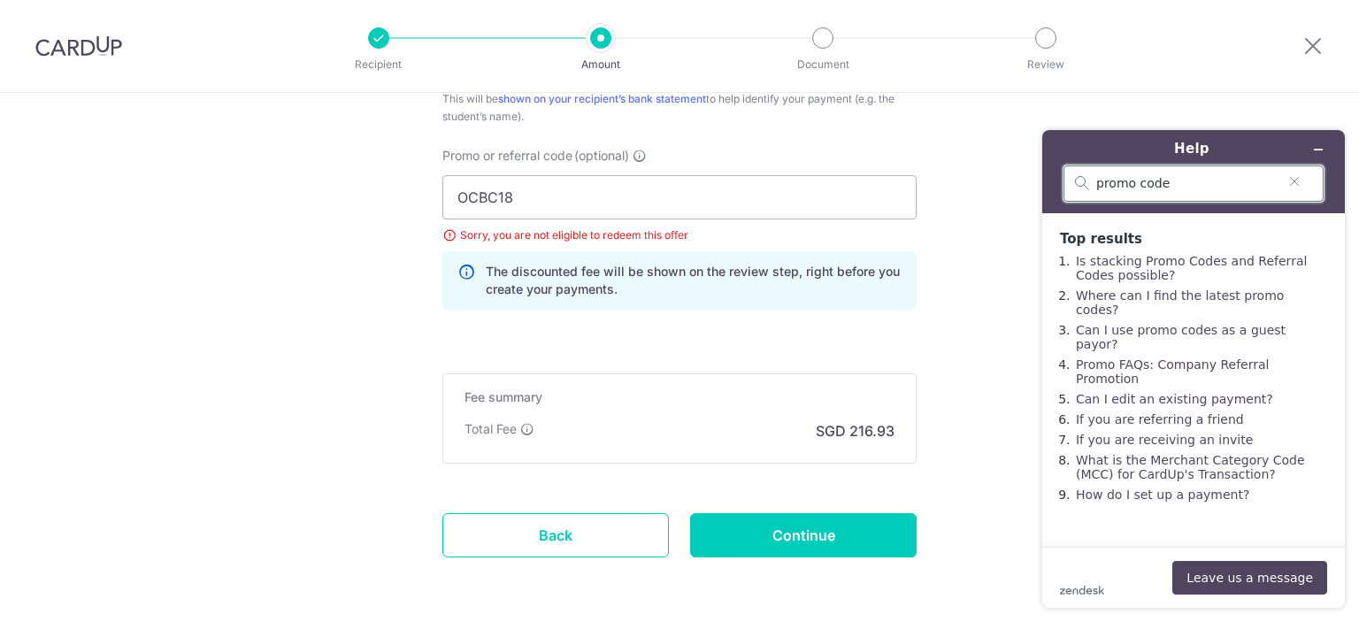
click at [1218, 176] on input "promo code" at bounding box center [1186, 184] width 181 height 16
type input "promo code not working"
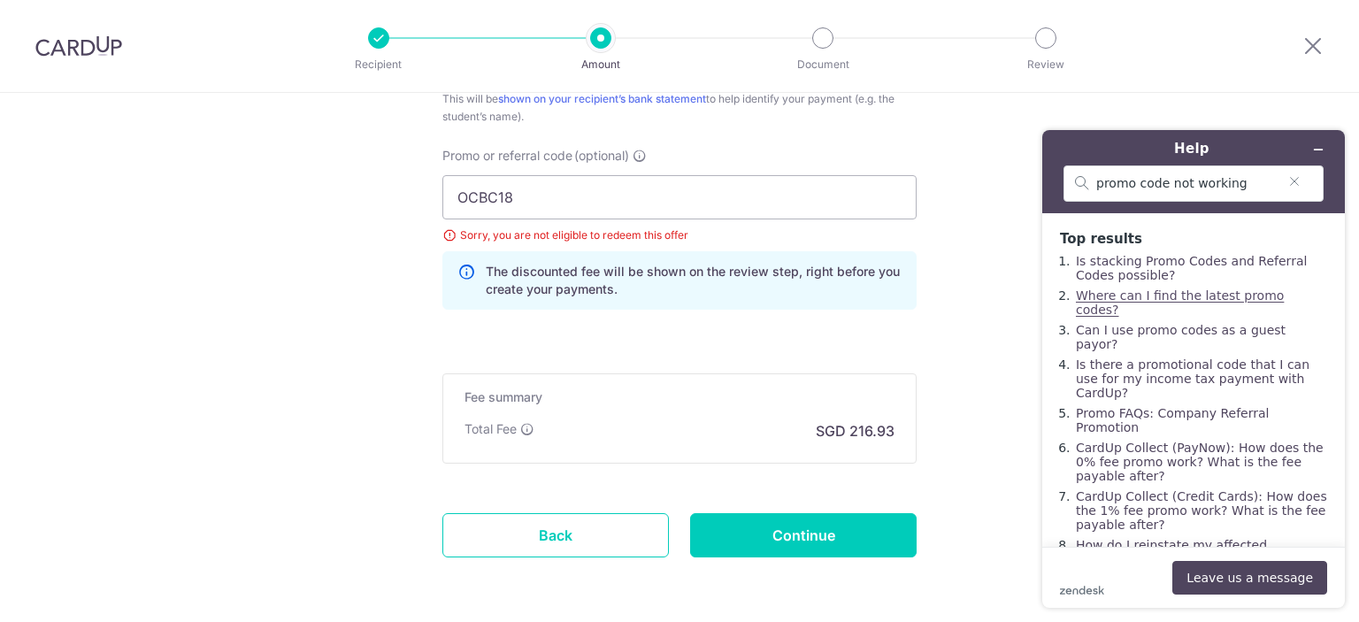
click at [1228, 301] on link "Where can I find the latest promo codes?" at bounding box center [1180, 302] width 208 height 28
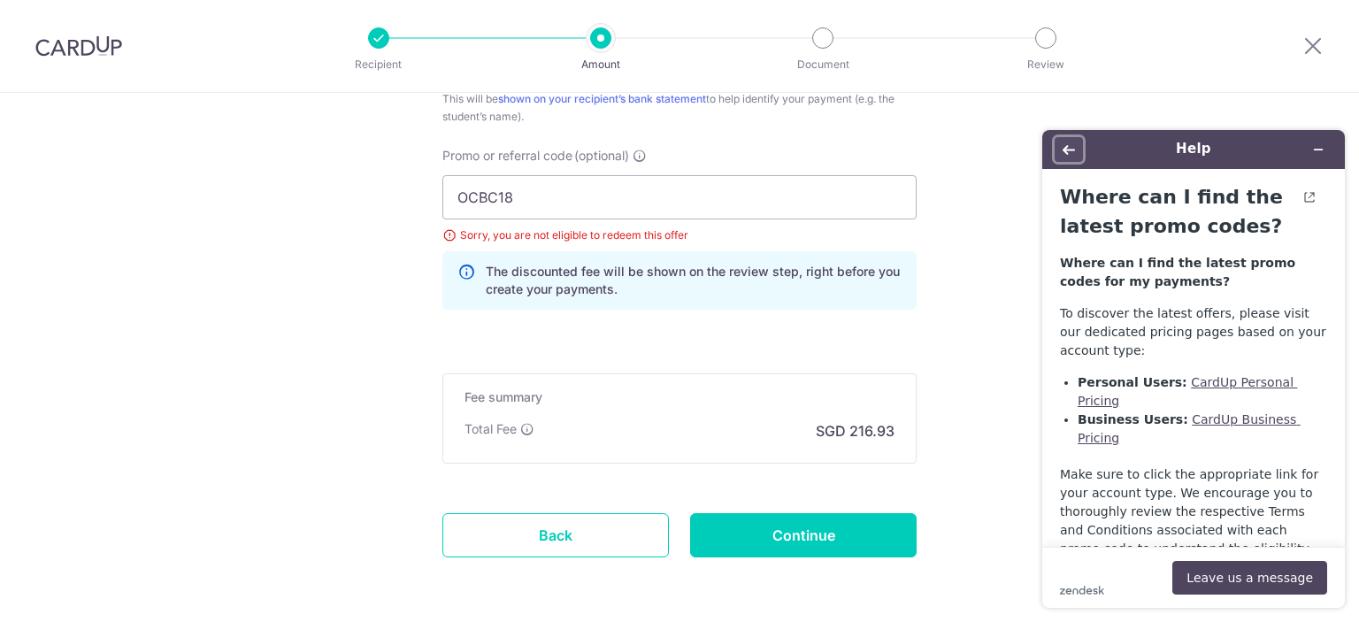
click at [1065, 141] on button "Back" at bounding box center [1069, 149] width 28 height 25
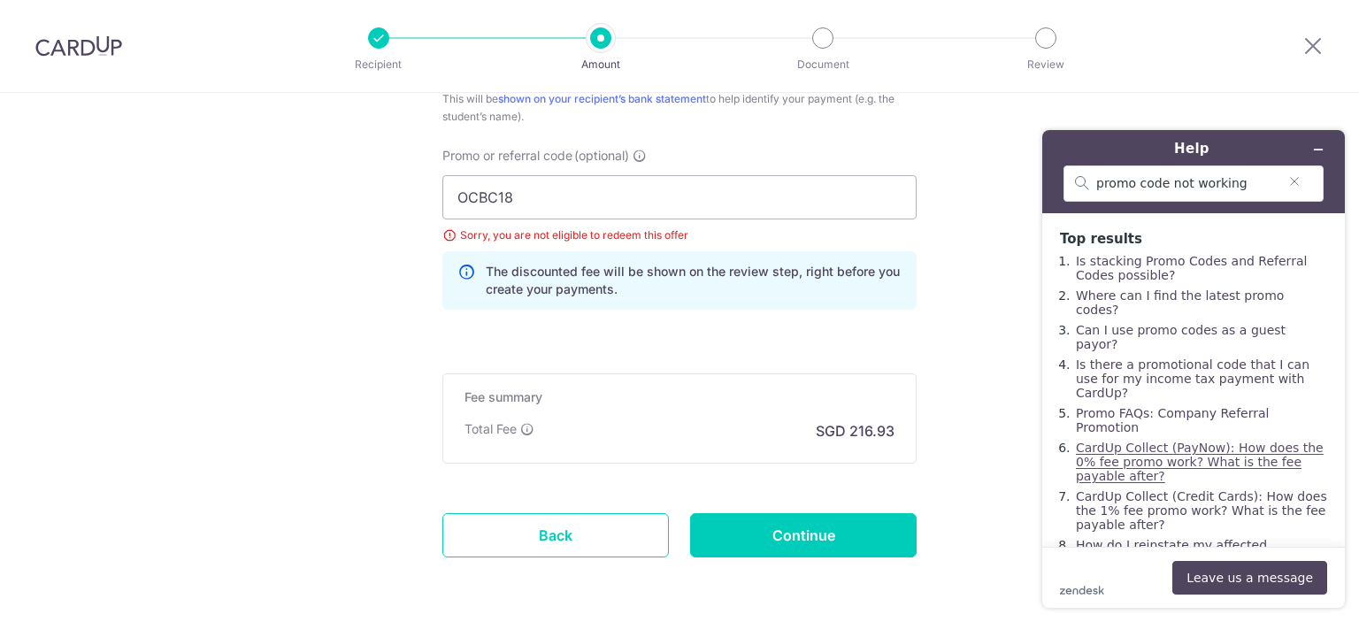
scroll to position [51, 0]
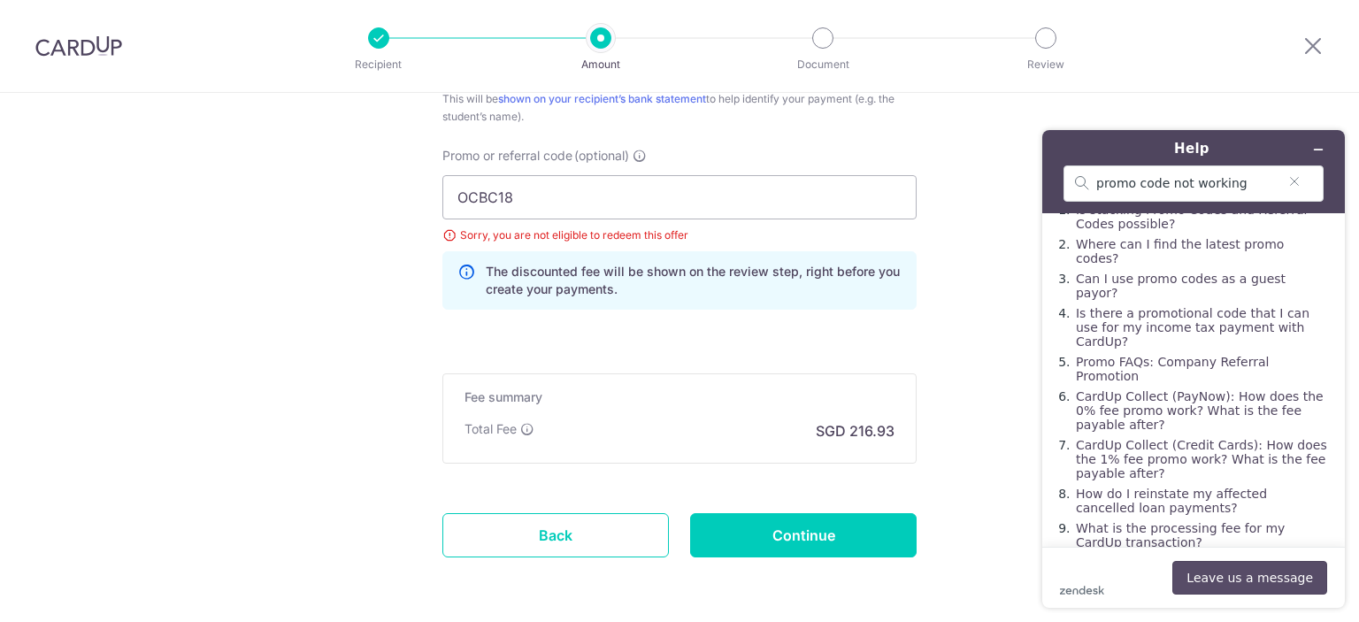
click at [1229, 583] on button "Leave us a message" at bounding box center [1249, 578] width 155 height 34
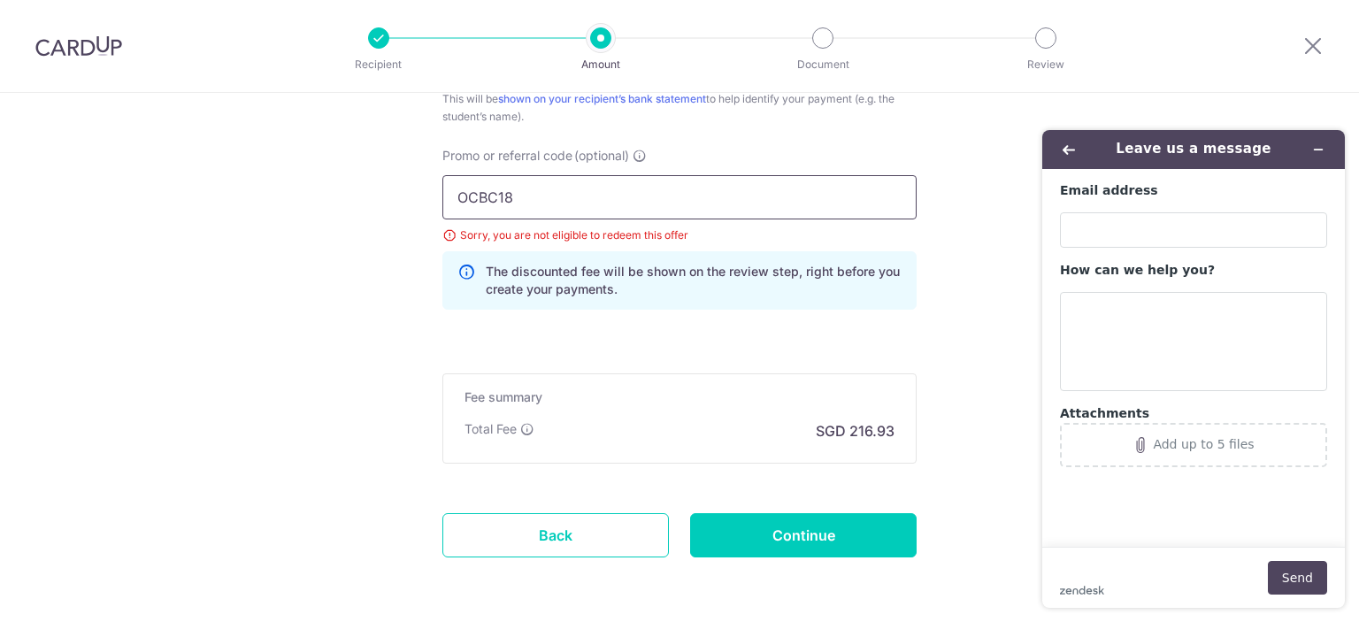
click at [483, 188] on input "OCBC18" at bounding box center [679, 197] width 474 height 44
paste input "95"
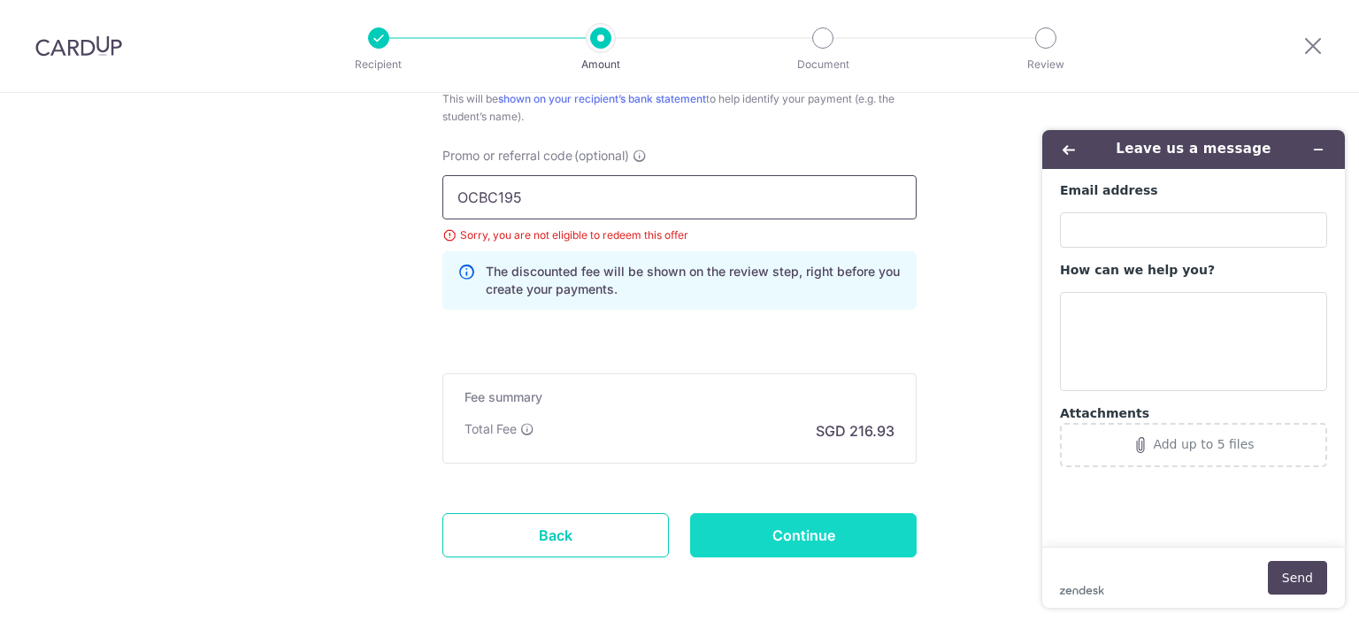
type input "OCBC195"
click at [772, 535] on input "Continue" at bounding box center [803, 535] width 227 height 44
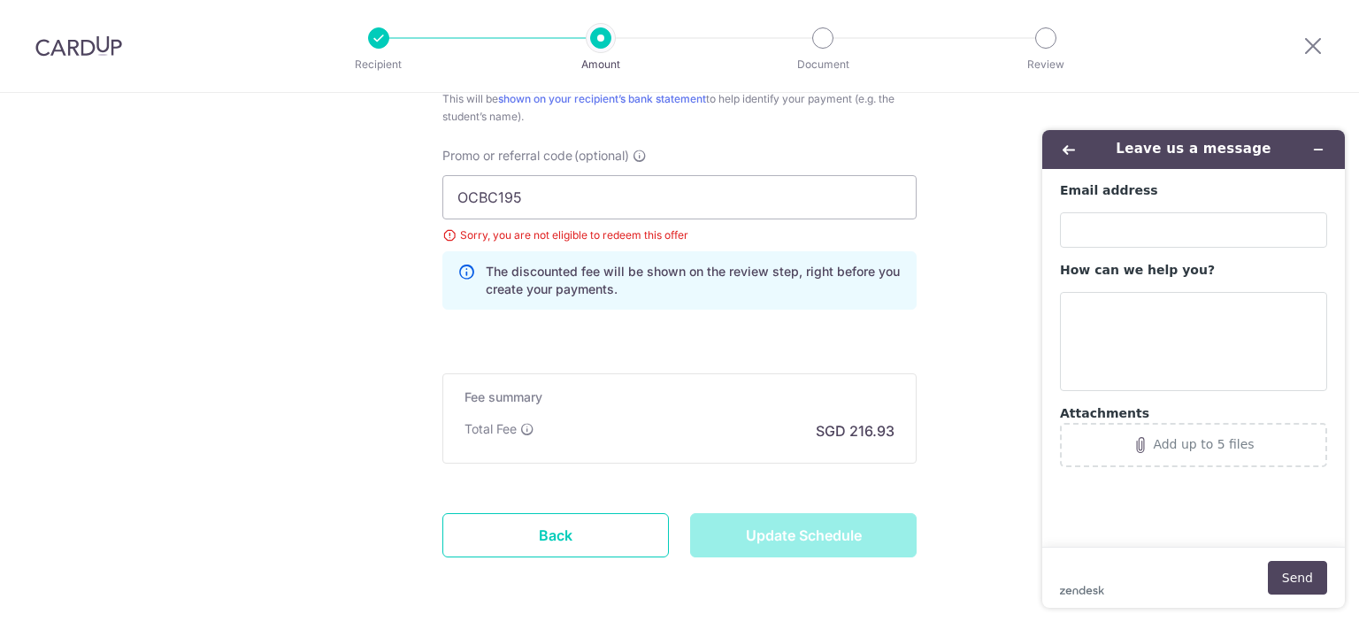
type input "Update Schedule"
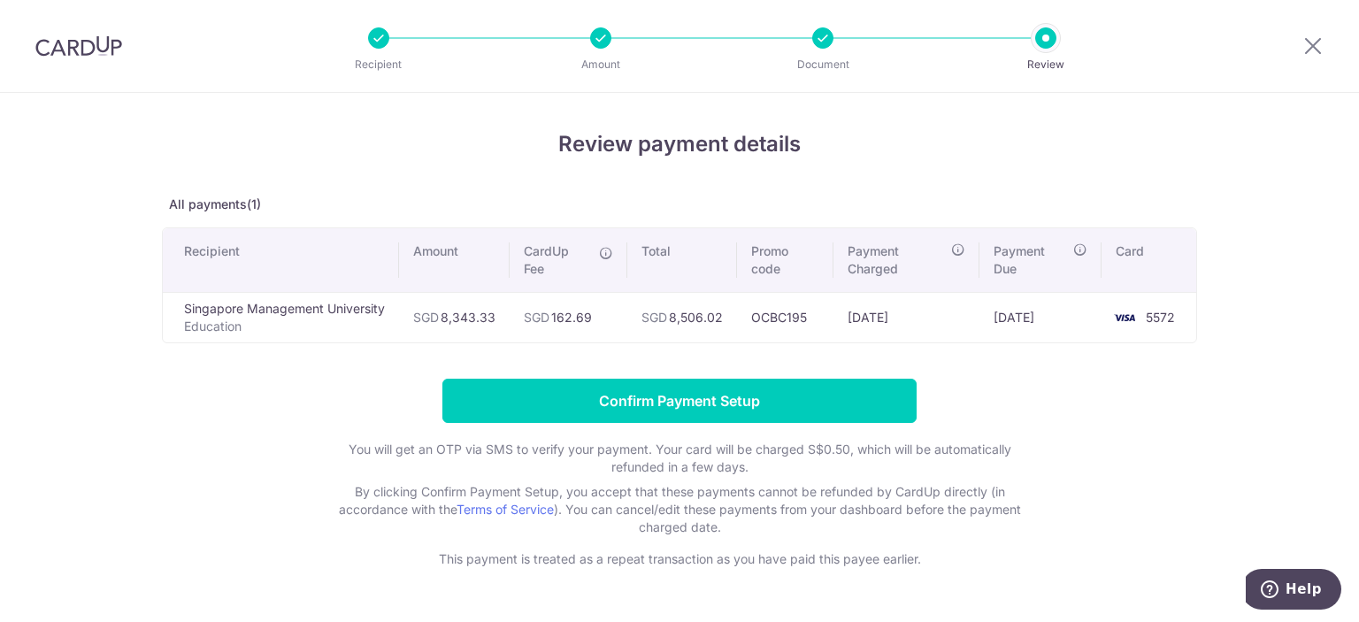
click at [807, 326] on td "OCBC195" at bounding box center [785, 317] width 96 height 50
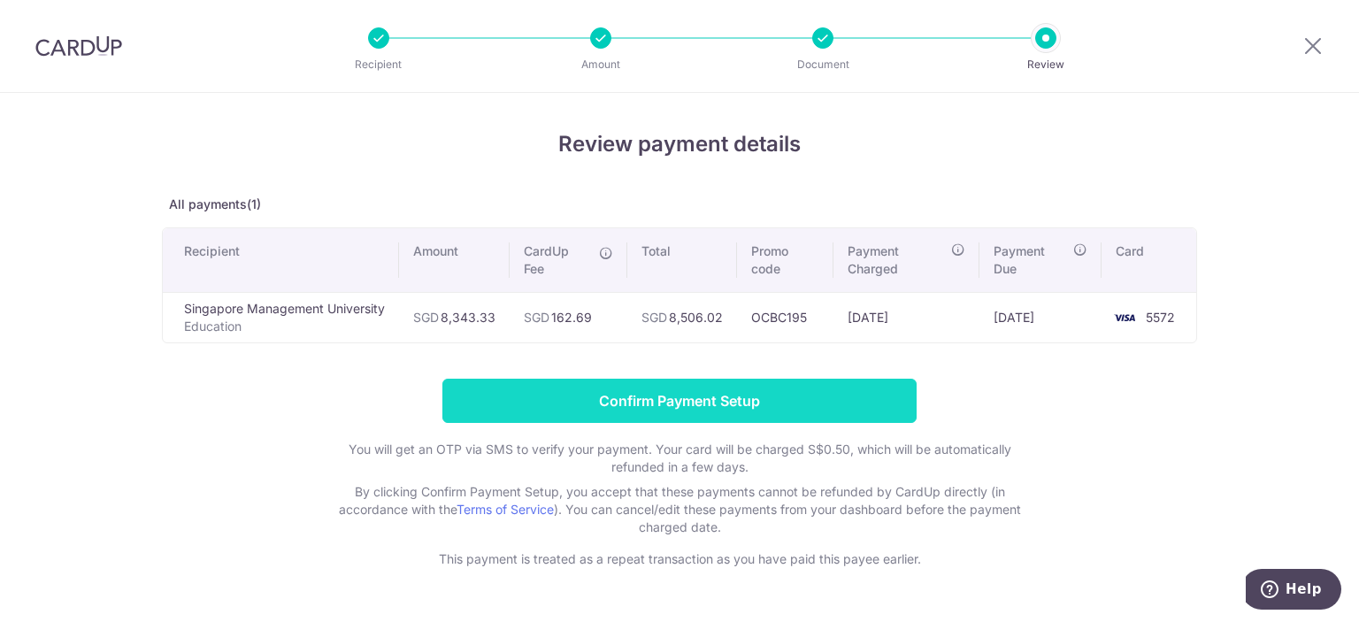
click at [750, 396] on input "Confirm Payment Setup" at bounding box center [679, 401] width 474 height 44
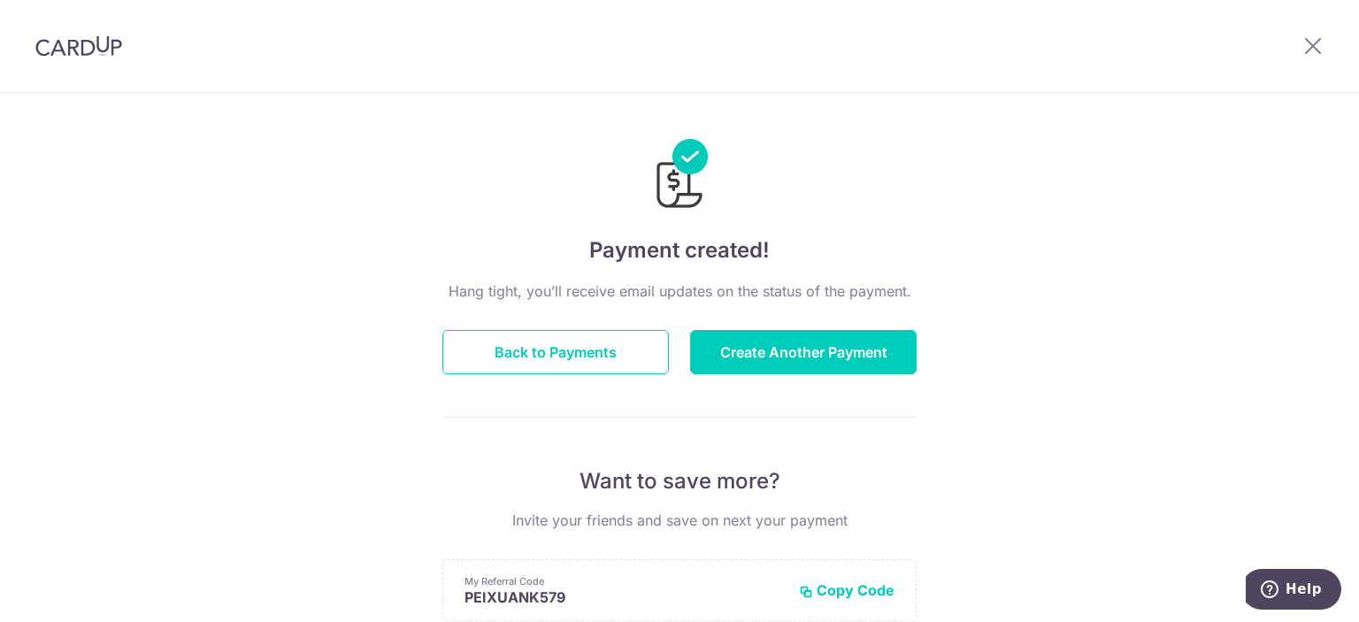
scroll to position [3, 0]
